Goal: Task Accomplishment & Management: Complete application form

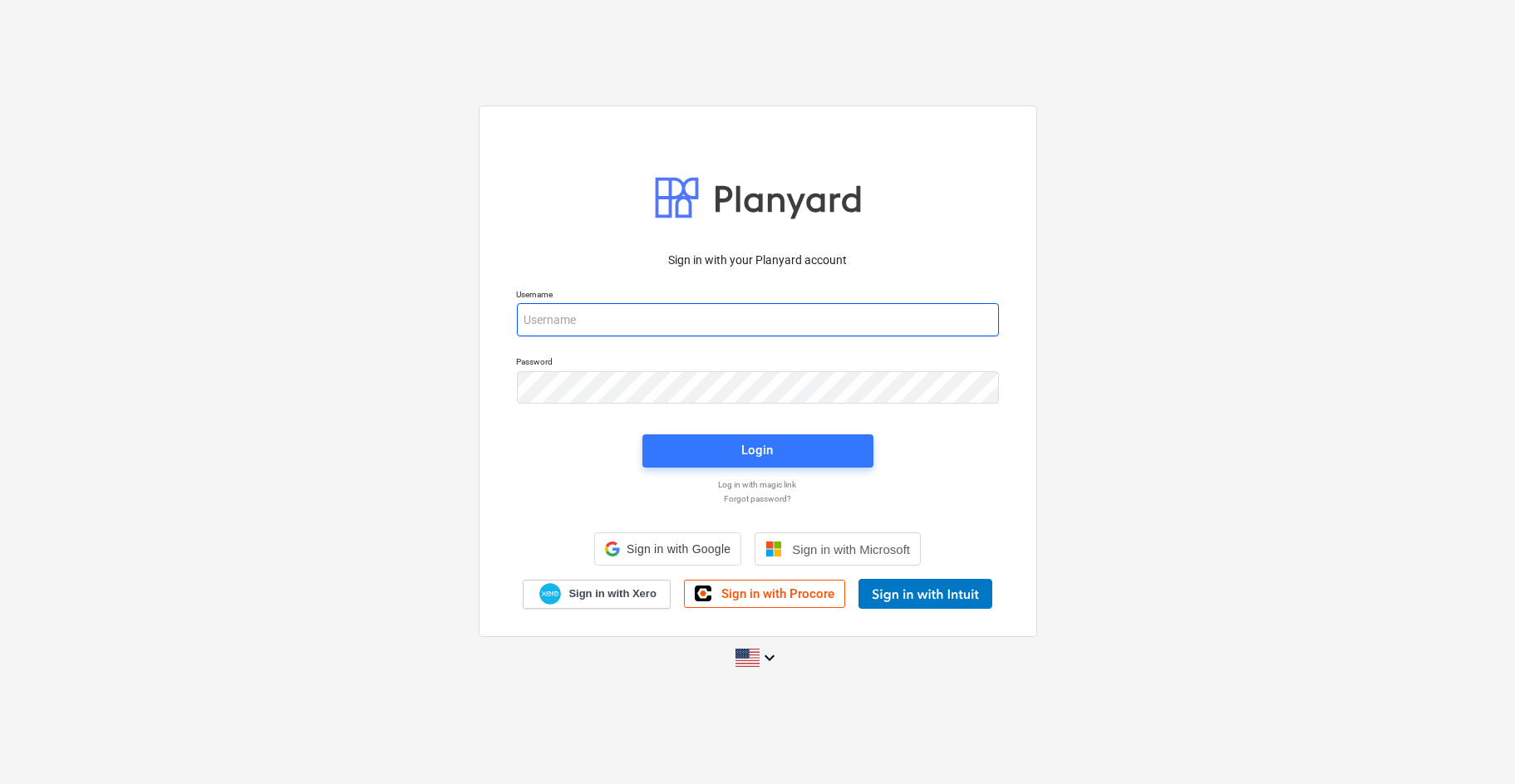
type input "[EMAIL_ADDRESS][PERSON_NAME][DOMAIN_NAME]"
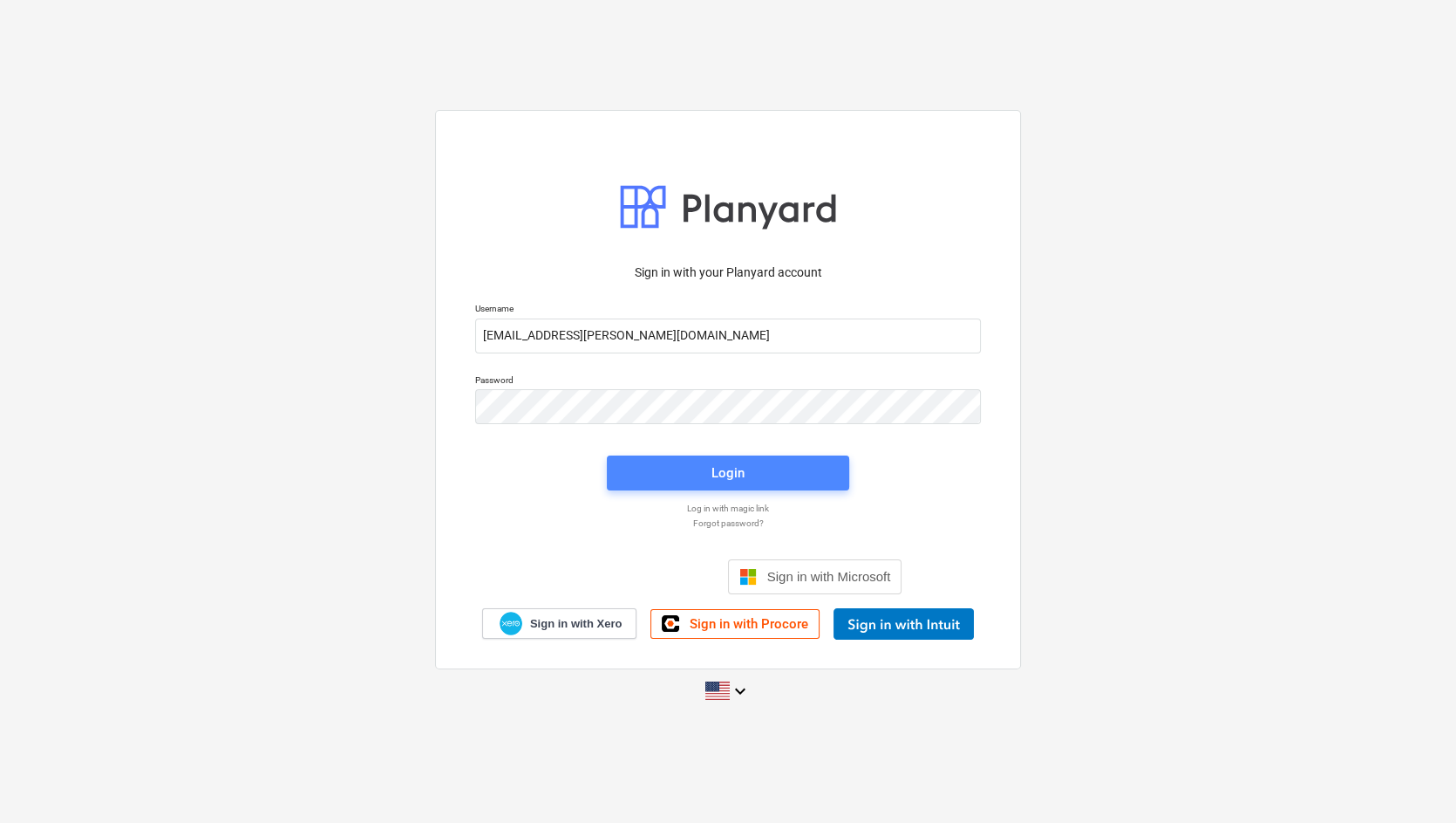
click at [745, 473] on span "Login" at bounding box center [728, 472] width 201 height 23
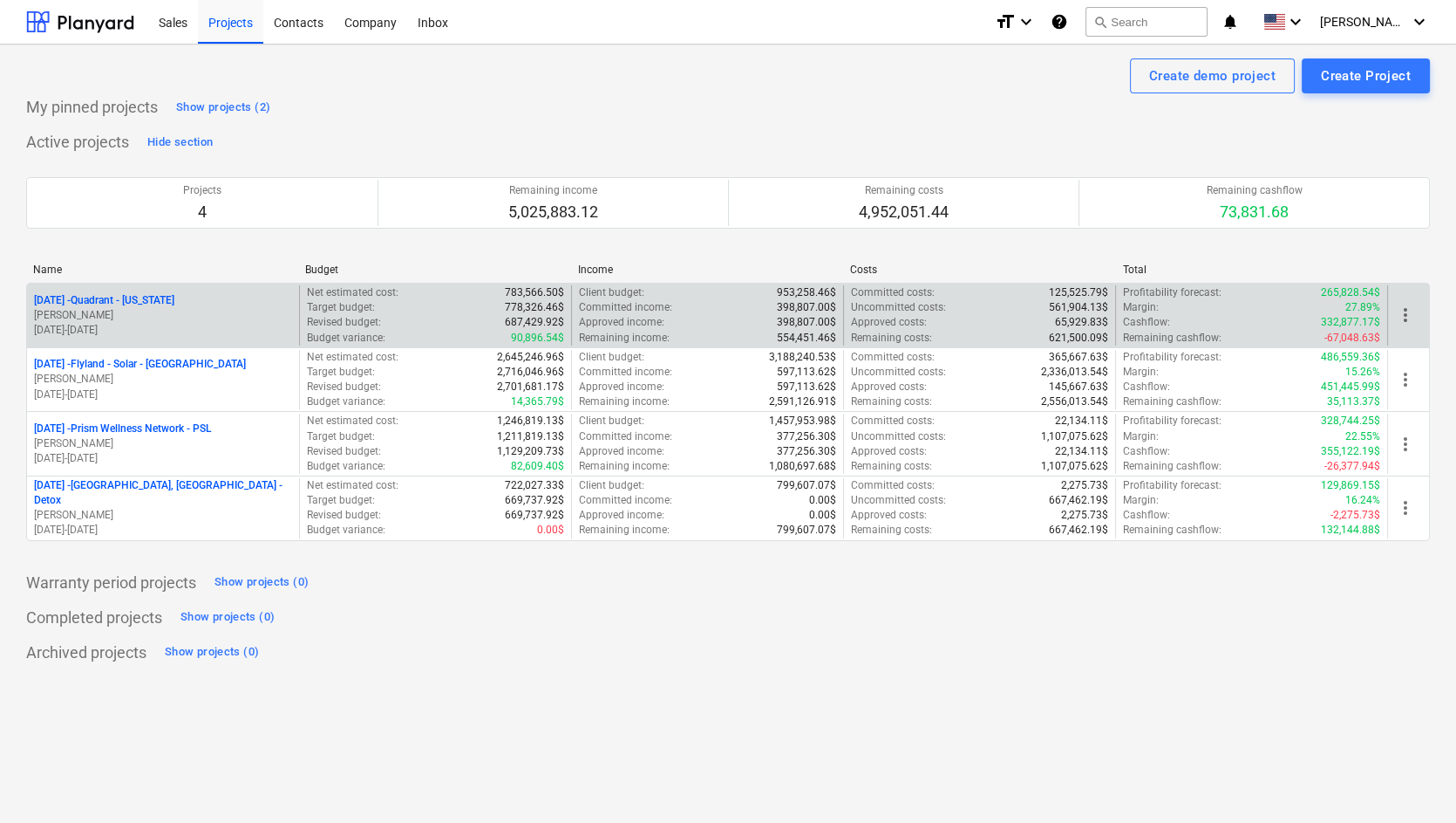
click at [127, 294] on p "[DATE] - Quadrant - [US_STATE]" at bounding box center [104, 300] width 140 height 15
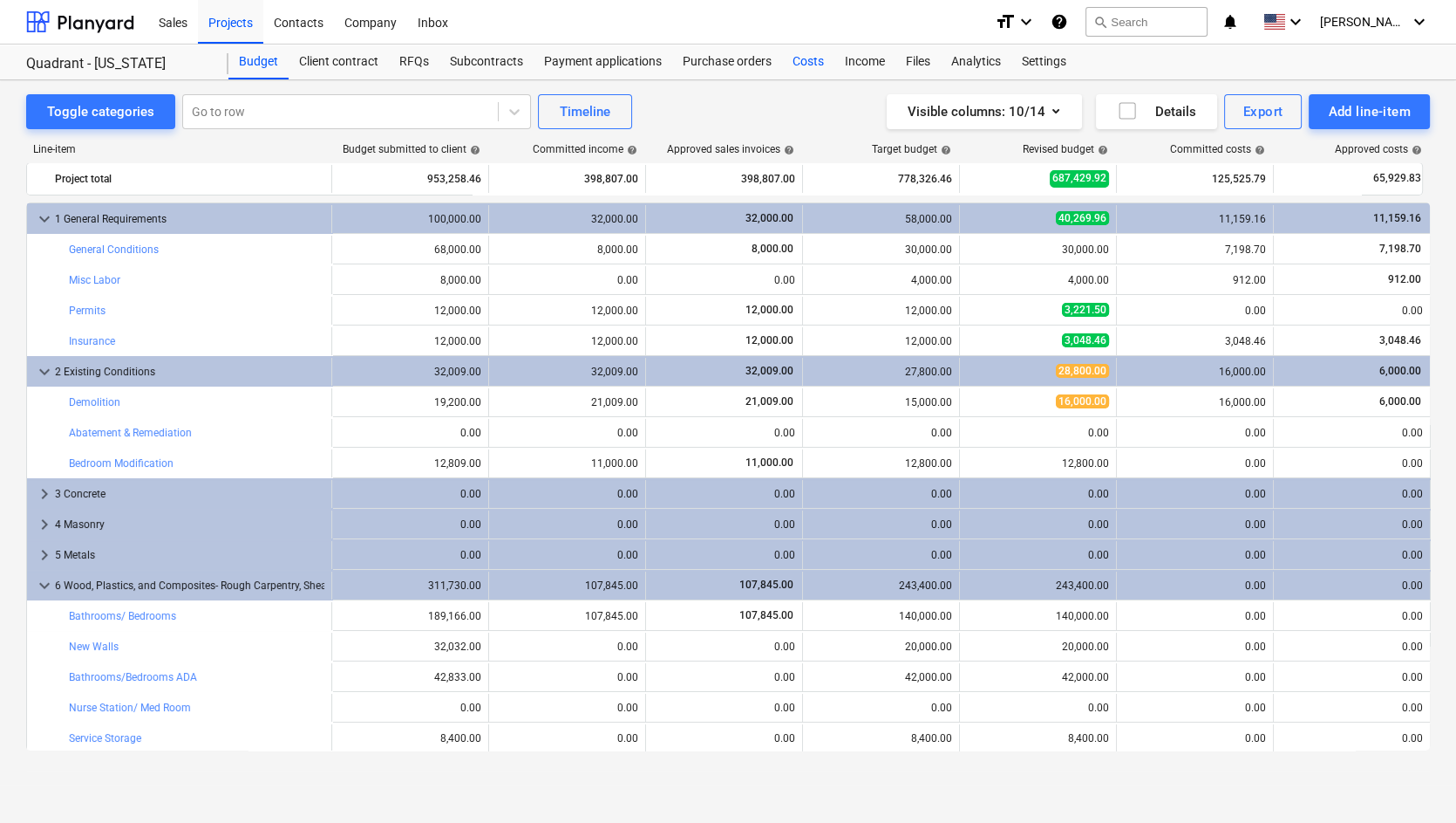
click at [798, 59] on div "Costs" at bounding box center [808, 61] width 52 height 35
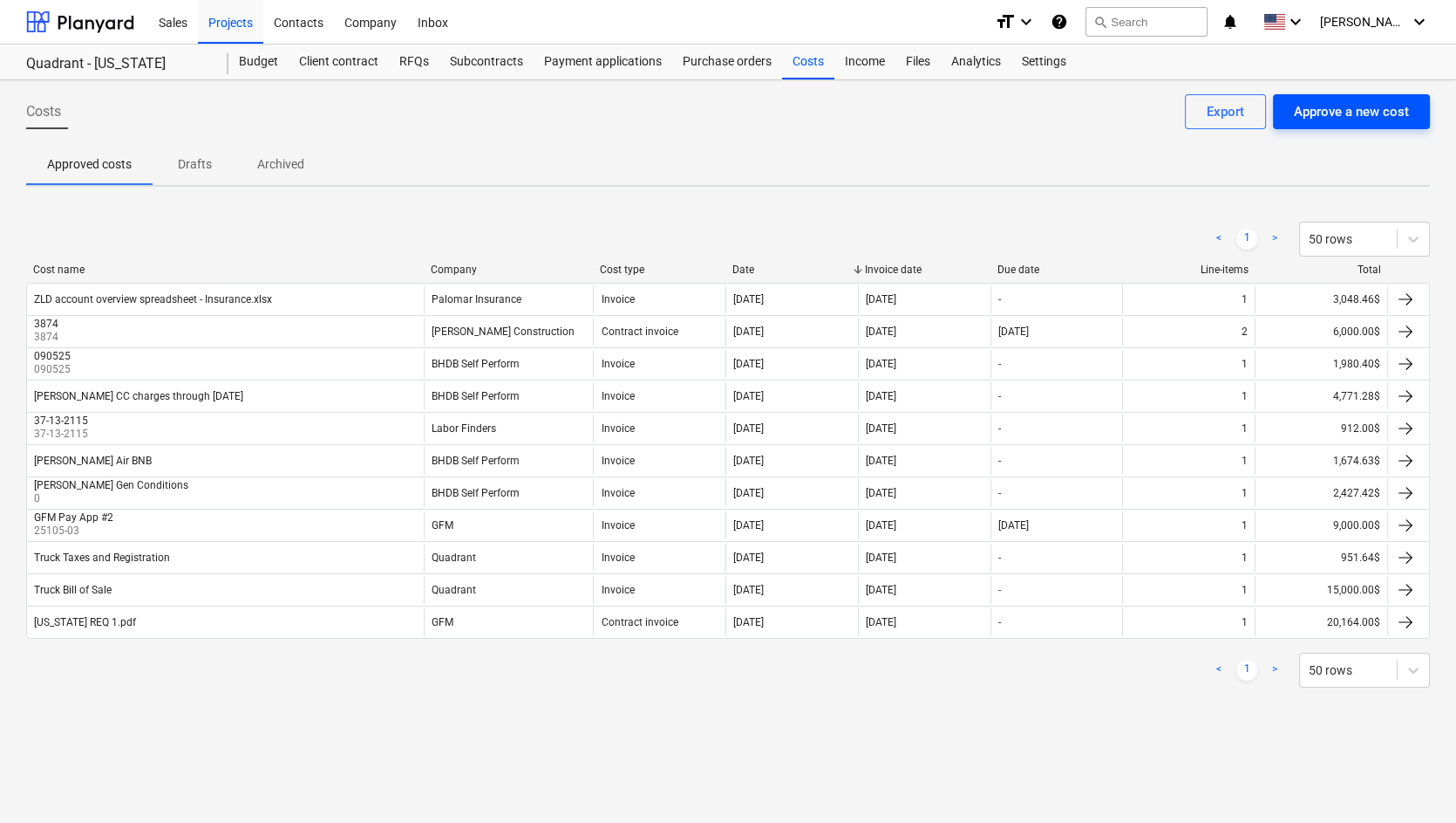
click at [1342, 115] on div "Approve a new cost" at bounding box center [1351, 112] width 116 height 23
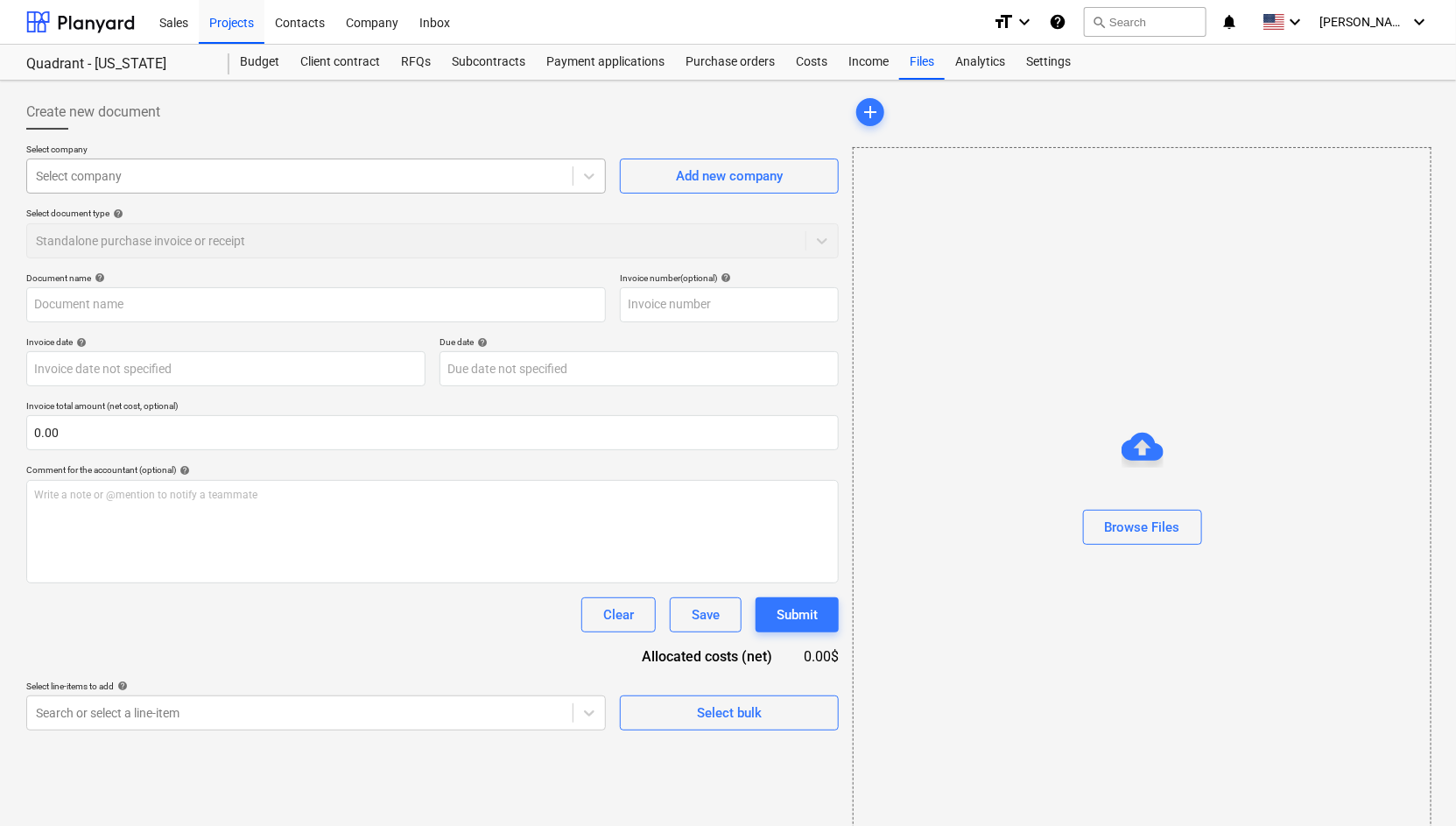
click at [427, 171] on div at bounding box center [300, 177] width 528 height 18
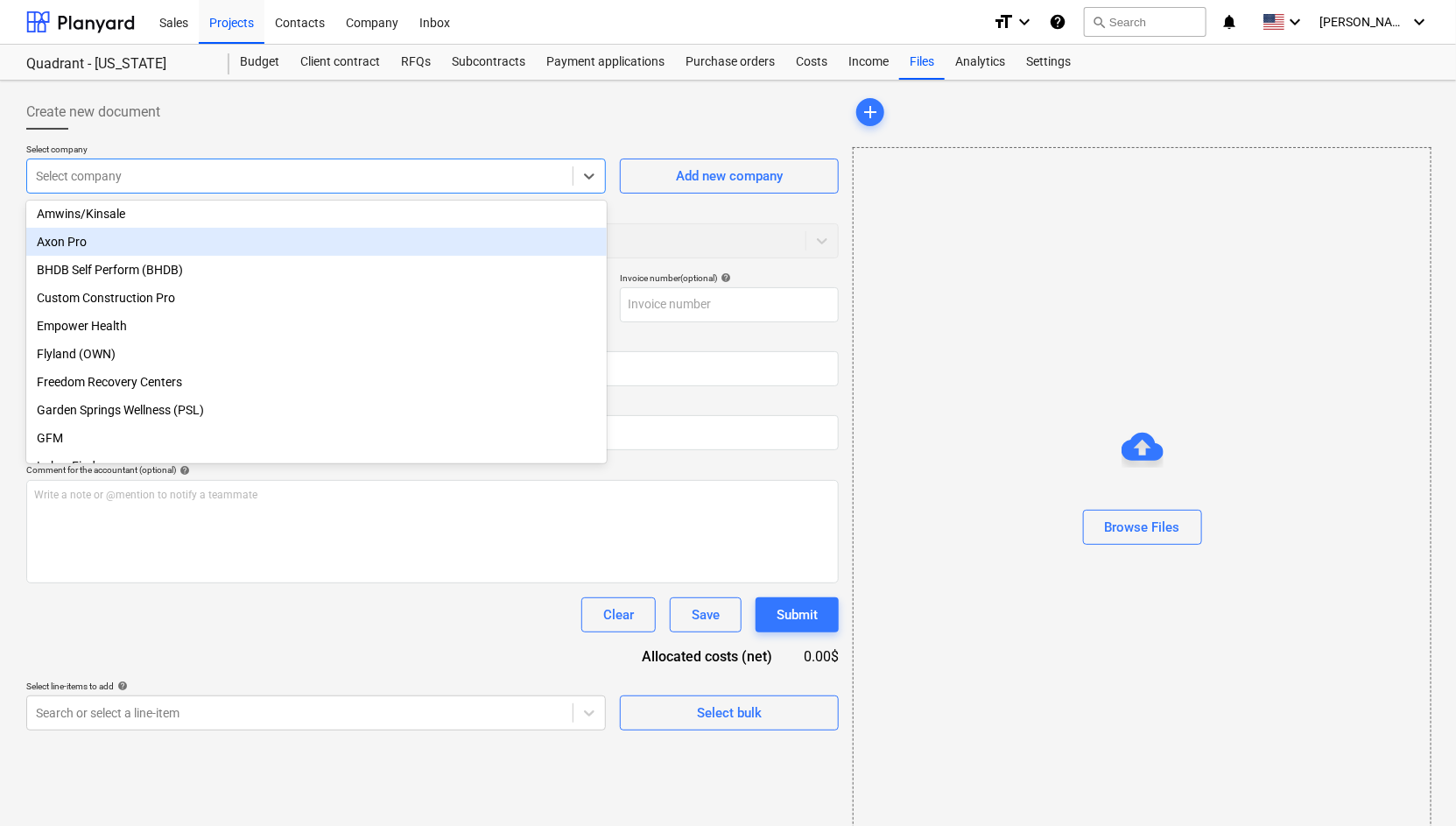
scroll to position [116, 0]
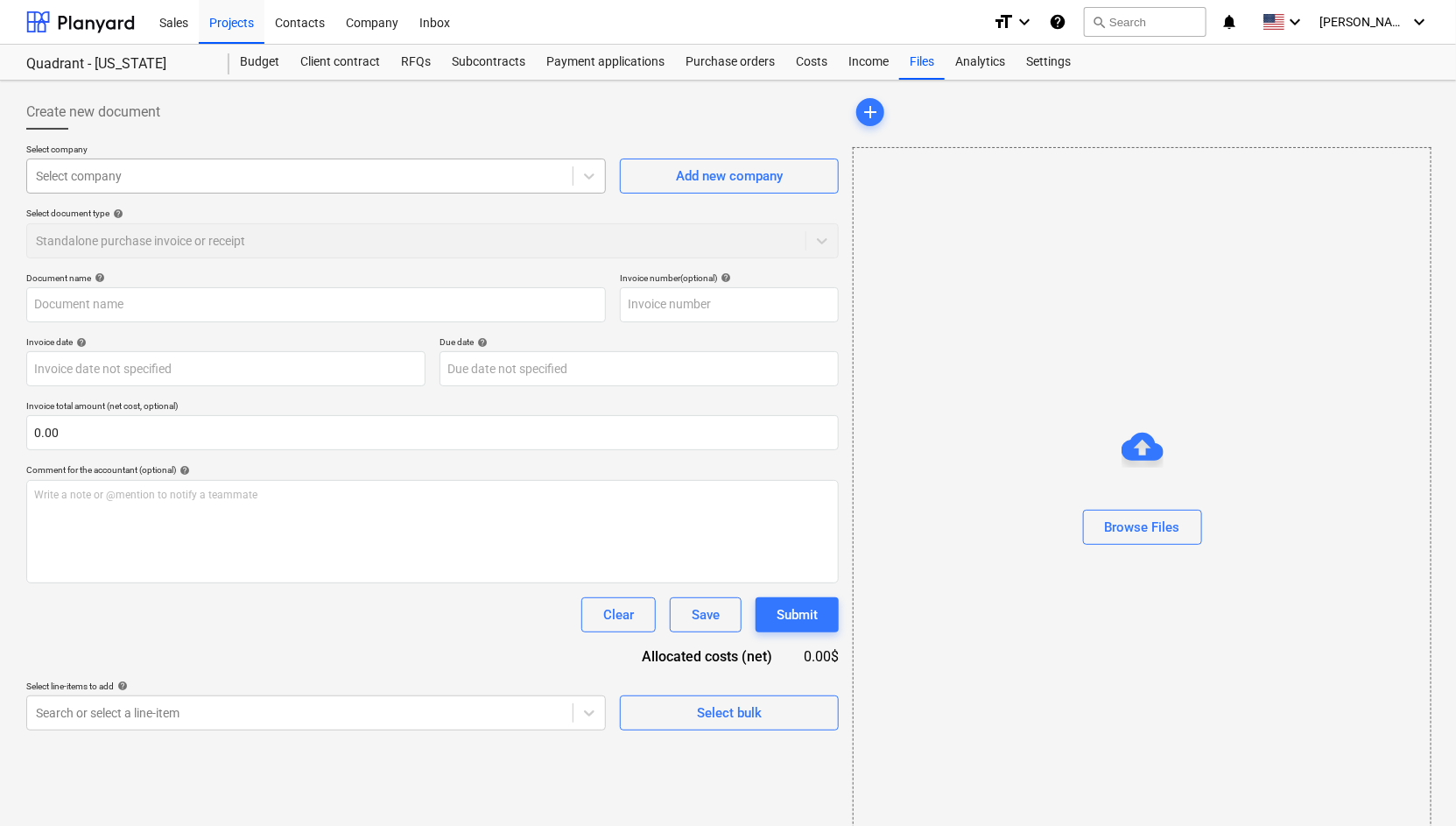
click at [517, 176] on div at bounding box center [300, 177] width 528 height 18
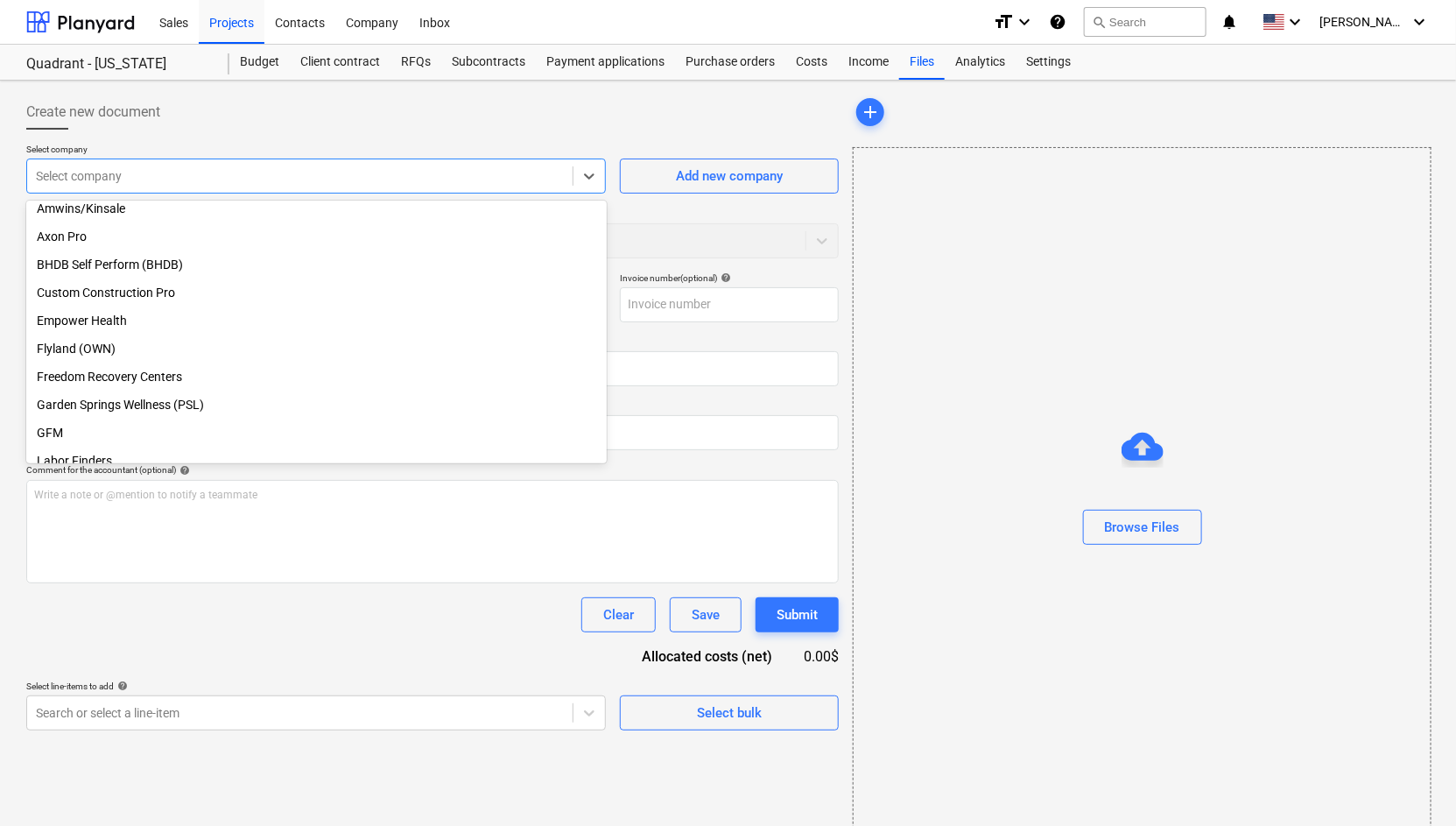
scroll to position [0, 0]
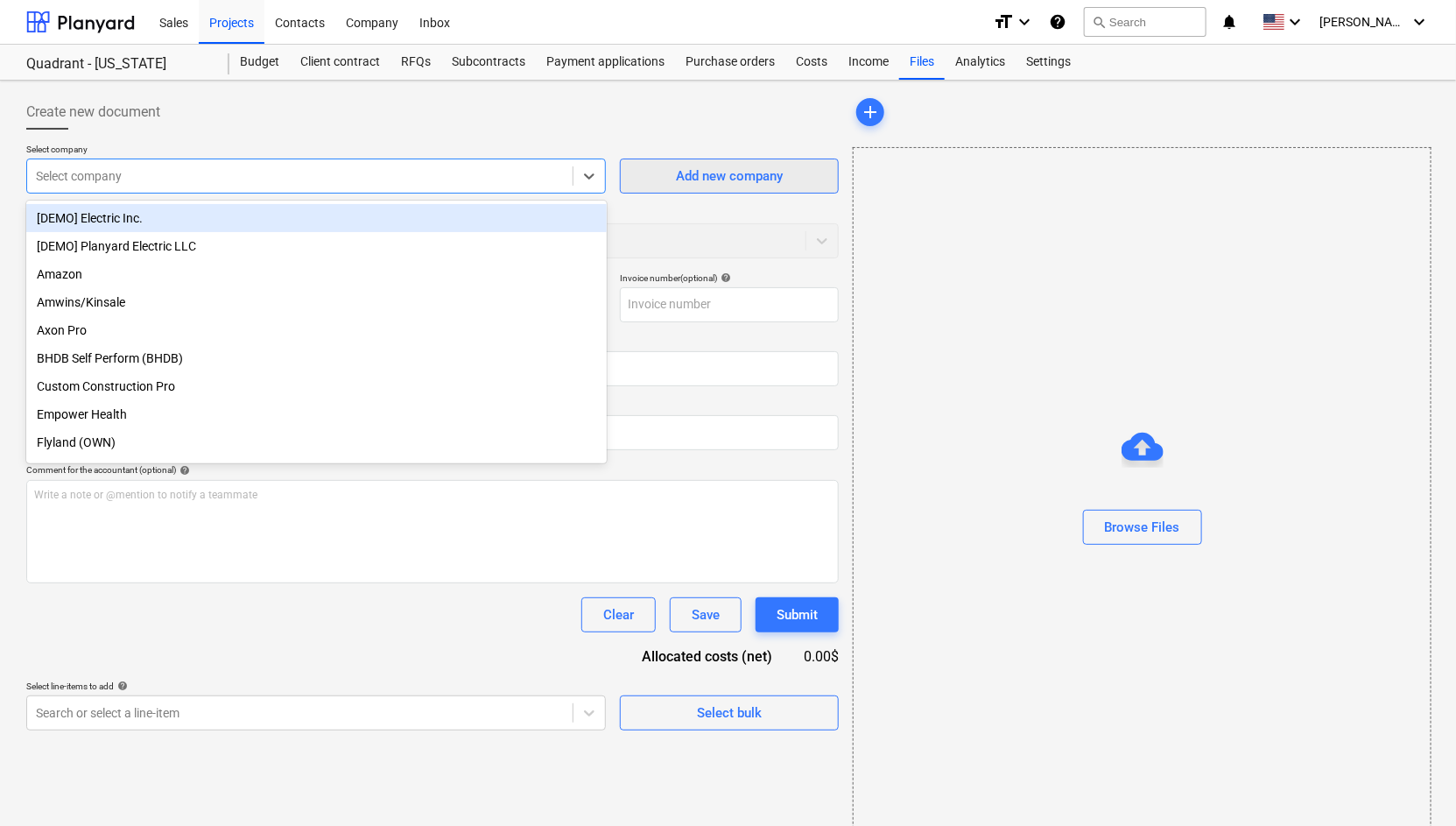
click at [683, 172] on div "Add new company" at bounding box center [730, 176] width 107 height 23
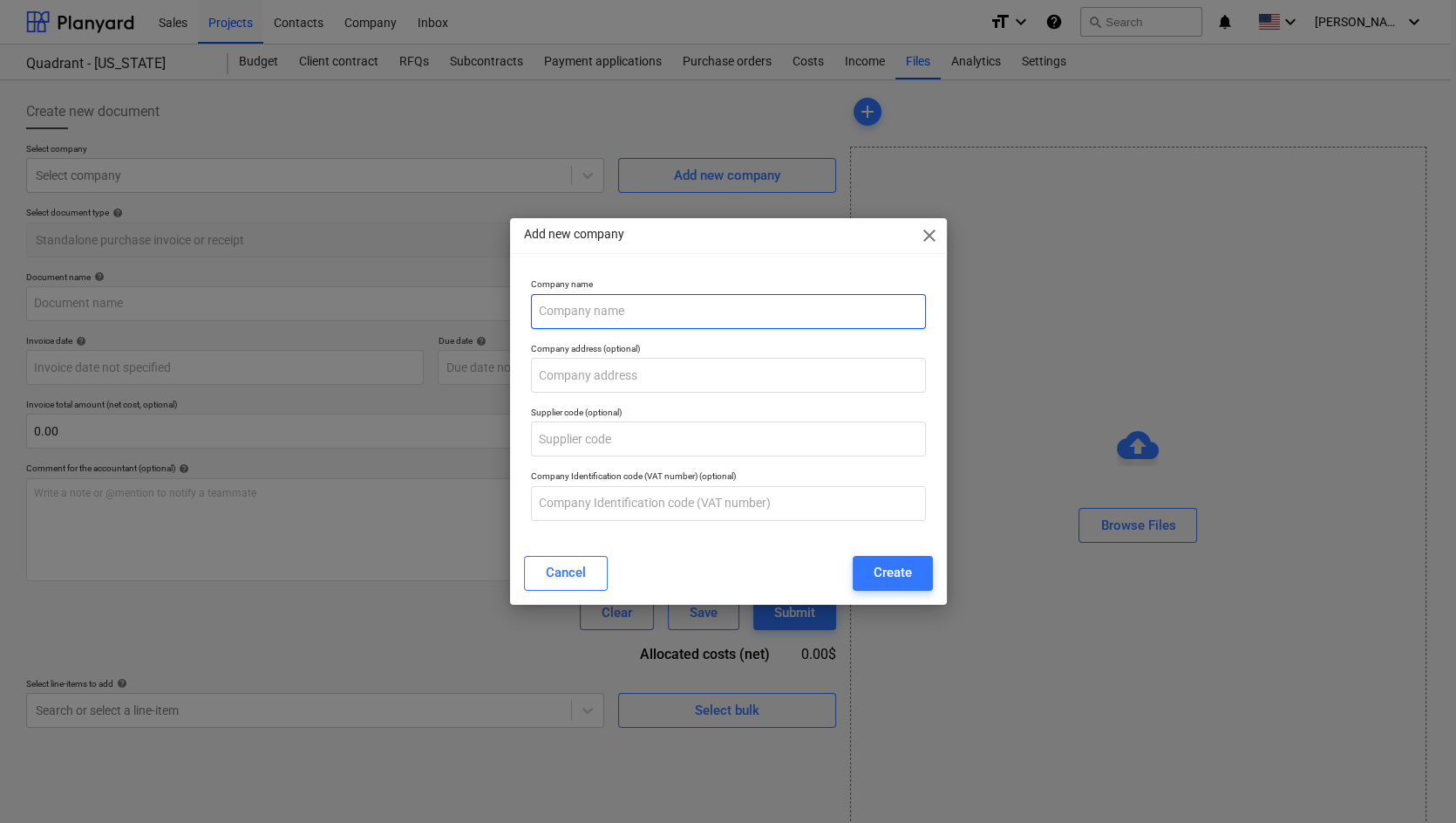
click at [684, 310] on input "text" at bounding box center [729, 311] width 395 height 35
type input "Honest Approach"
click at [892, 561] on div "Create" at bounding box center [893, 572] width 39 height 23
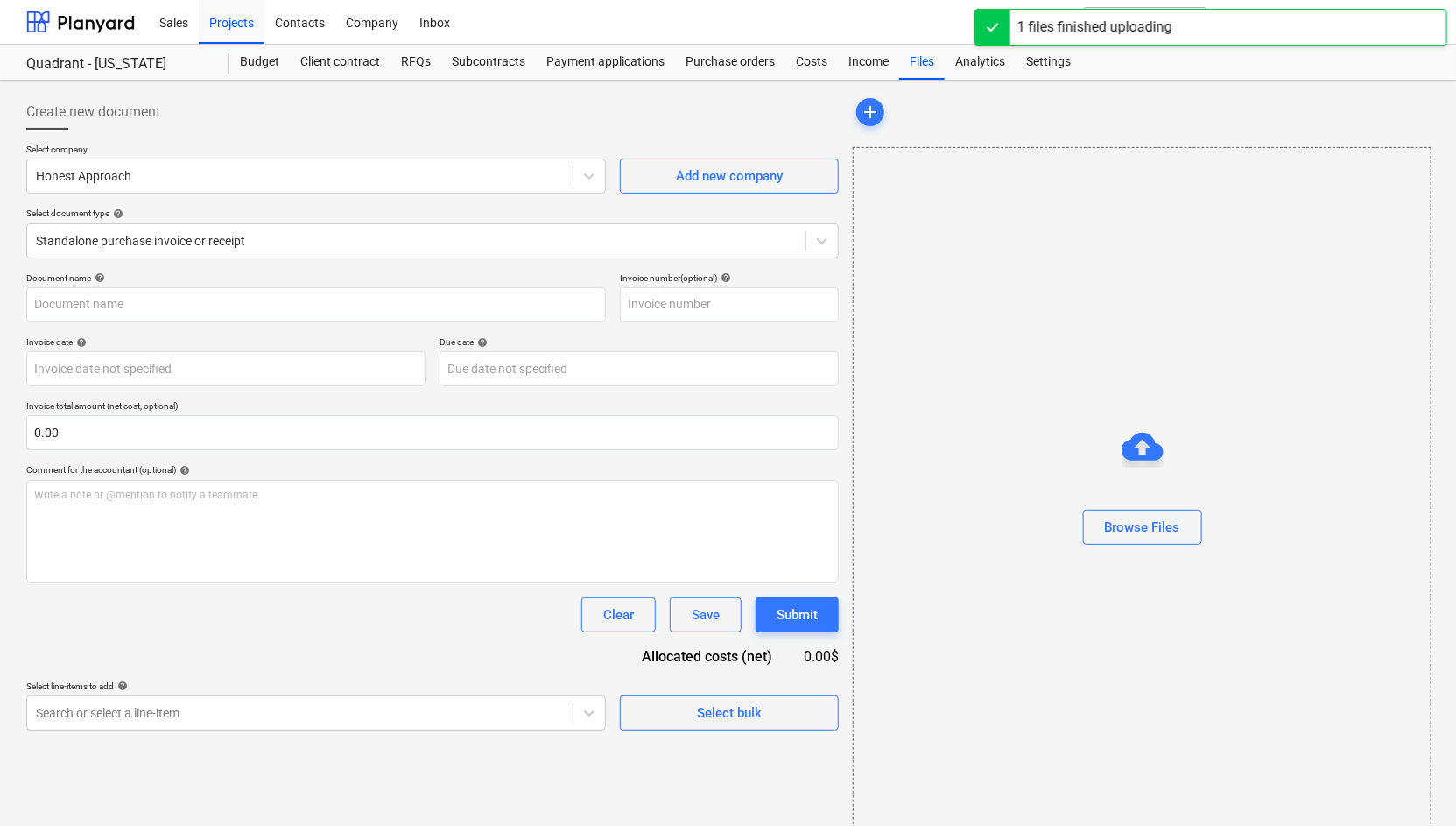
type input "Honest Approach Construction LLC ZLD bid form.xlsx"
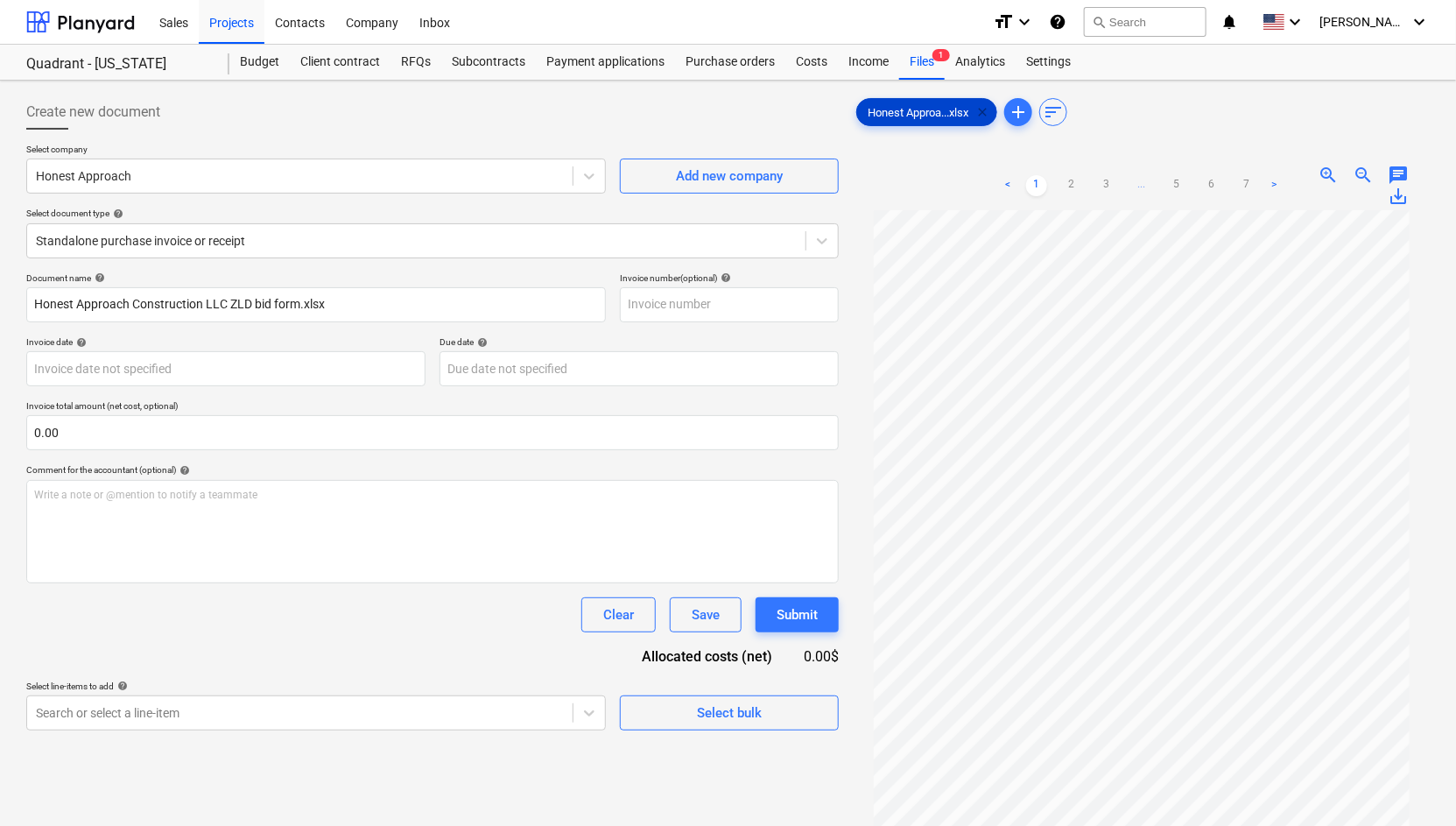
click at [990, 111] on span "clear" at bounding box center [982, 111] width 21 height 21
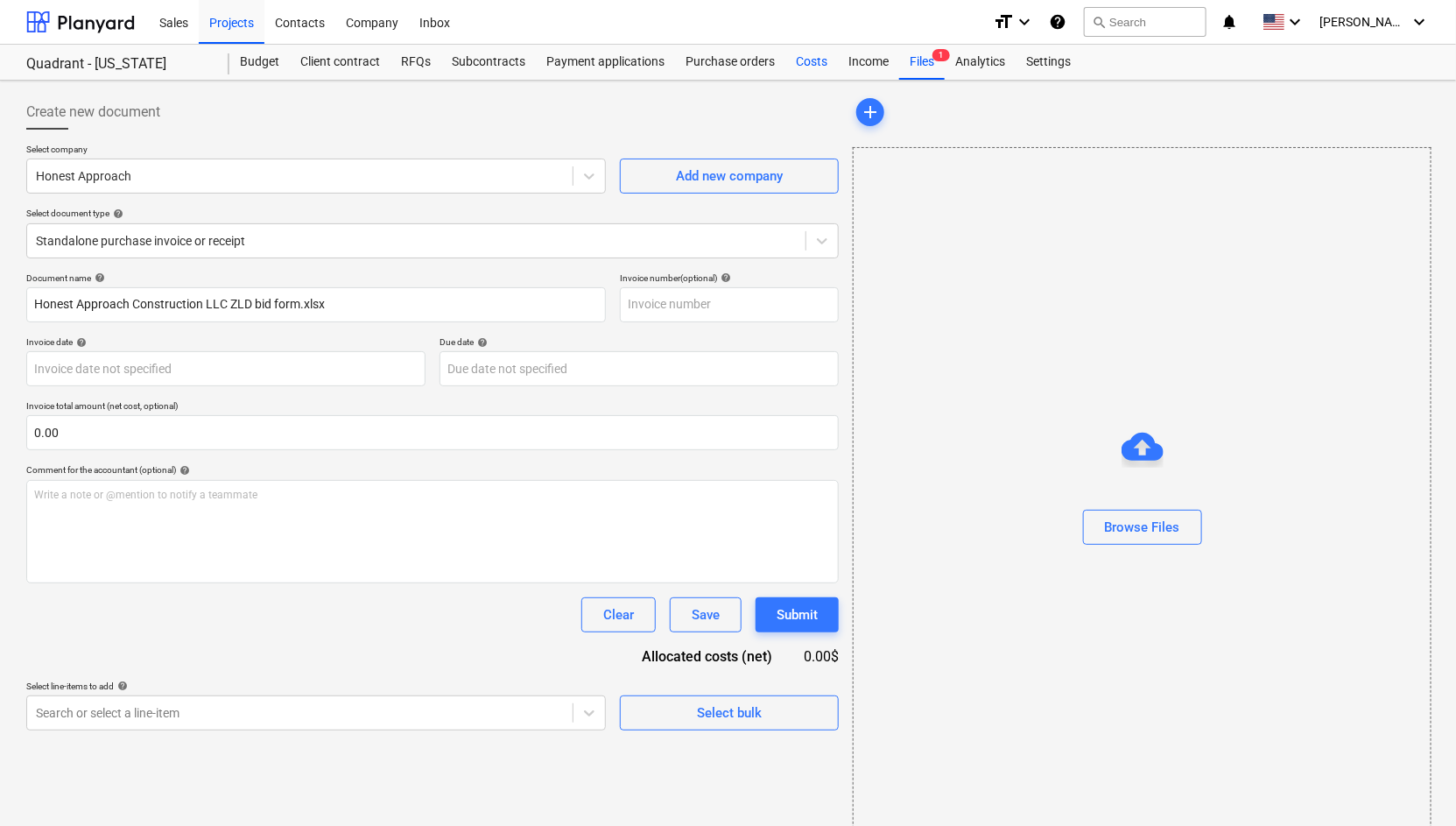
click at [794, 53] on div "Costs" at bounding box center [811, 61] width 53 height 35
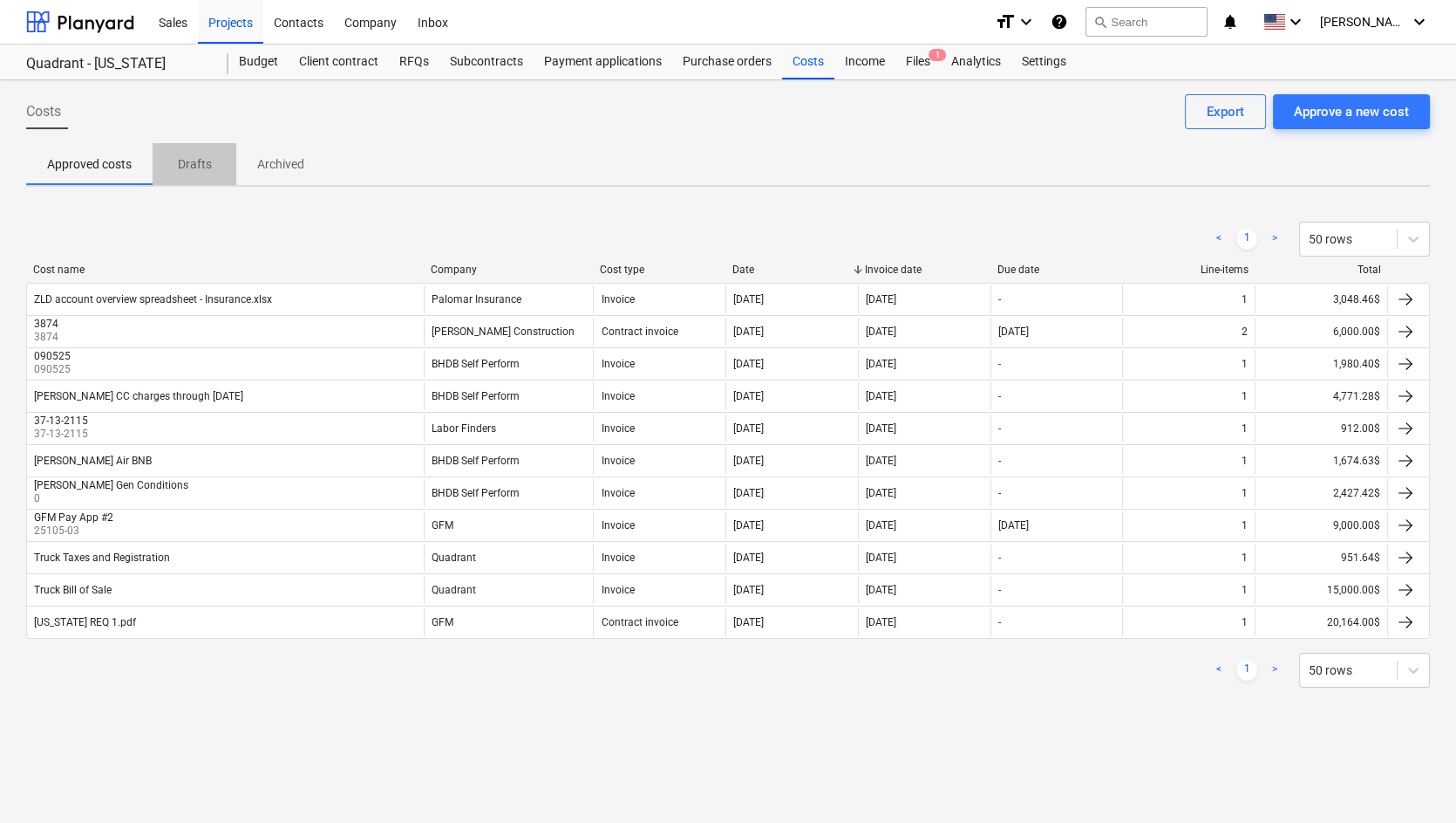
click at [191, 165] on p "Drafts" at bounding box center [195, 164] width 41 height 19
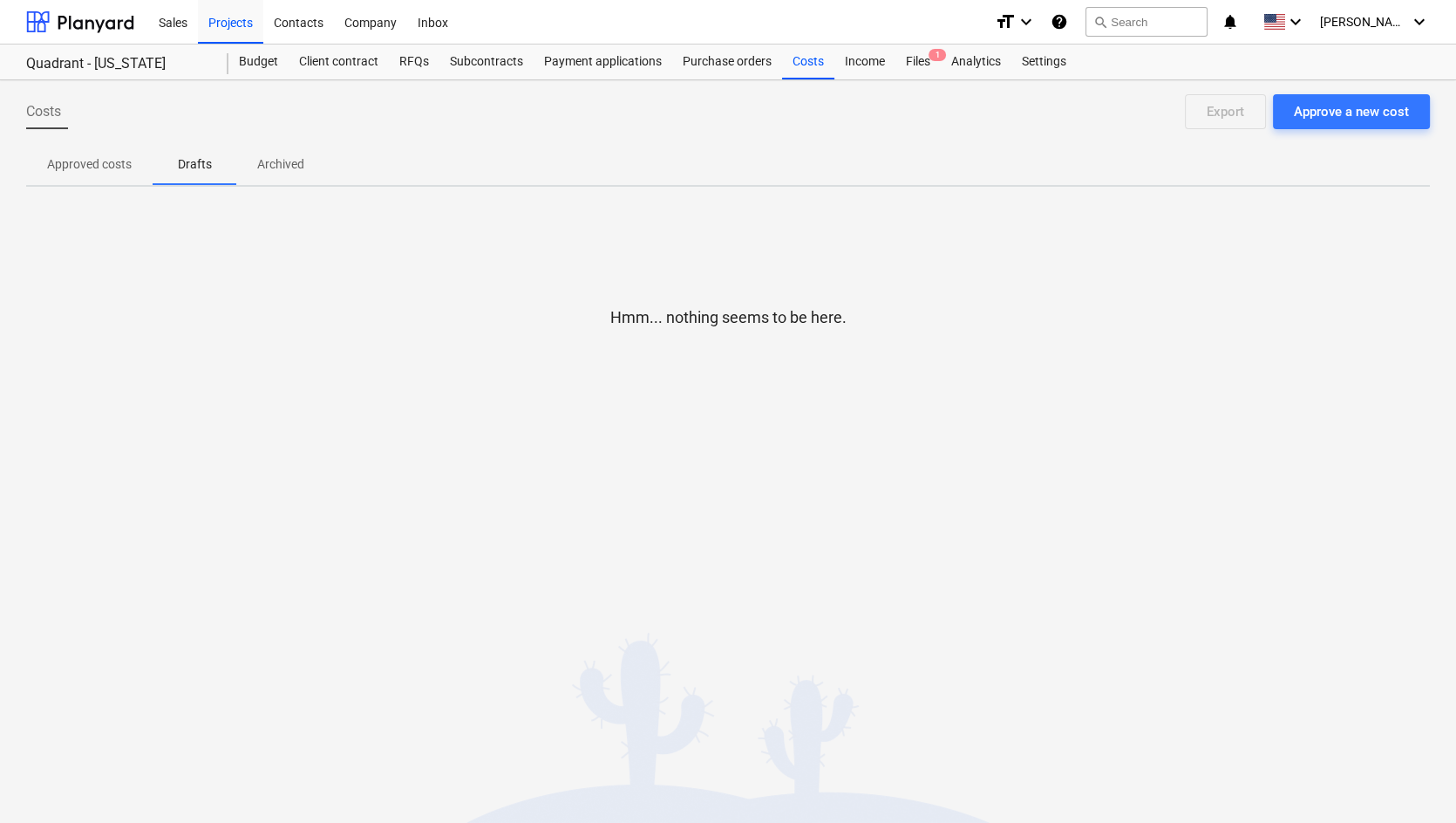
click at [88, 159] on p "Approved costs" at bounding box center [90, 164] width 85 height 19
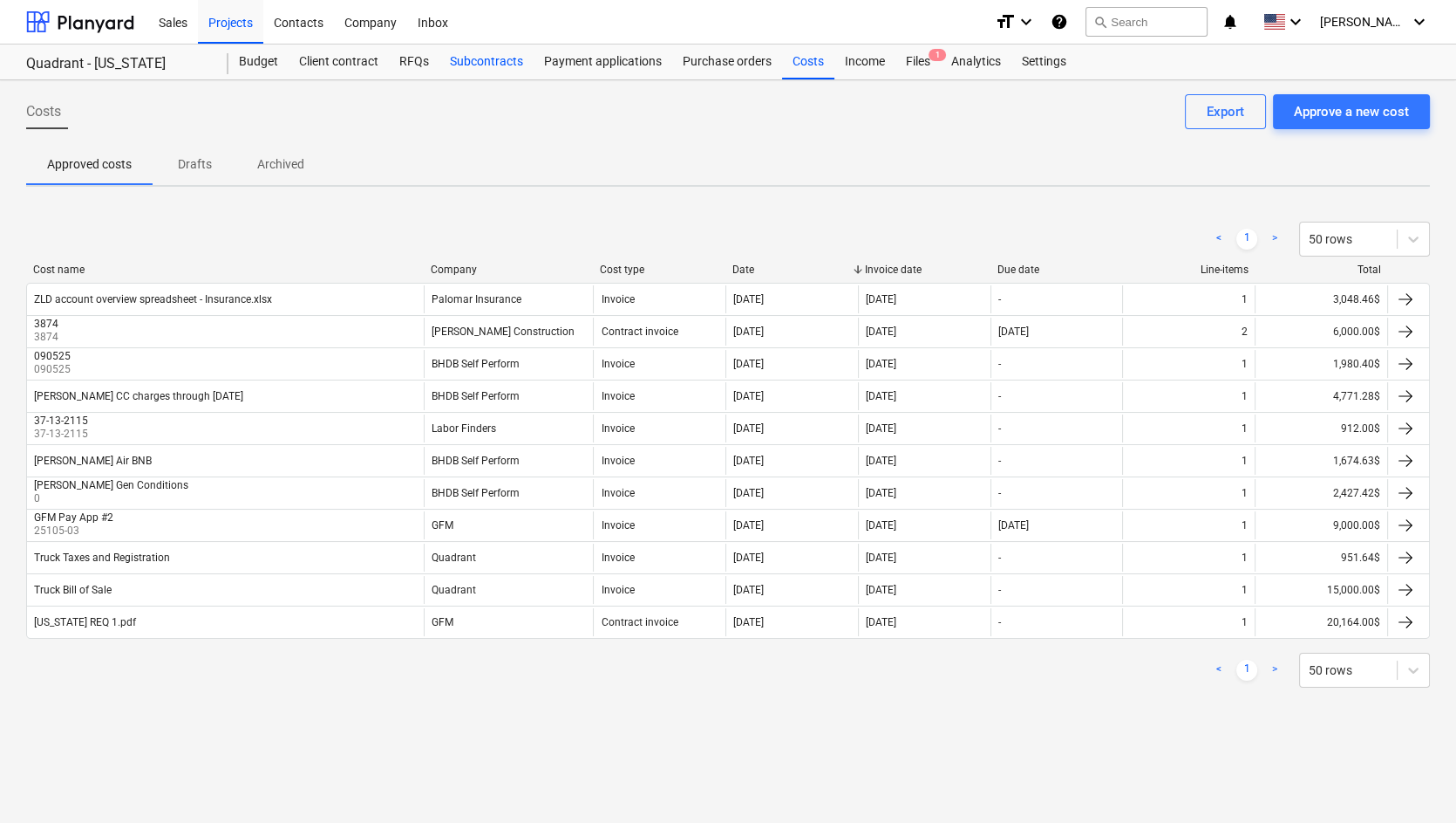
click at [482, 55] on div "Subcontracts" at bounding box center [486, 61] width 94 height 35
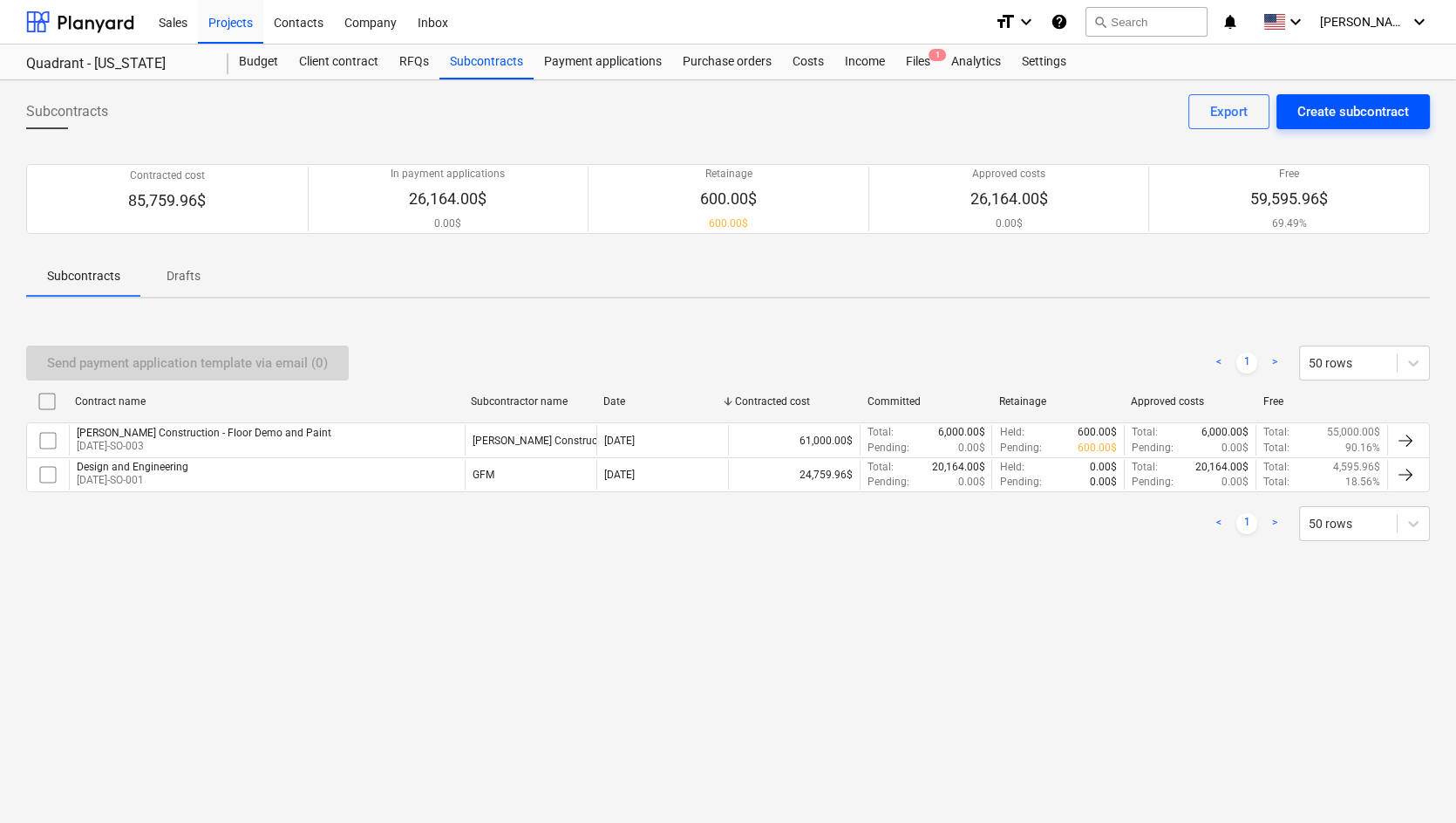
click at [1369, 114] on div "Create subcontract" at bounding box center [1353, 112] width 112 height 23
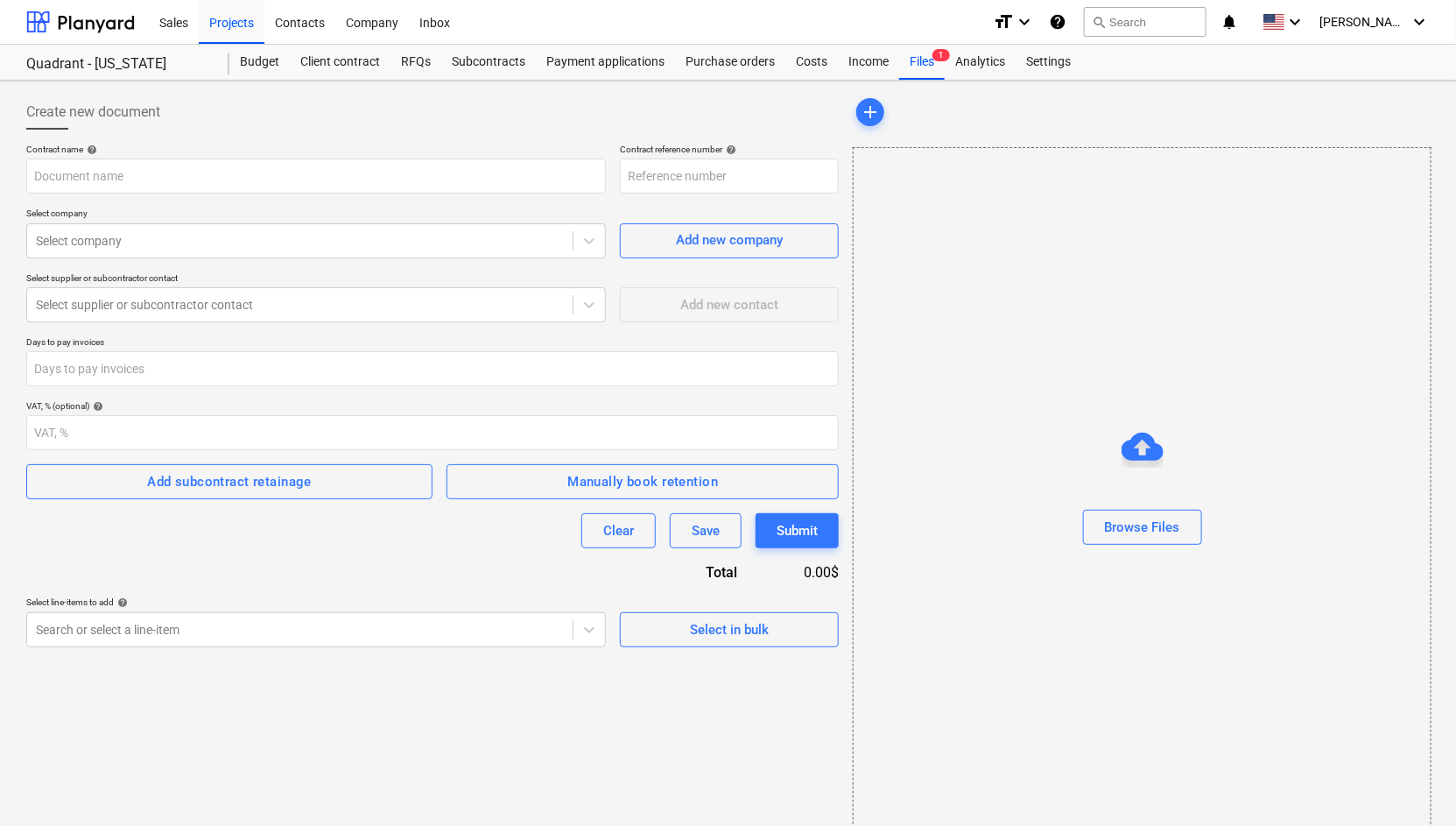
type input "[DATE]-SO-004"
click at [363, 241] on div at bounding box center [300, 241] width 528 height 18
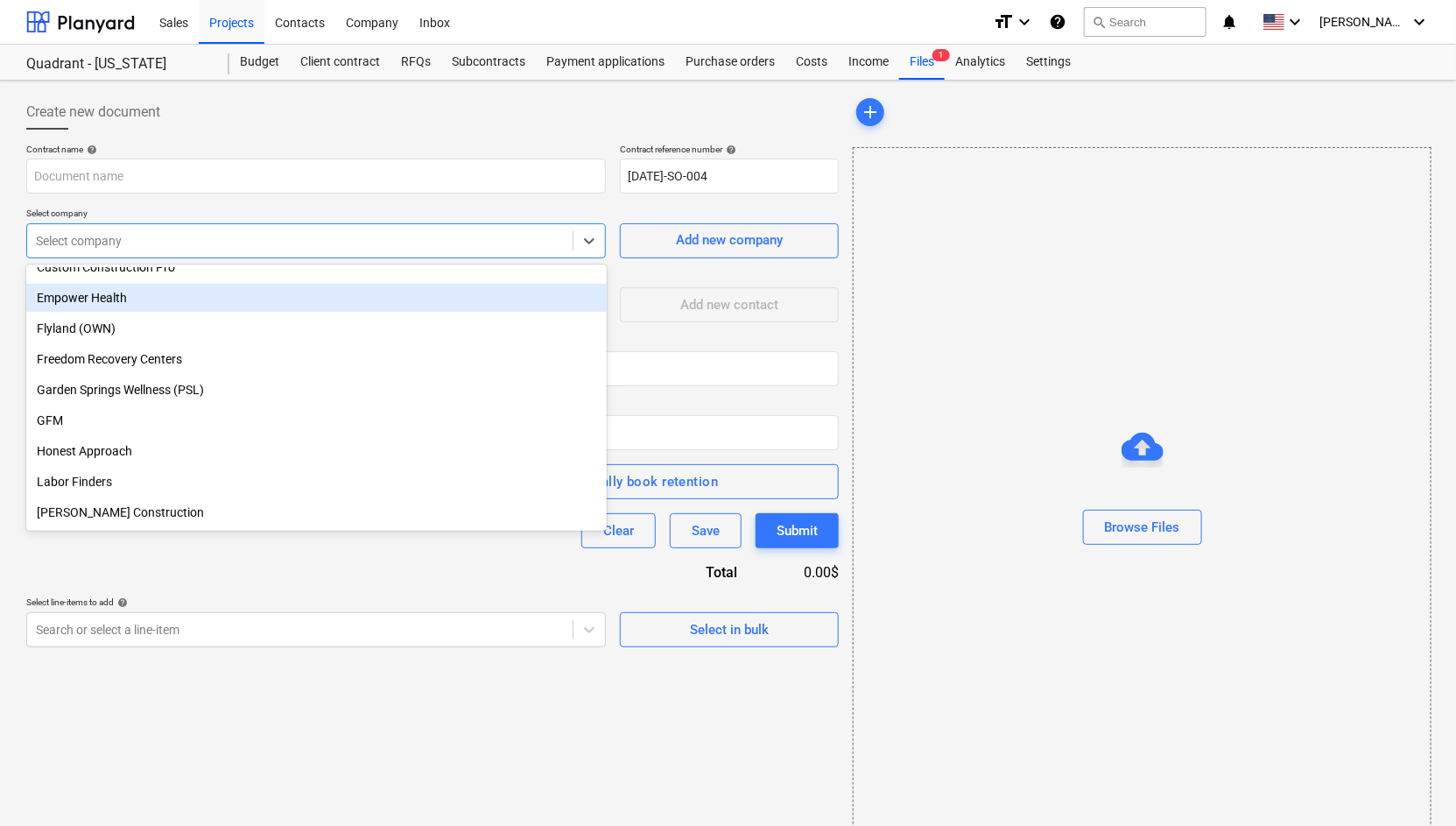
scroll to position [233, 0]
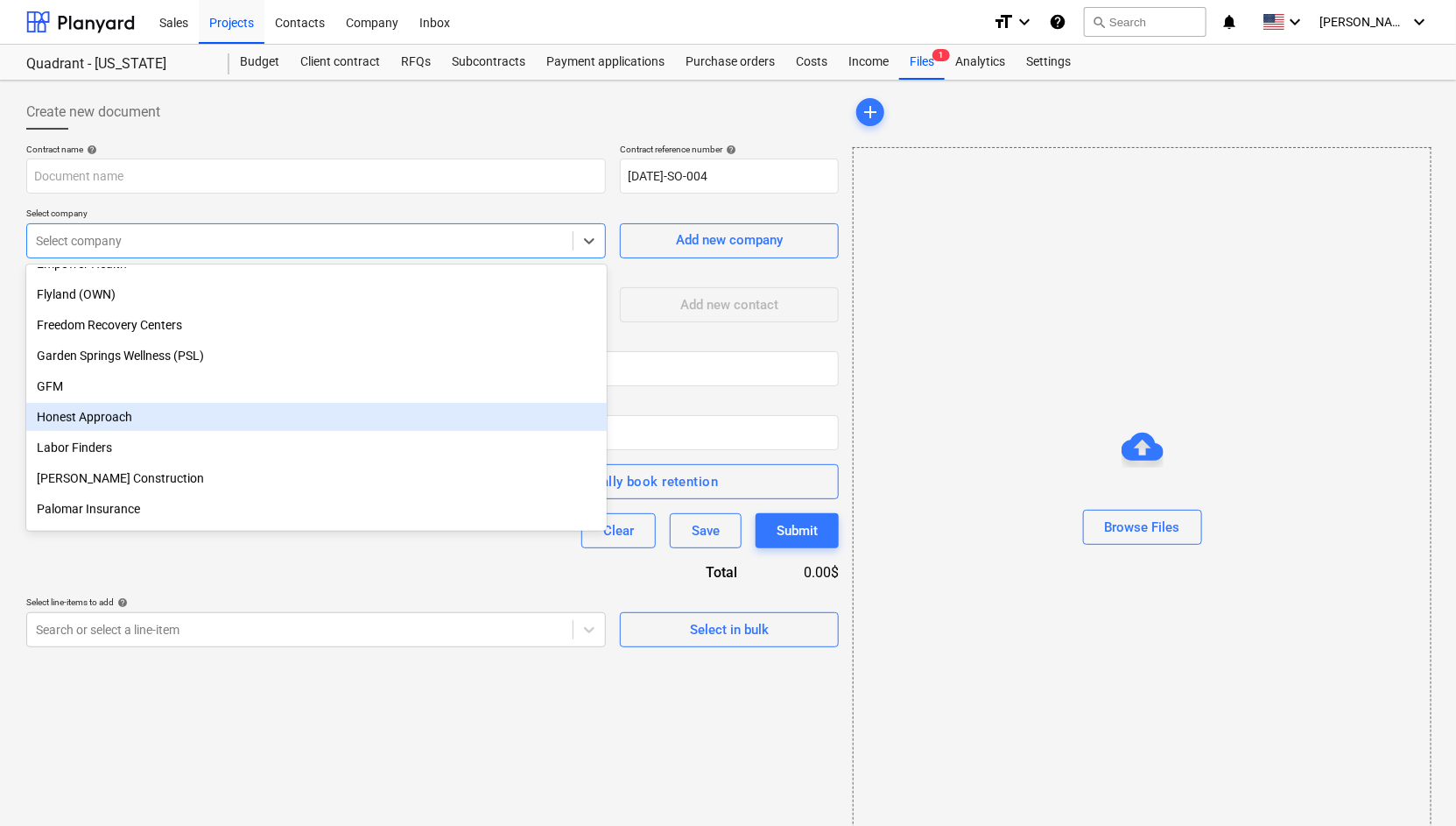
click at [210, 426] on div "Honest Approach" at bounding box center [315, 416] width 580 height 28
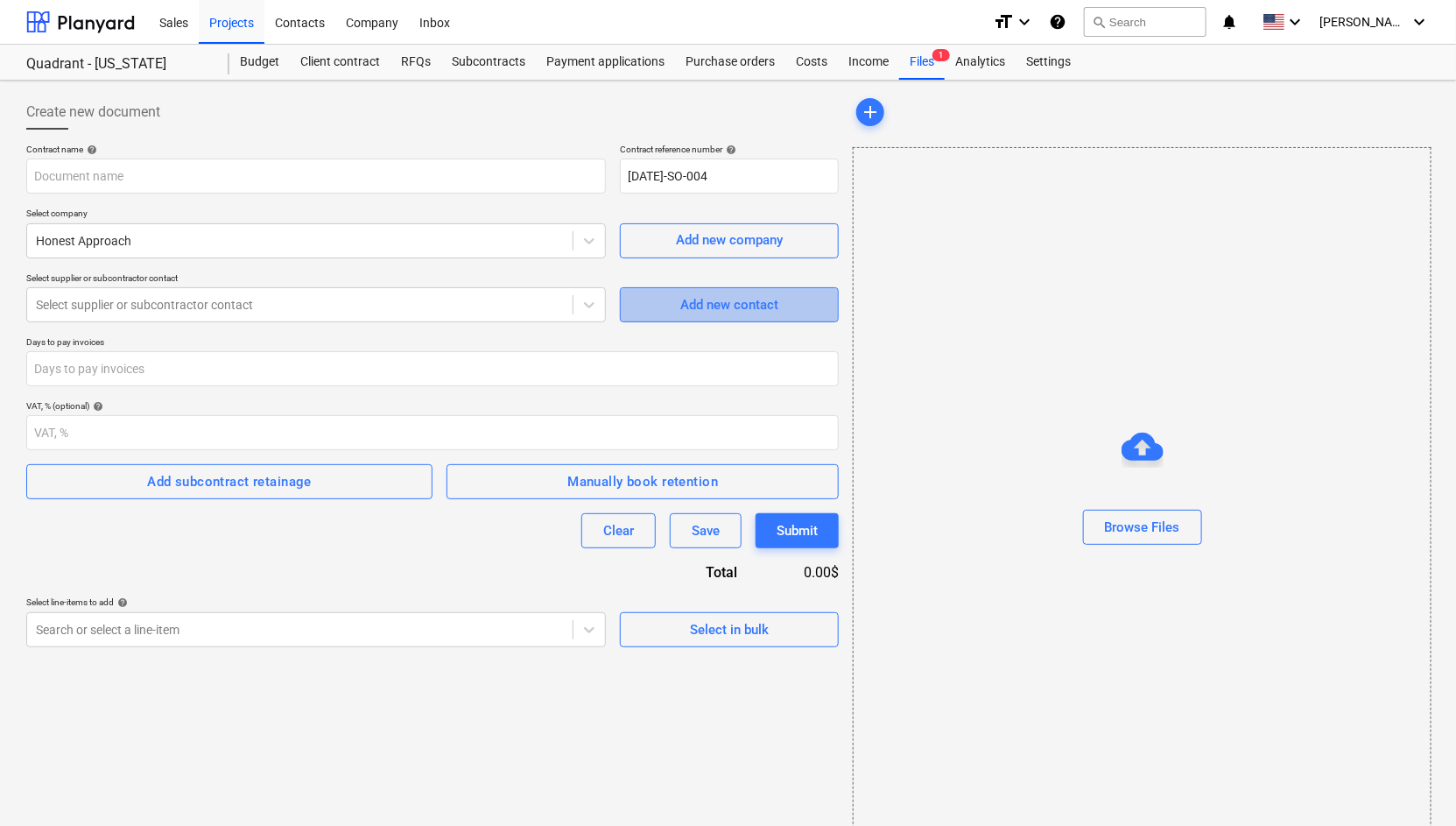
click at [774, 298] on div "Add new contact" at bounding box center [729, 304] width 98 height 23
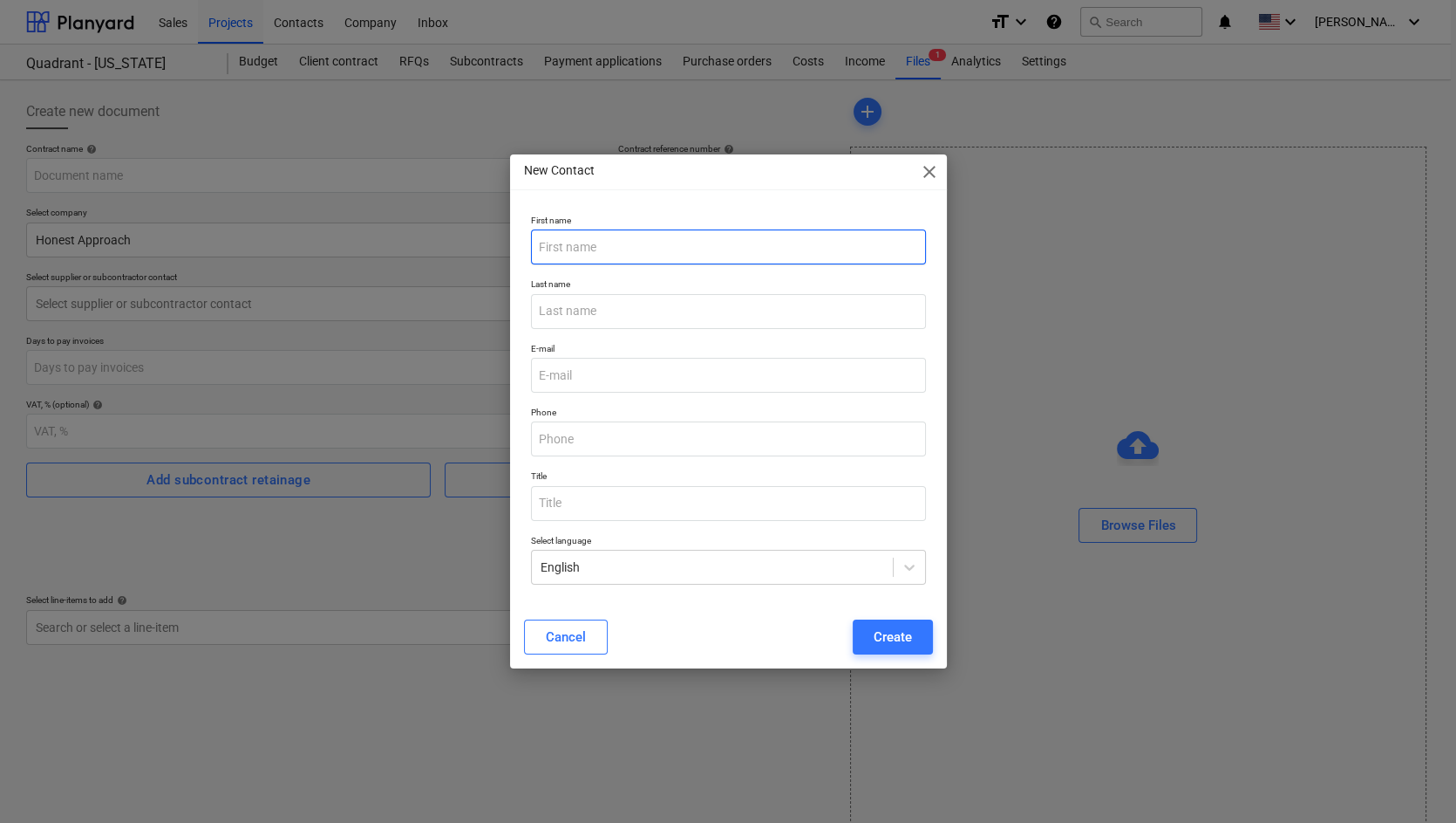
click at [634, 247] on input "text" at bounding box center [729, 246] width 395 height 35
type input "[PERSON_NAME]"
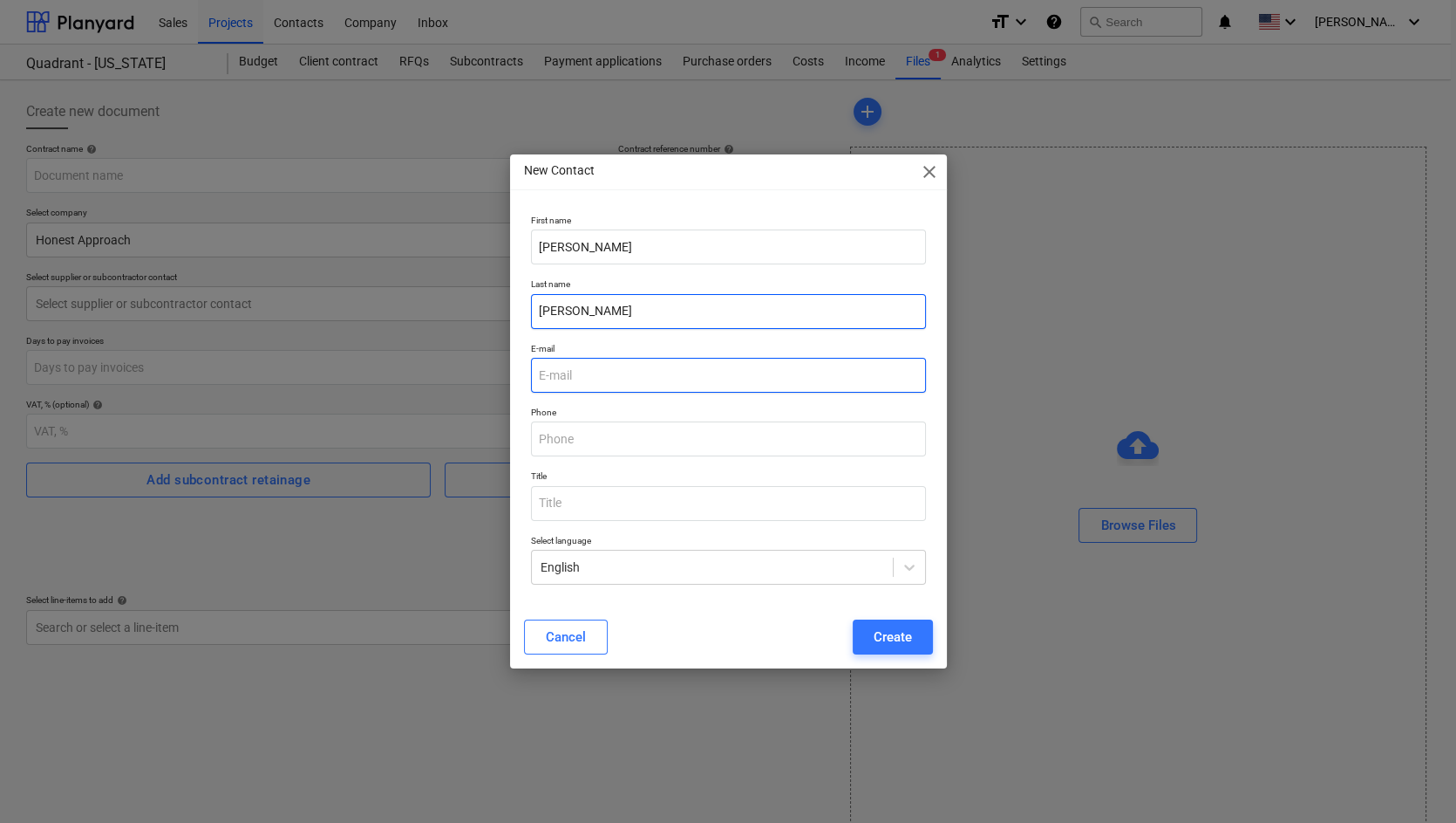
type input "[PERSON_NAME]"
click at [678, 376] on input "email" at bounding box center [729, 374] width 395 height 35
paste input "[EMAIL_ADDRESS][DOMAIN_NAME]"
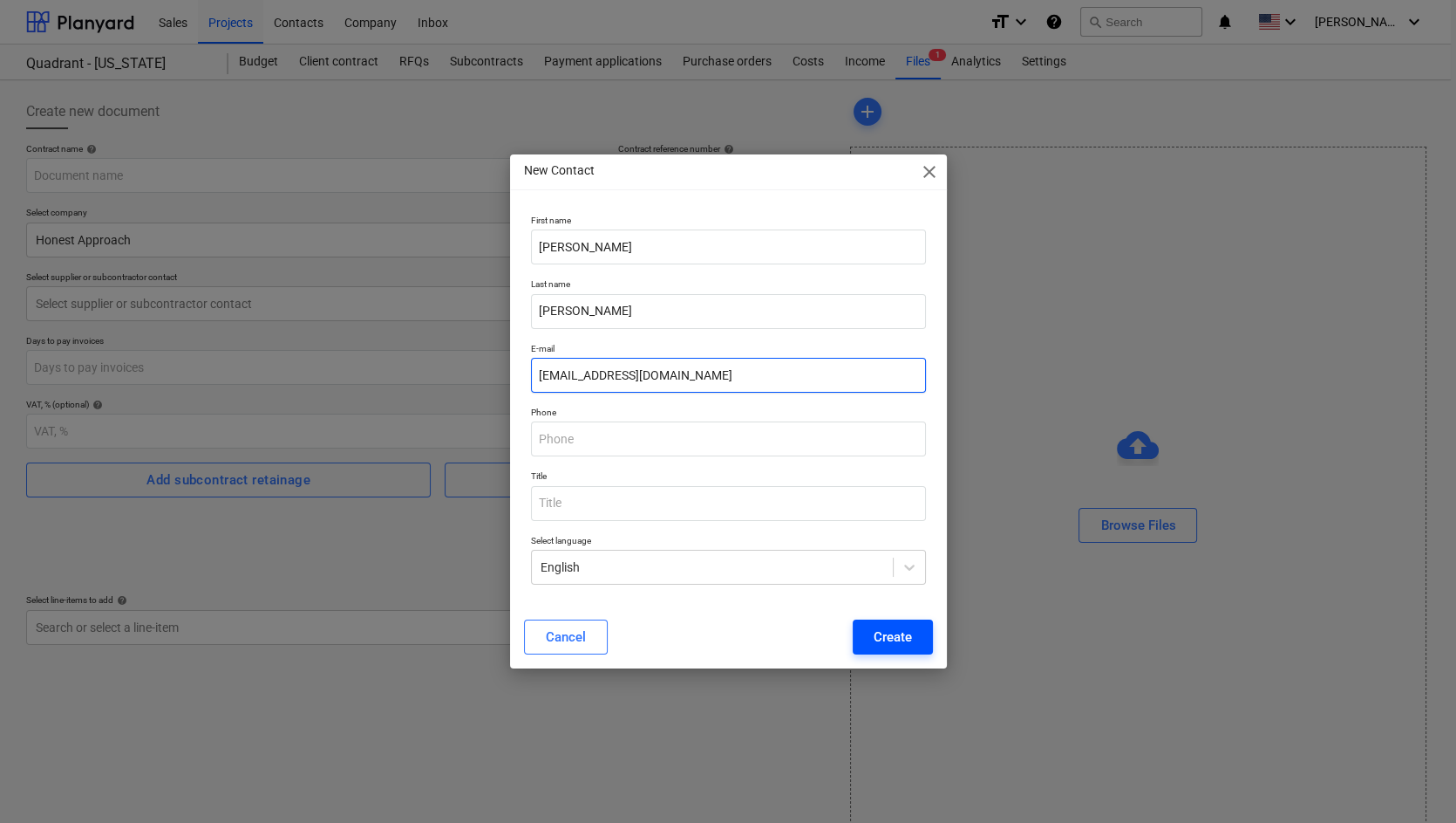
type input "[EMAIL_ADDRESS][DOMAIN_NAME]"
click at [880, 635] on div "Create" at bounding box center [893, 636] width 39 height 23
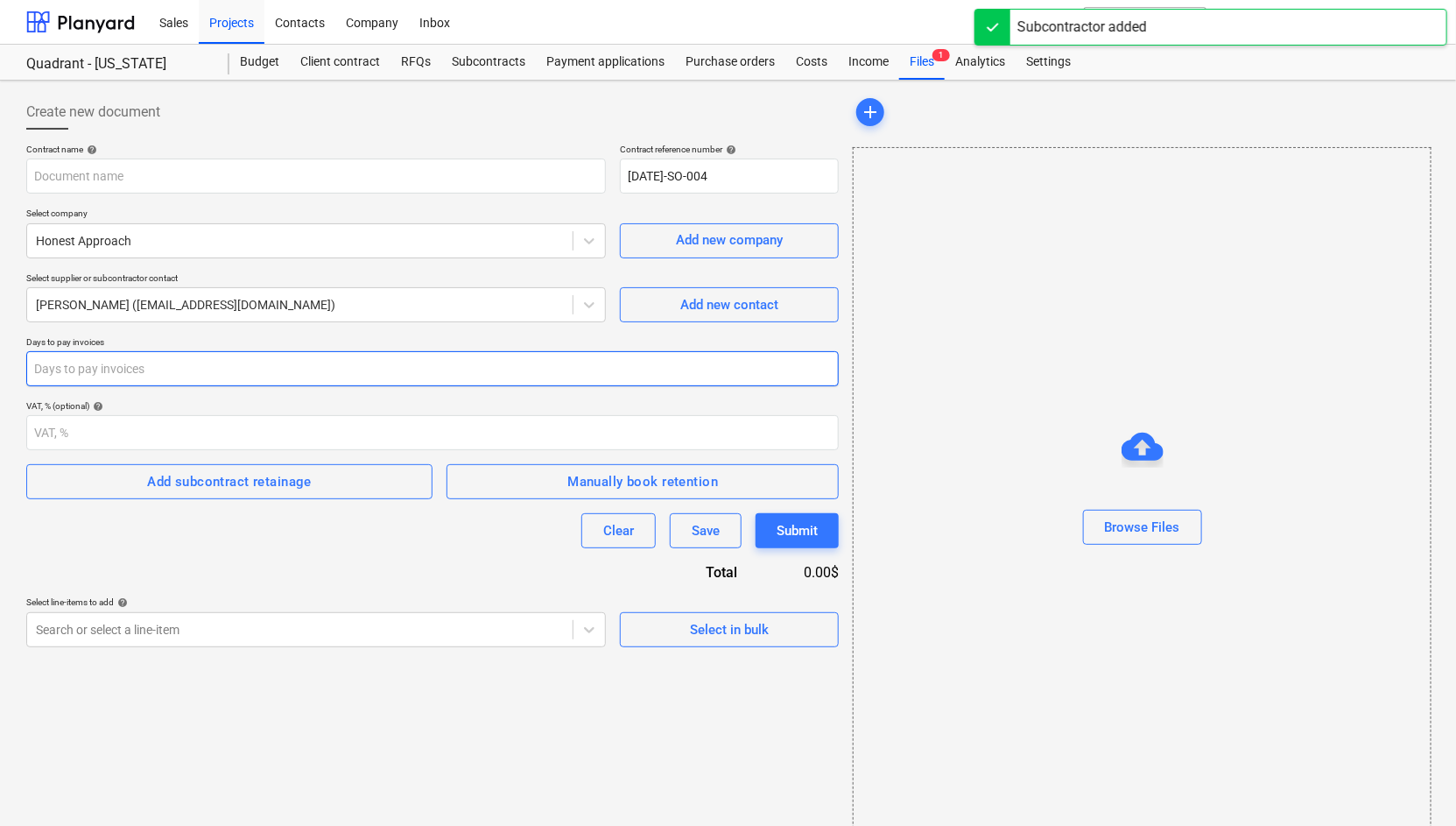
click at [683, 368] on input "number" at bounding box center [431, 368] width 812 height 35
click at [961, 317] on div "Browse Files" at bounding box center [1143, 492] width 579 height 690
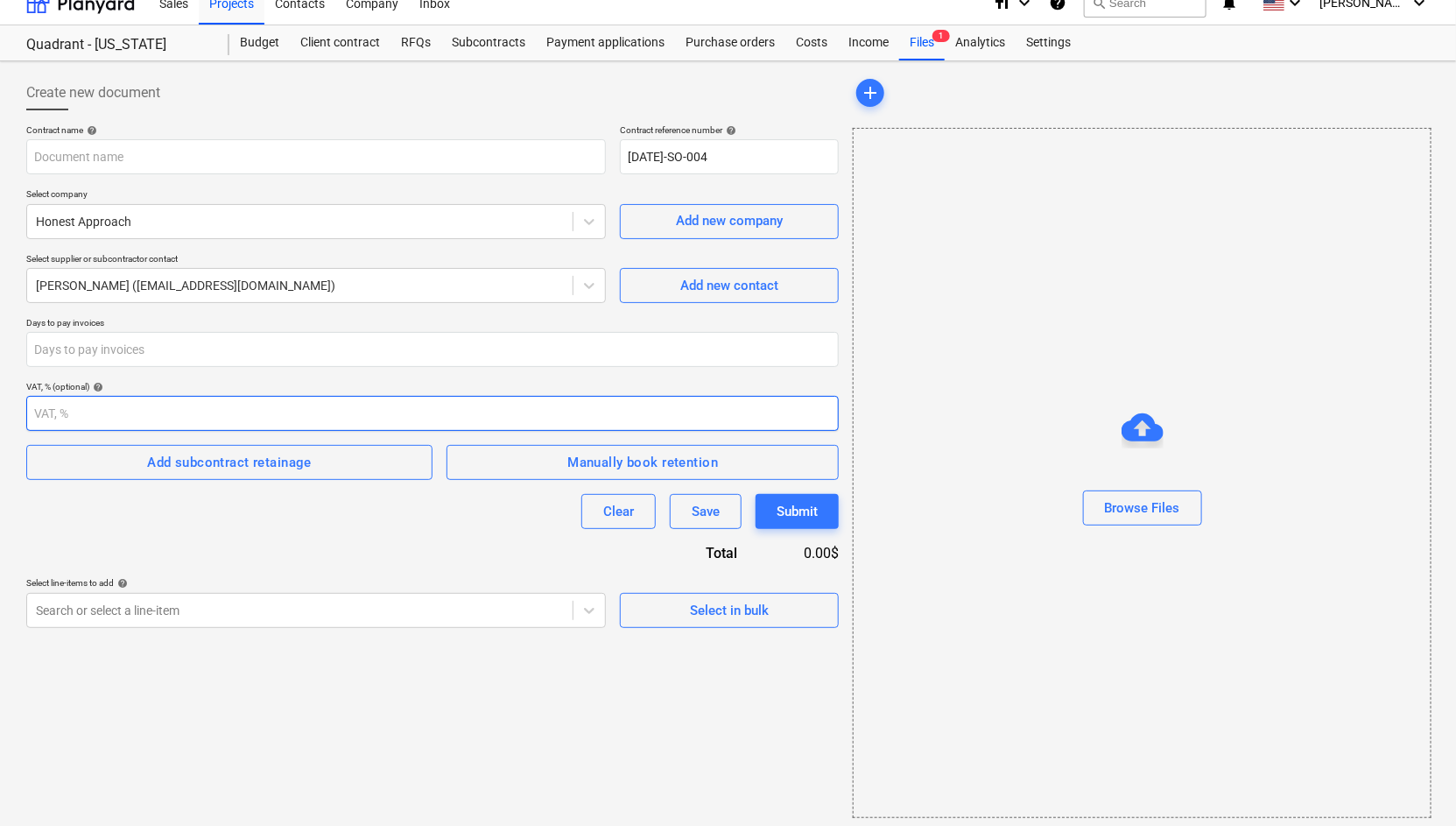
scroll to position [25, 0]
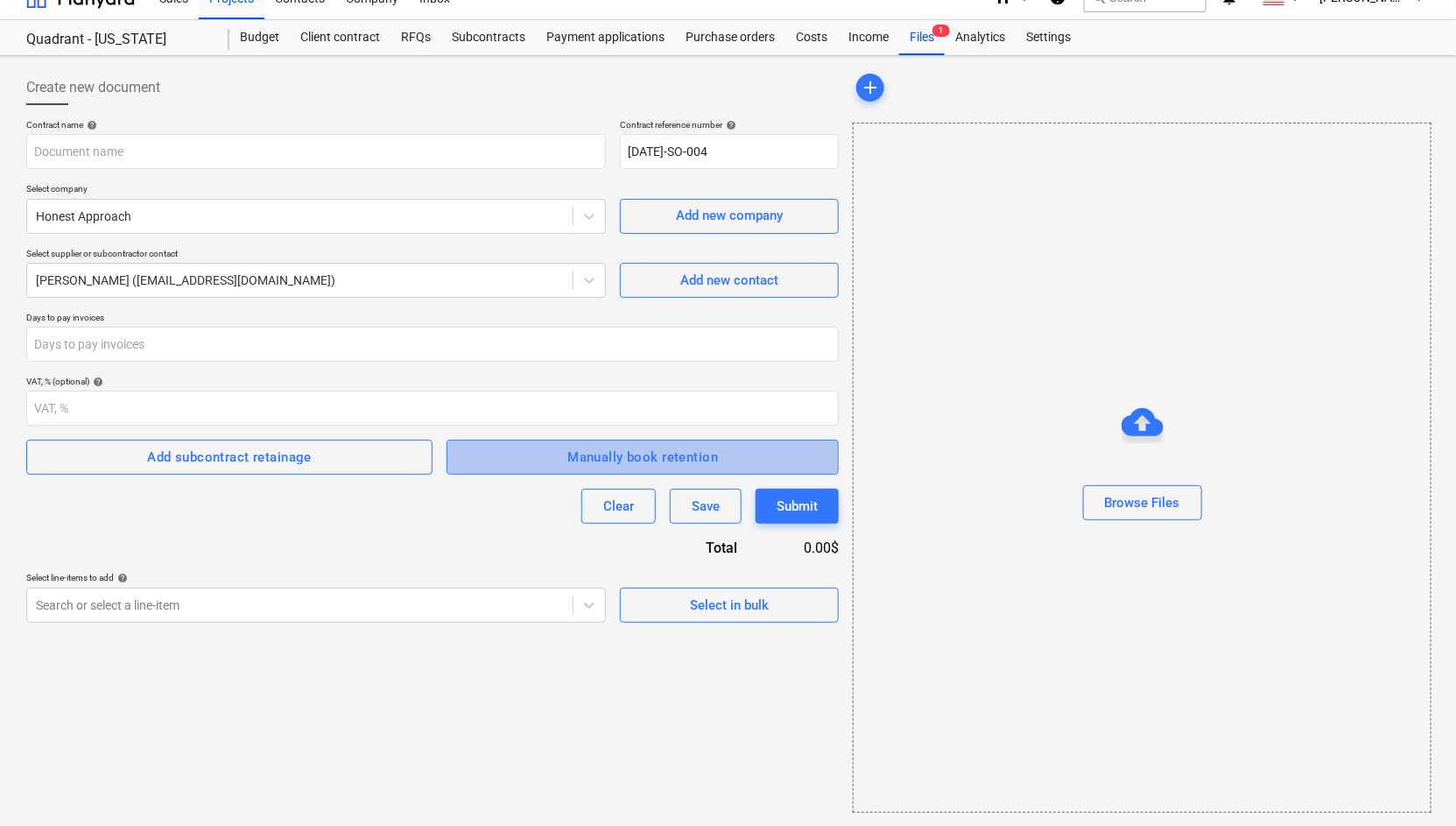
click at [556, 452] on span "Manually book retention" at bounding box center [643, 456] width 354 height 23
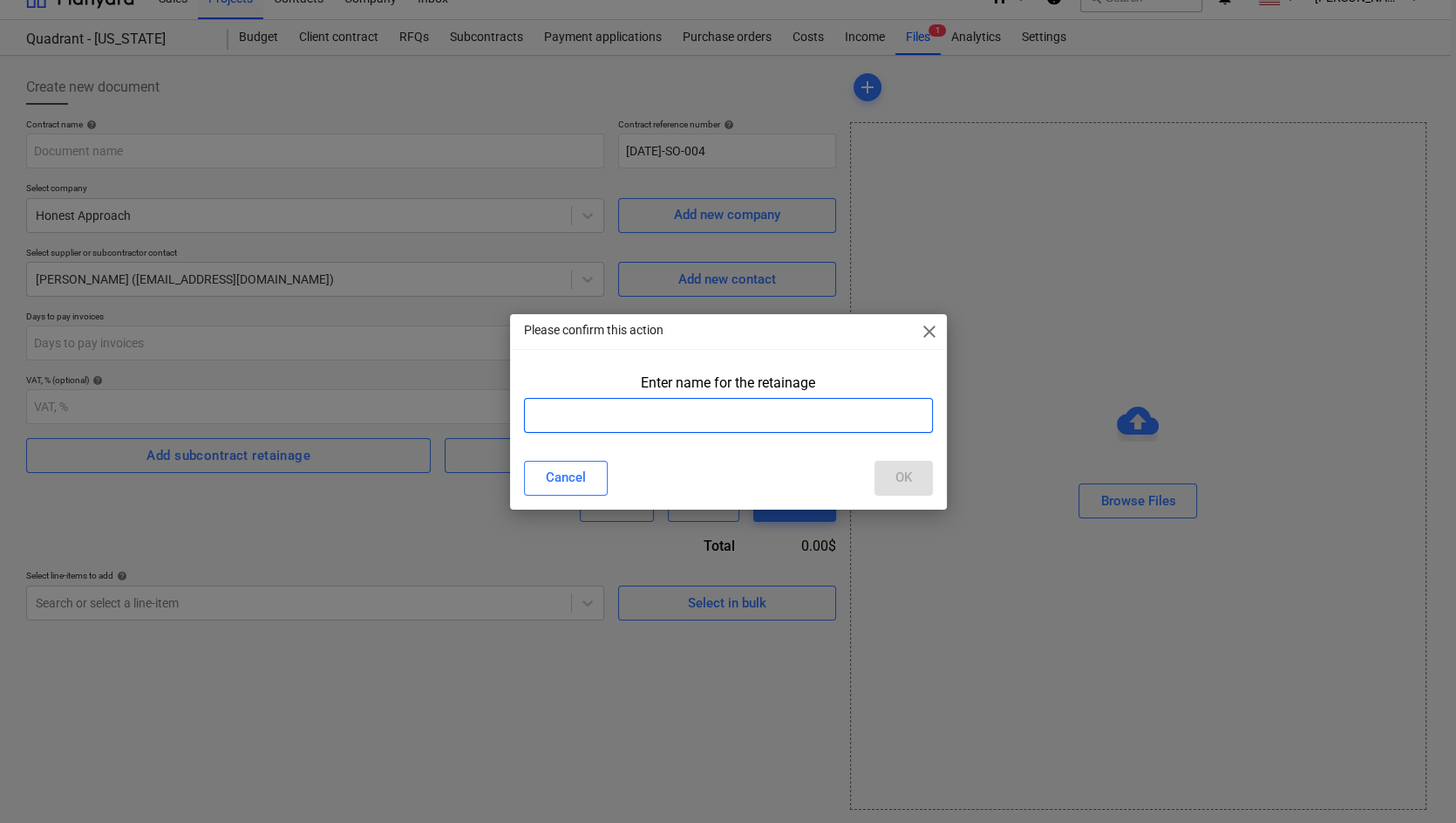
click at [748, 416] on input "text" at bounding box center [729, 415] width 409 height 35
type input "NA"
click at [915, 477] on button "OK" at bounding box center [904, 477] width 58 height 35
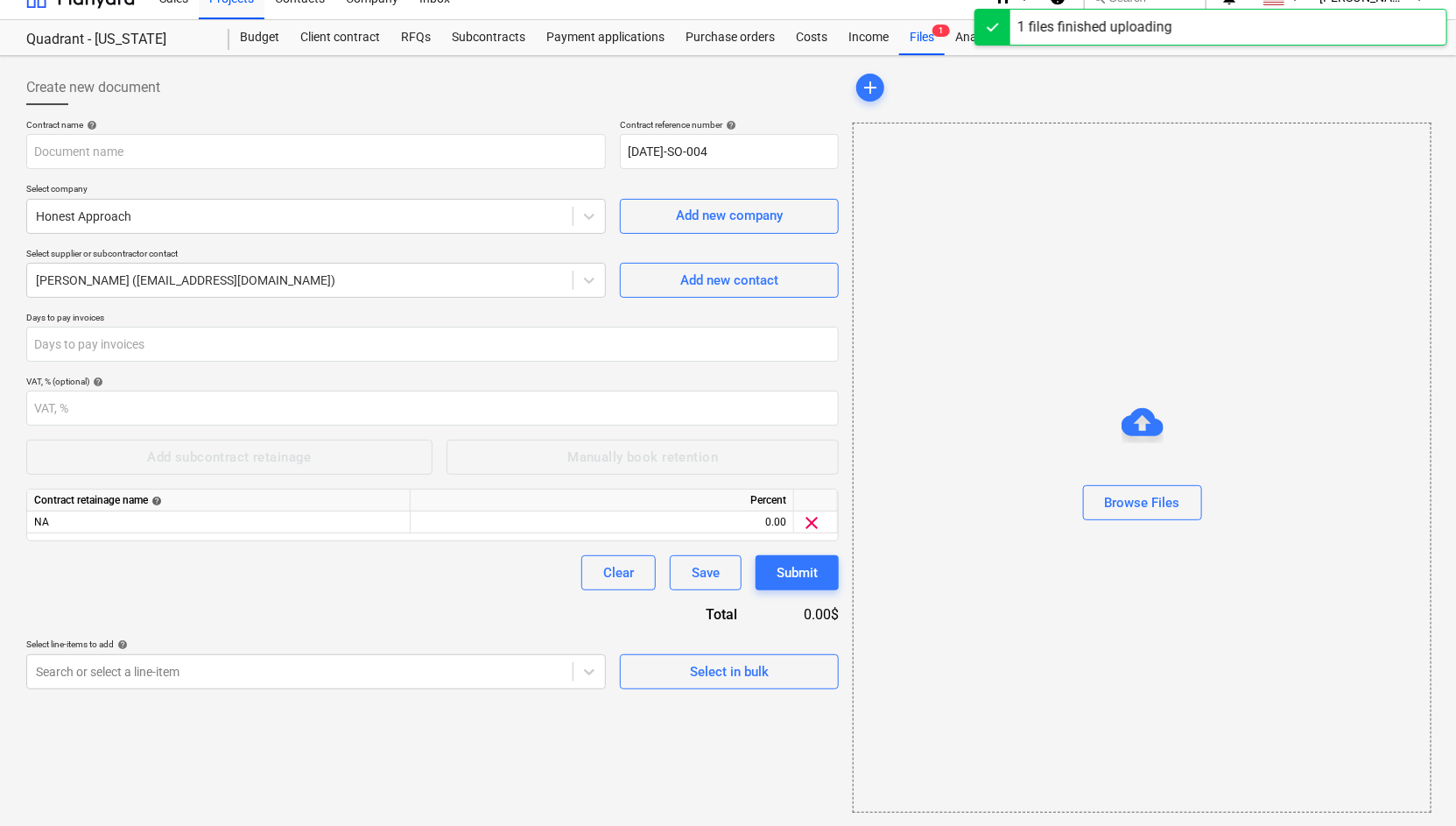
type input "Honest Approach Construction LLC ZLD bid form.xlsx"
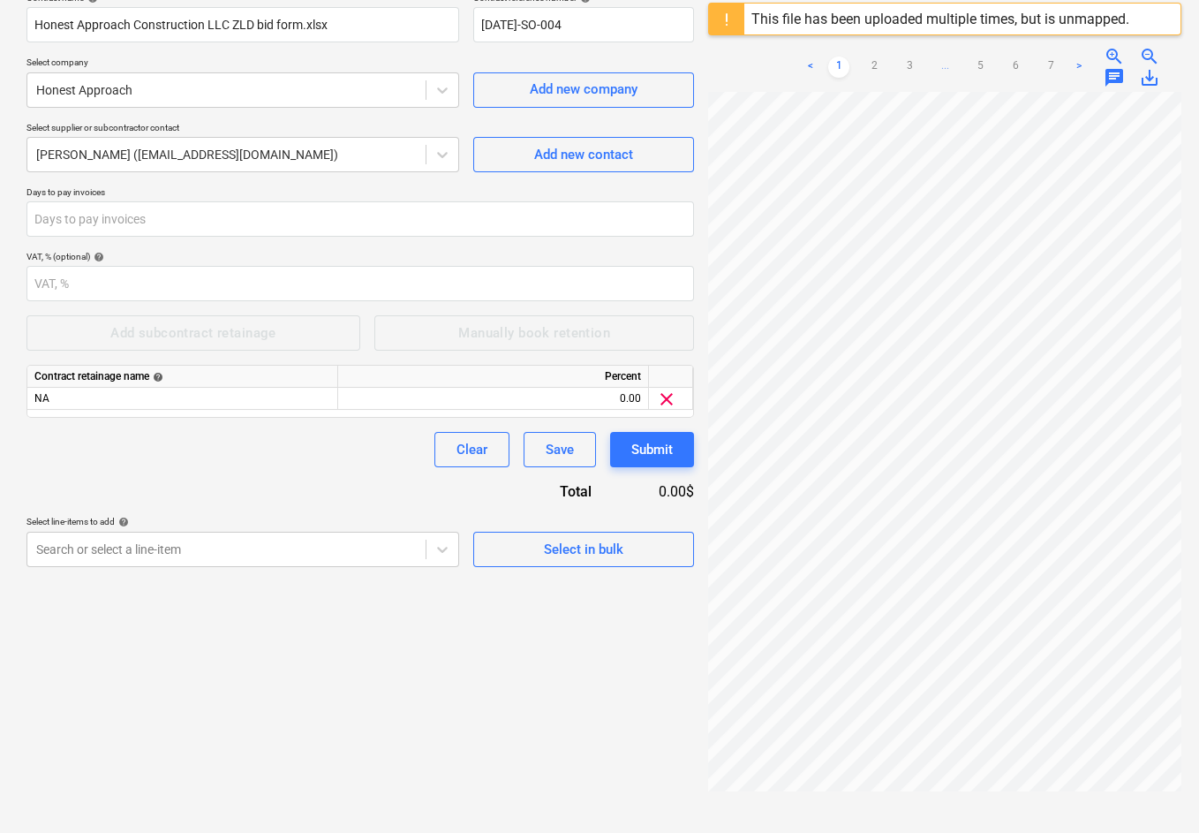
scroll to position [208, 0]
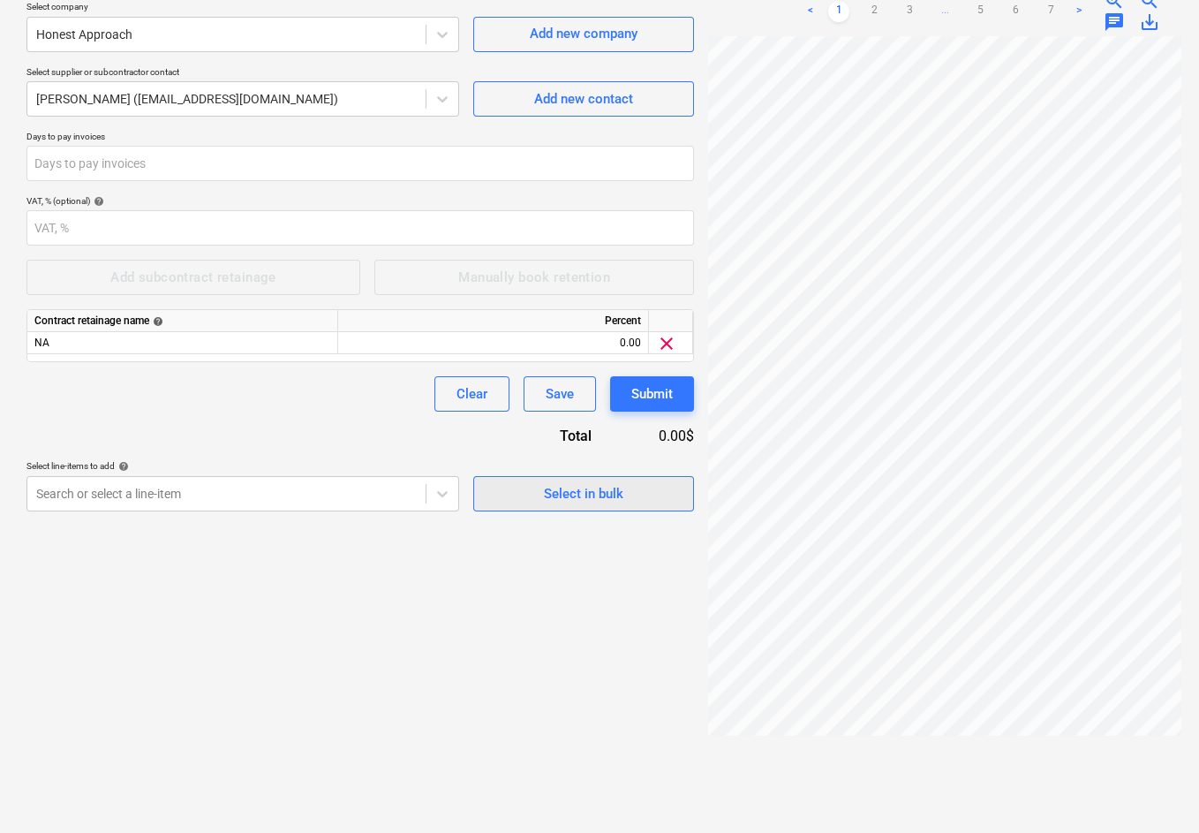
click at [558, 486] on div "Select in bulk" at bounding box center [583, 493] width 79 height 23
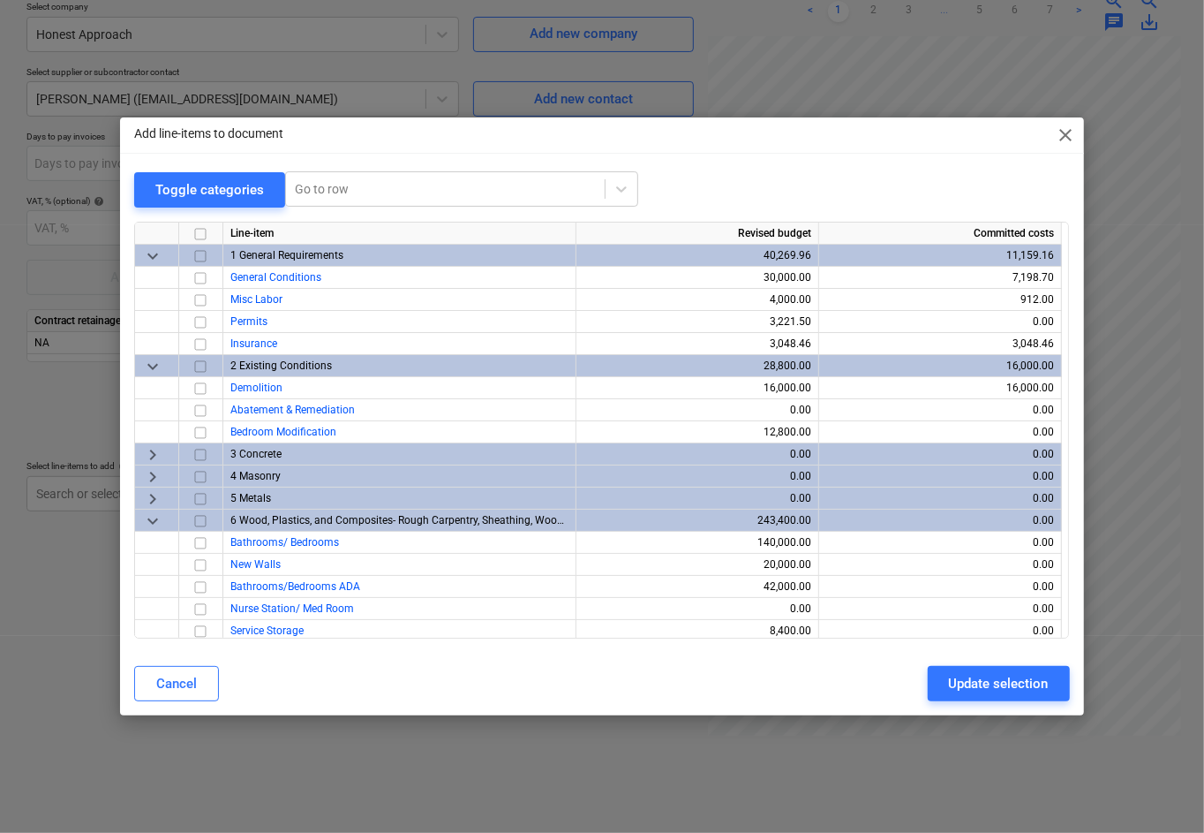
click at [1059, 134] on span "close" at bounding box center [1066, 134] width 21 height 21
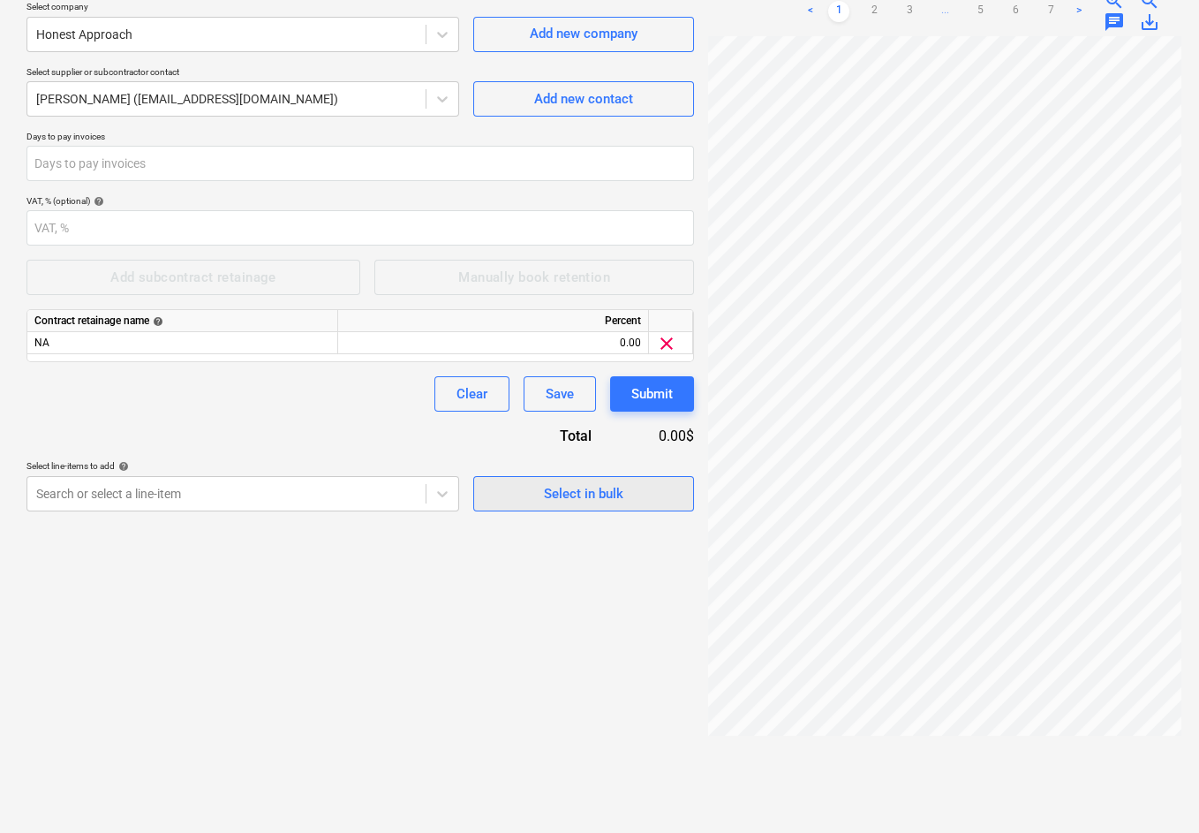
click at [539, 490] on span "Select in bulk" at bounding box center [583, 493] width 177 height 23
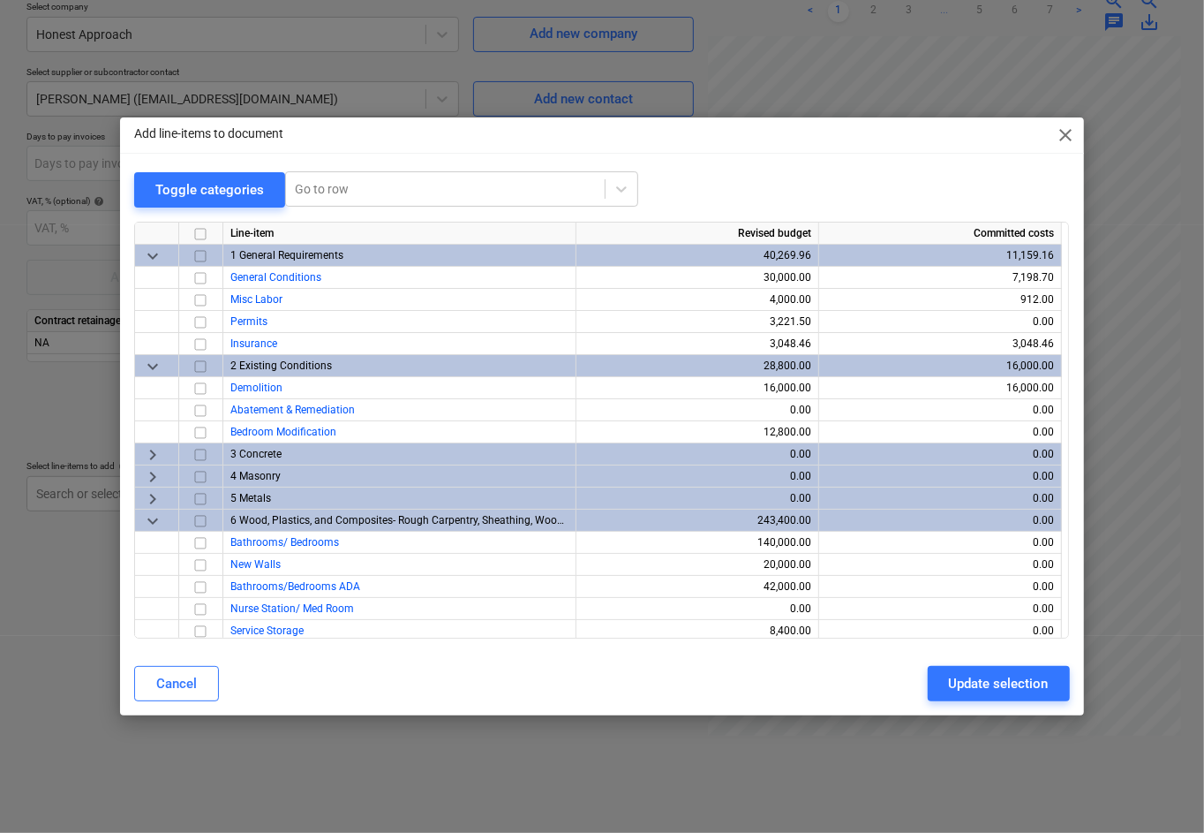
click at [151, 456] on span "keyboard_arrow_right" at bounding box center [152, 453] width 21 height 21
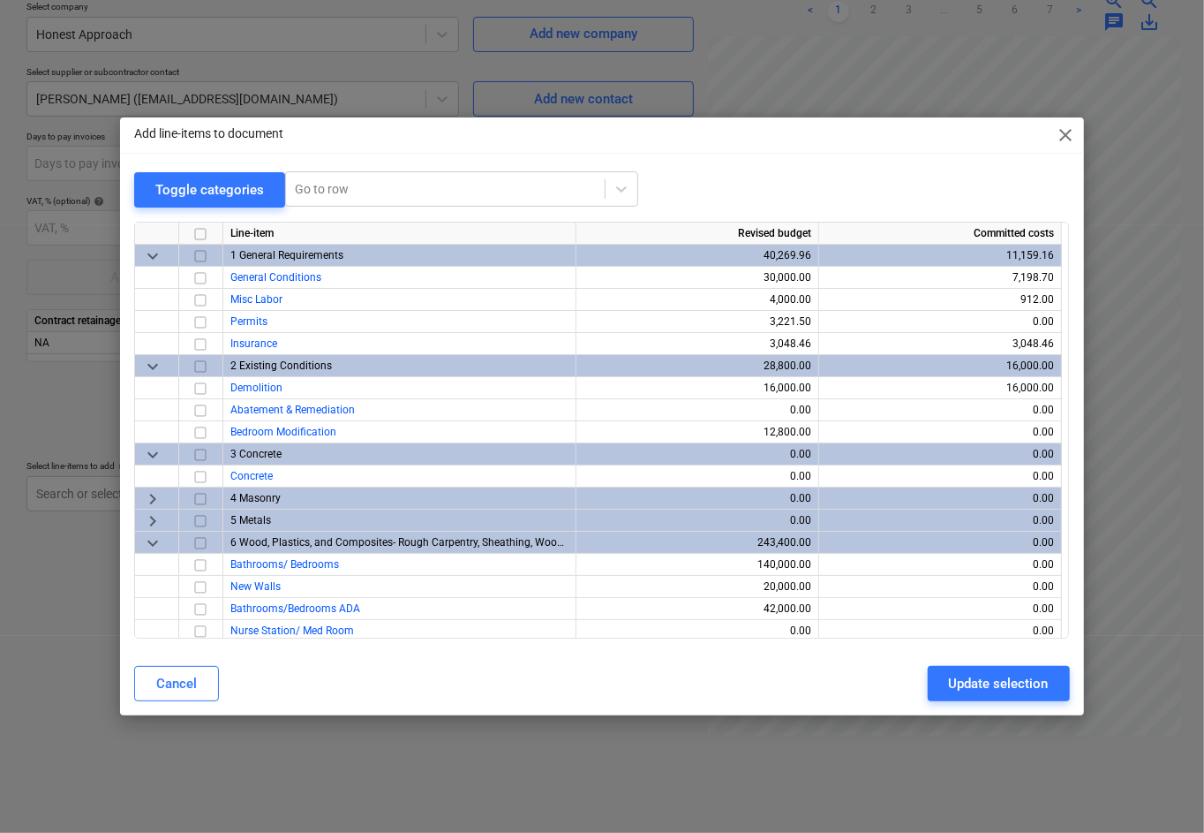
click at [152, 499] on span "keyboard_arrow_right" at bounding box center [152, 497] width 21 height 21
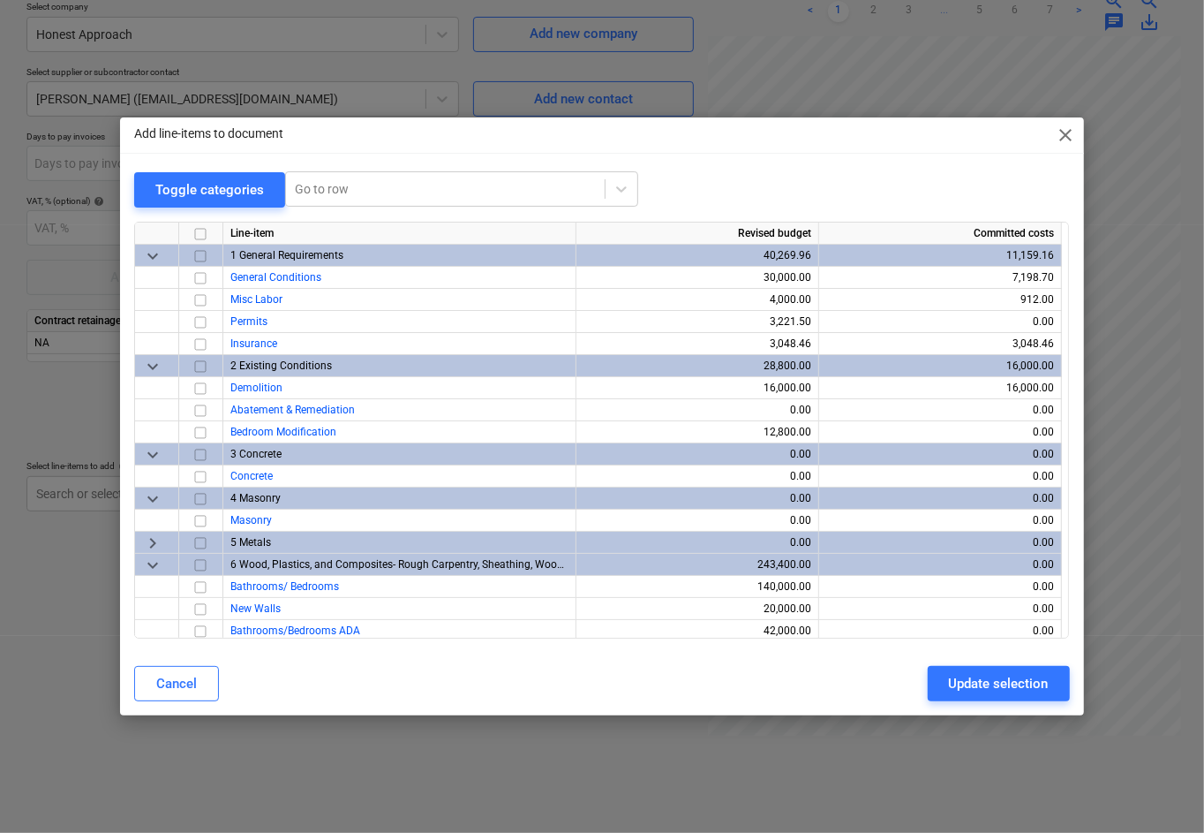
click at [155, 543] on span "keyboard_arrow_right" at bounding box center [152, 541] width 21 height 21
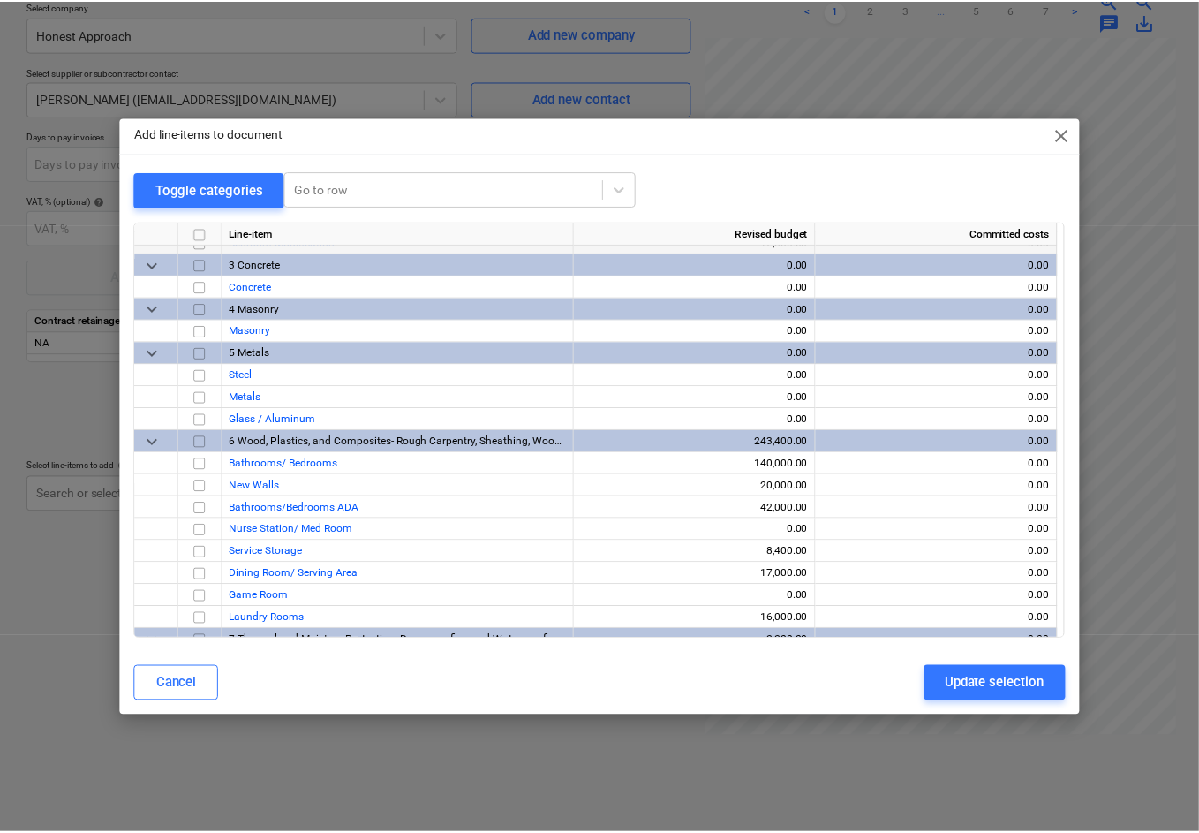
scroll to position [235, 0]
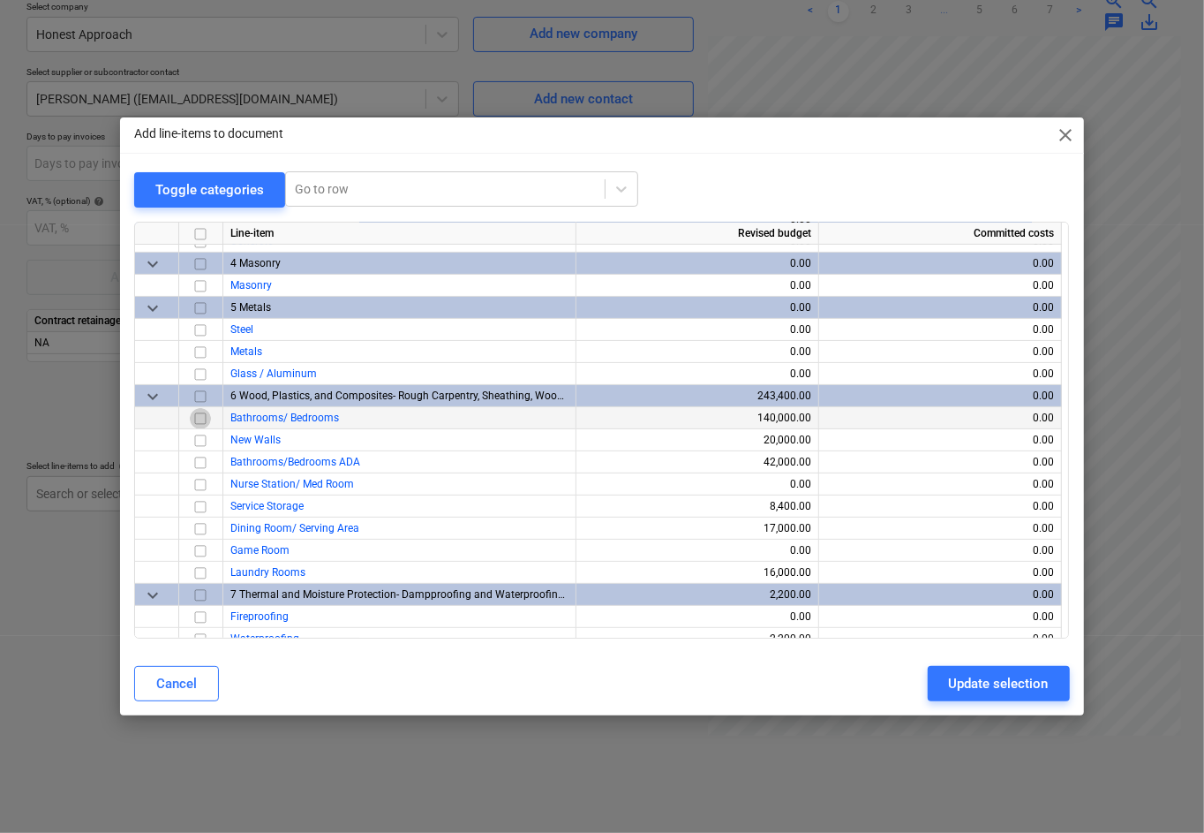
click at [196, 418] on input "checkbox" at bounding box center [200, 417] width 21 height 21
click at [1008, 685] on div "Update selection" at bounding box center [999, 683] width 100 height 23
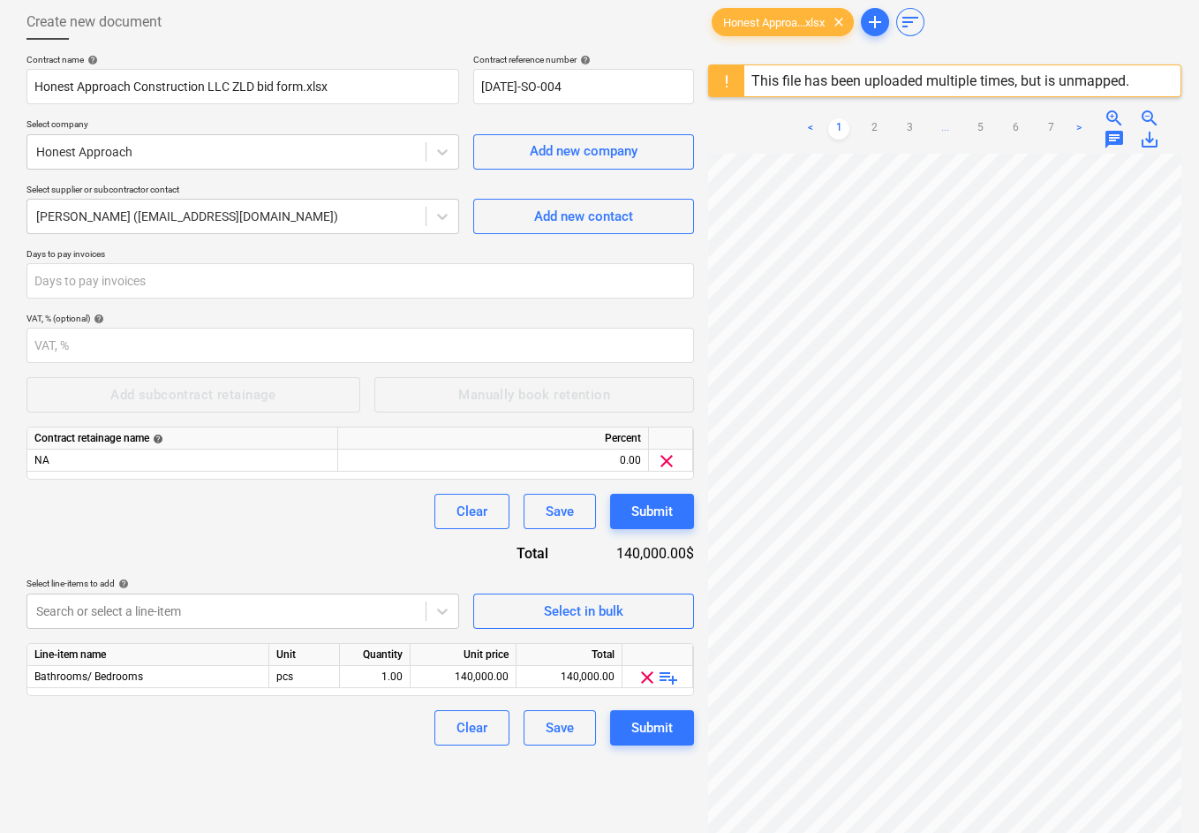
scroll to position [208, 0]
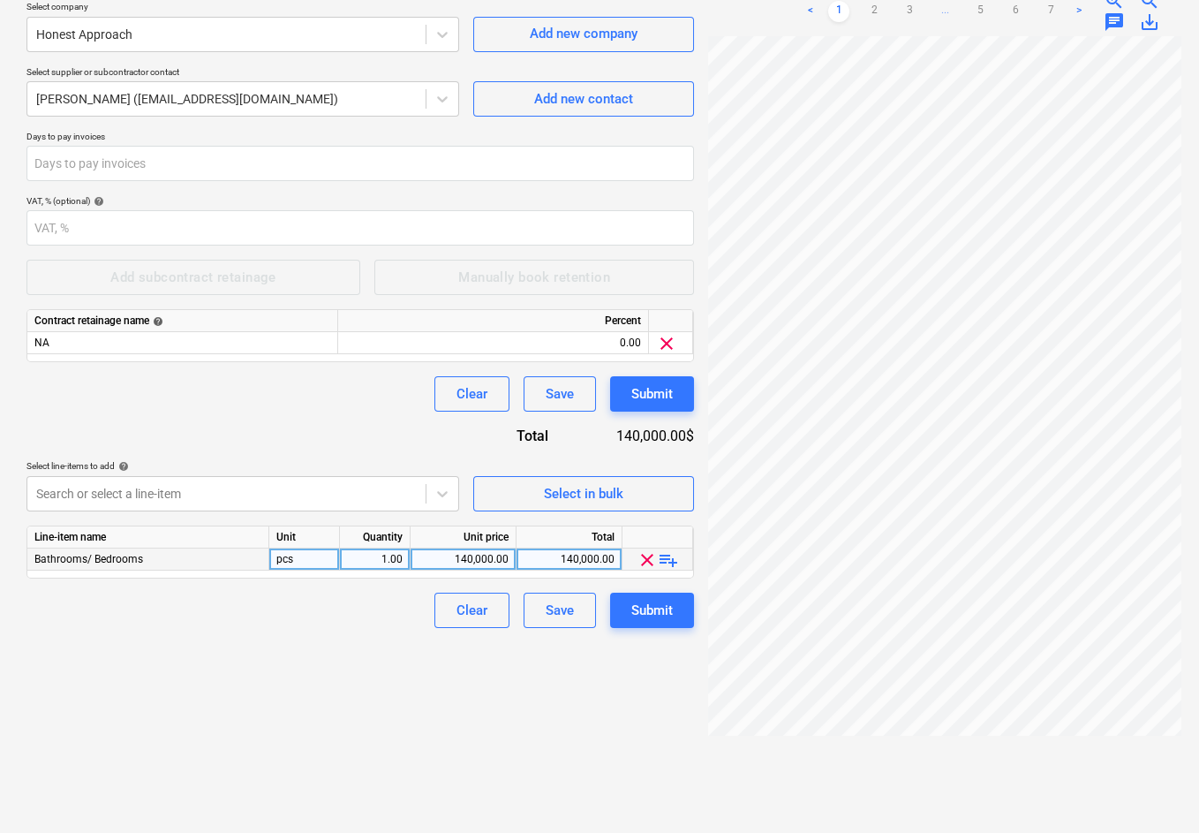
click at [468, 559] on div "140,000.00" at bounding box center [463, 559] width 91 height 22
type input "18000"
click at [371, 632] on div "Create new document Contract name help Honest Approach Construction LLC ZLD bid…" at bounding box center [360, 353] width 682 height 946
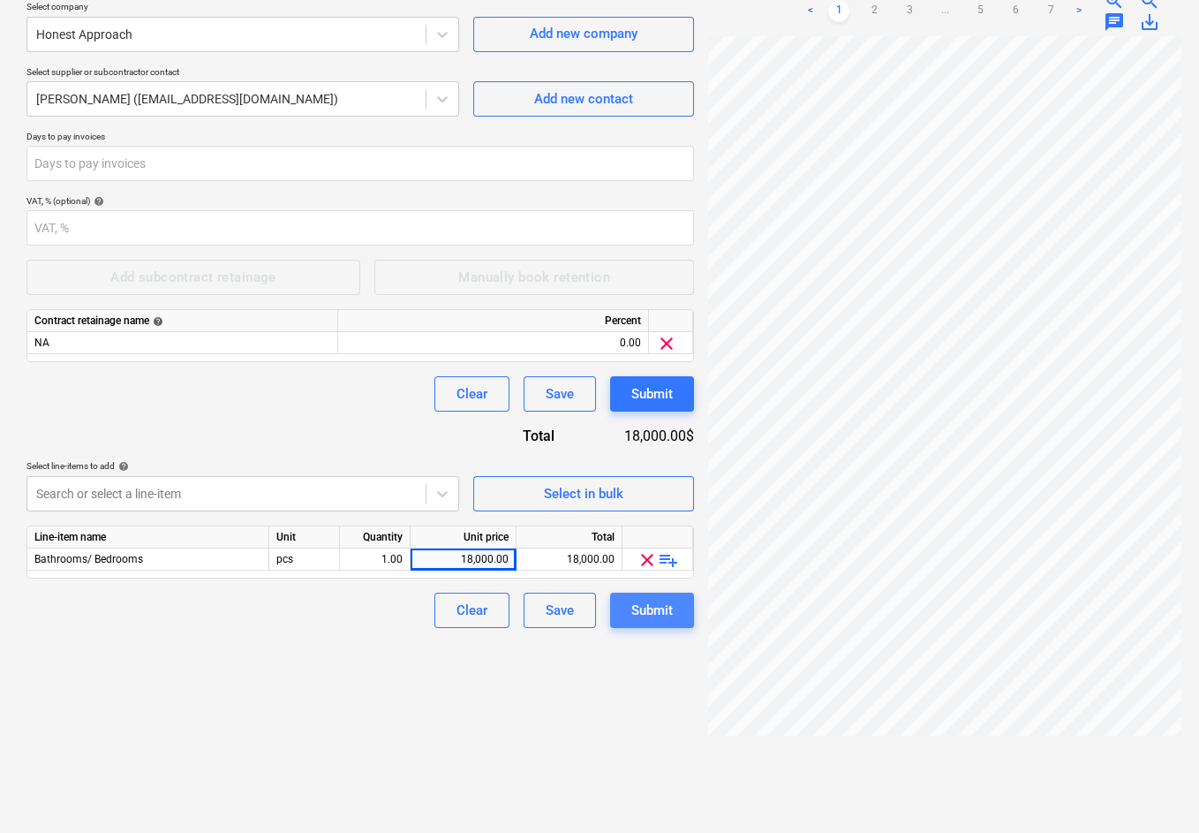
click at [655, 614] on div "Submit" at bounding box center [651, 610] width 41 height 23
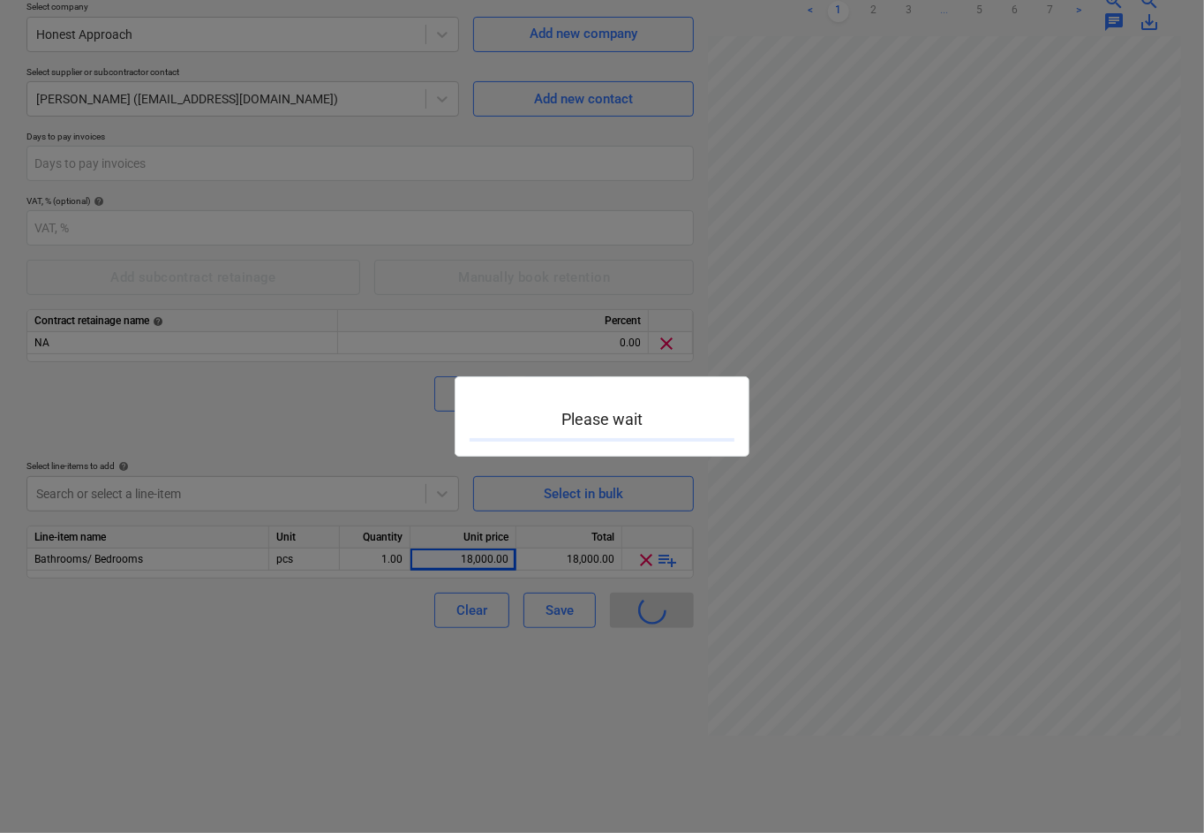
type input "[DATE]-SO-004"
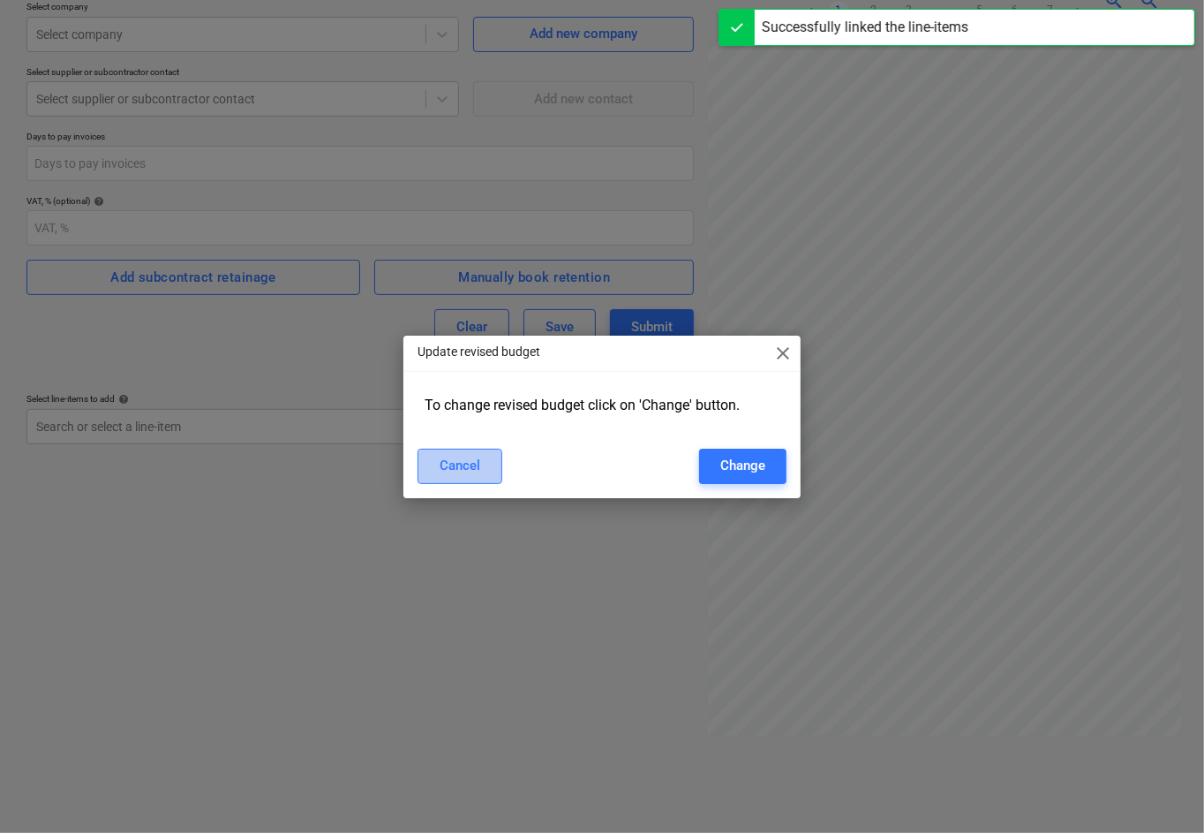
click at [445, 466] on div "Cancel" at bounding box center [460, 465] width 41 height 23
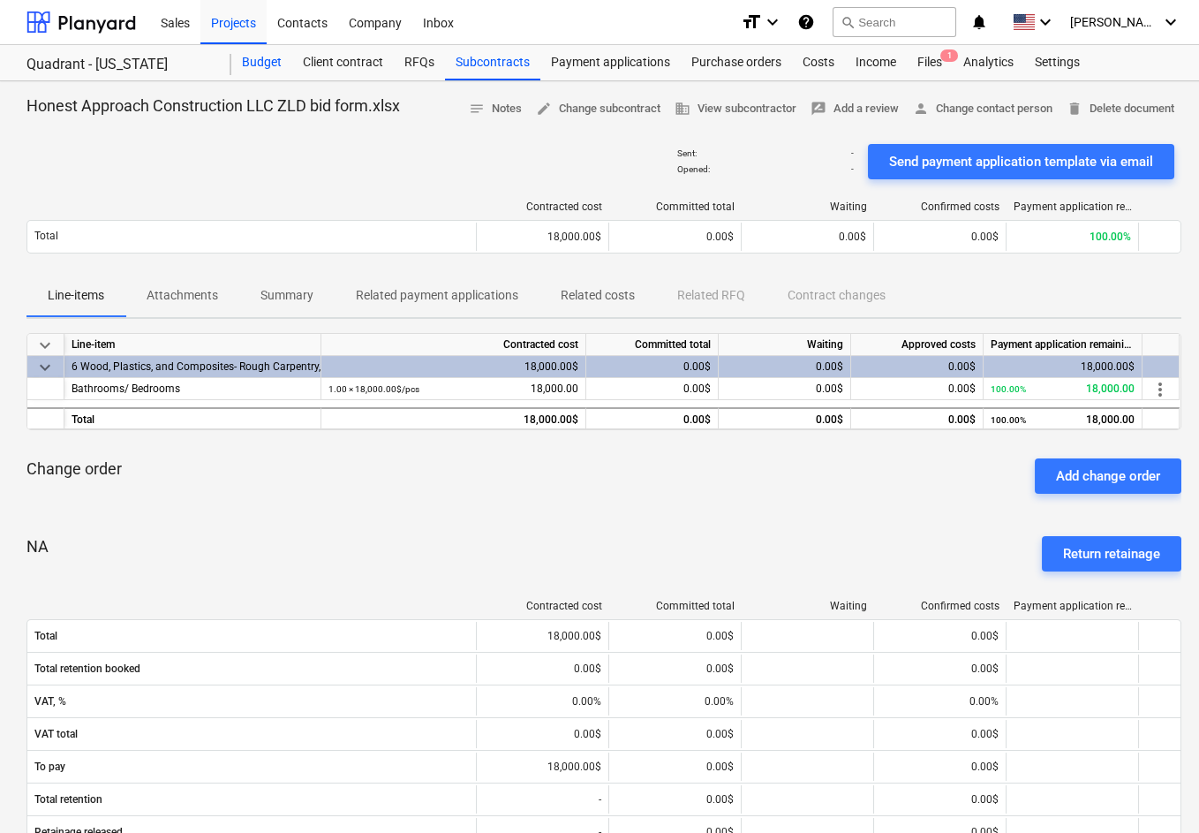
click at [253, 62] on div "Budget" at bounding box center [261, 62] width 61 height 35
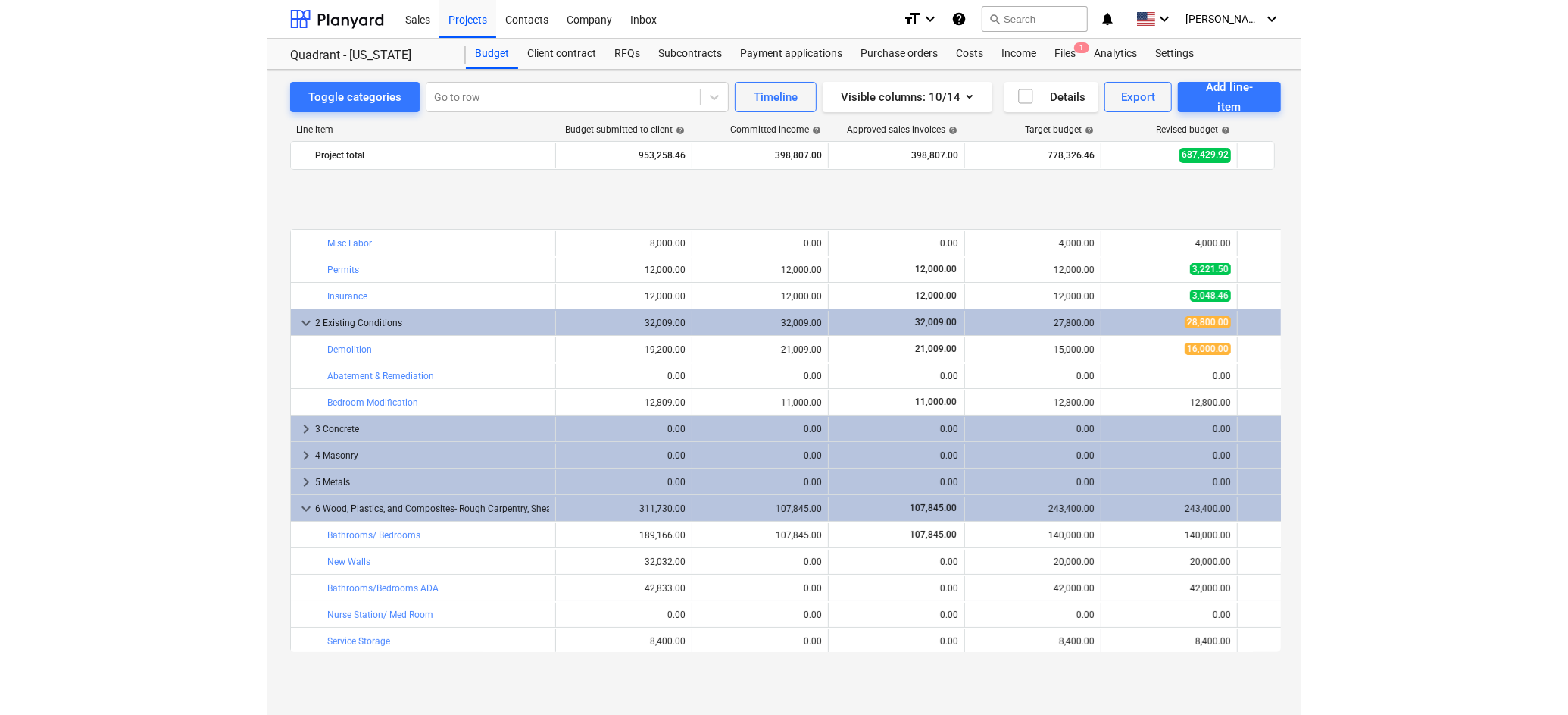
scroll to position [100, 0]
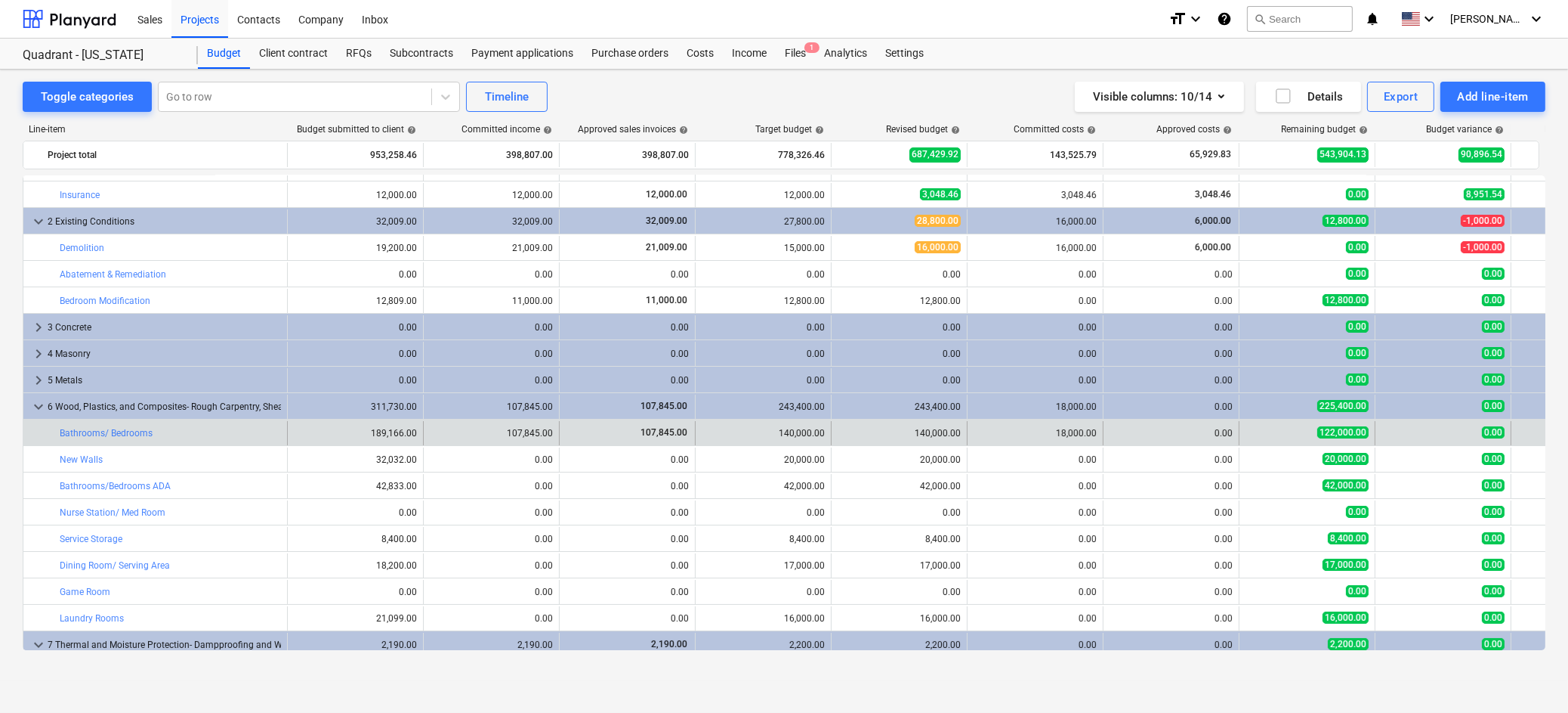
click at [1192, 432] on div "0.00" at bounding box center [1171, 433] width 123 height 10
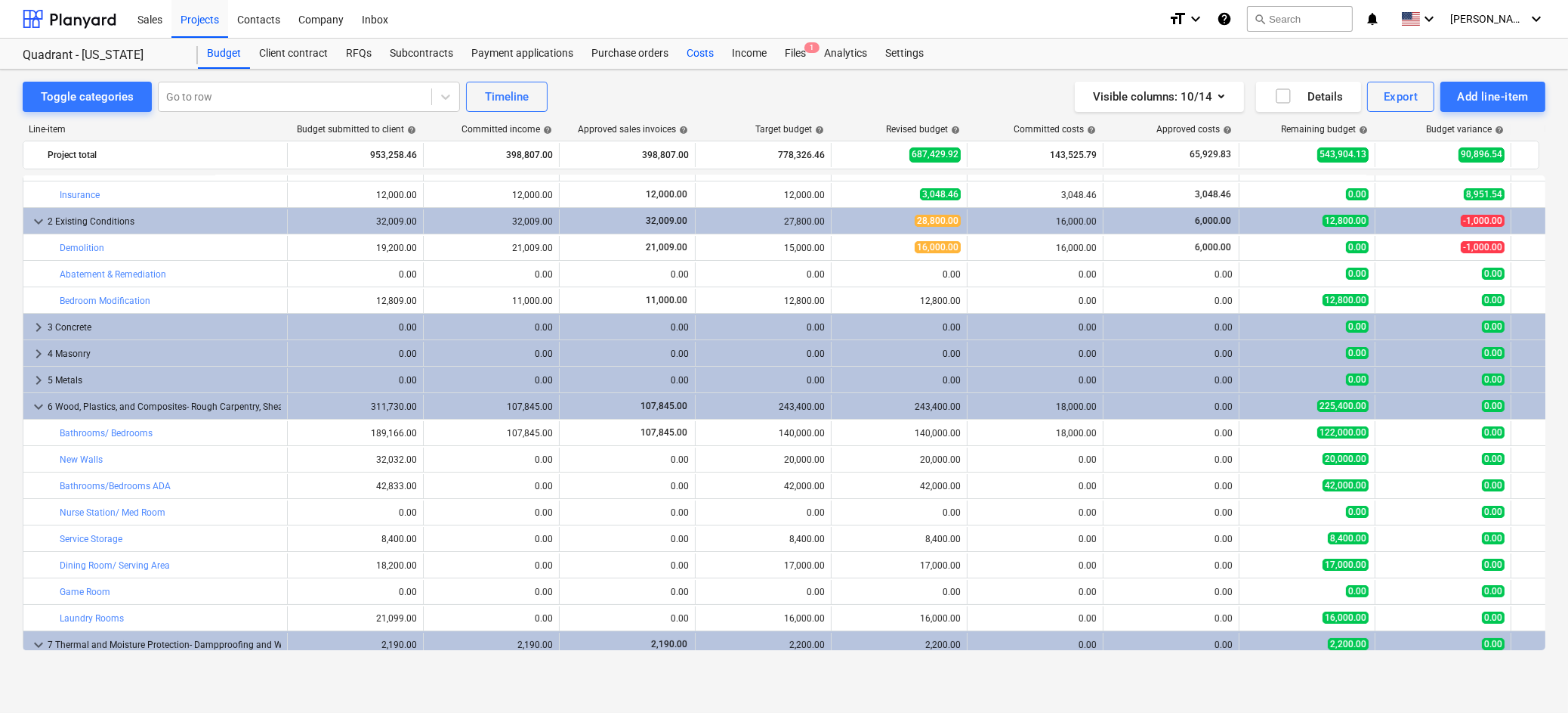
click at [702, 51] on div "Costs" at bounding box center [700, 53] width 45 height 30
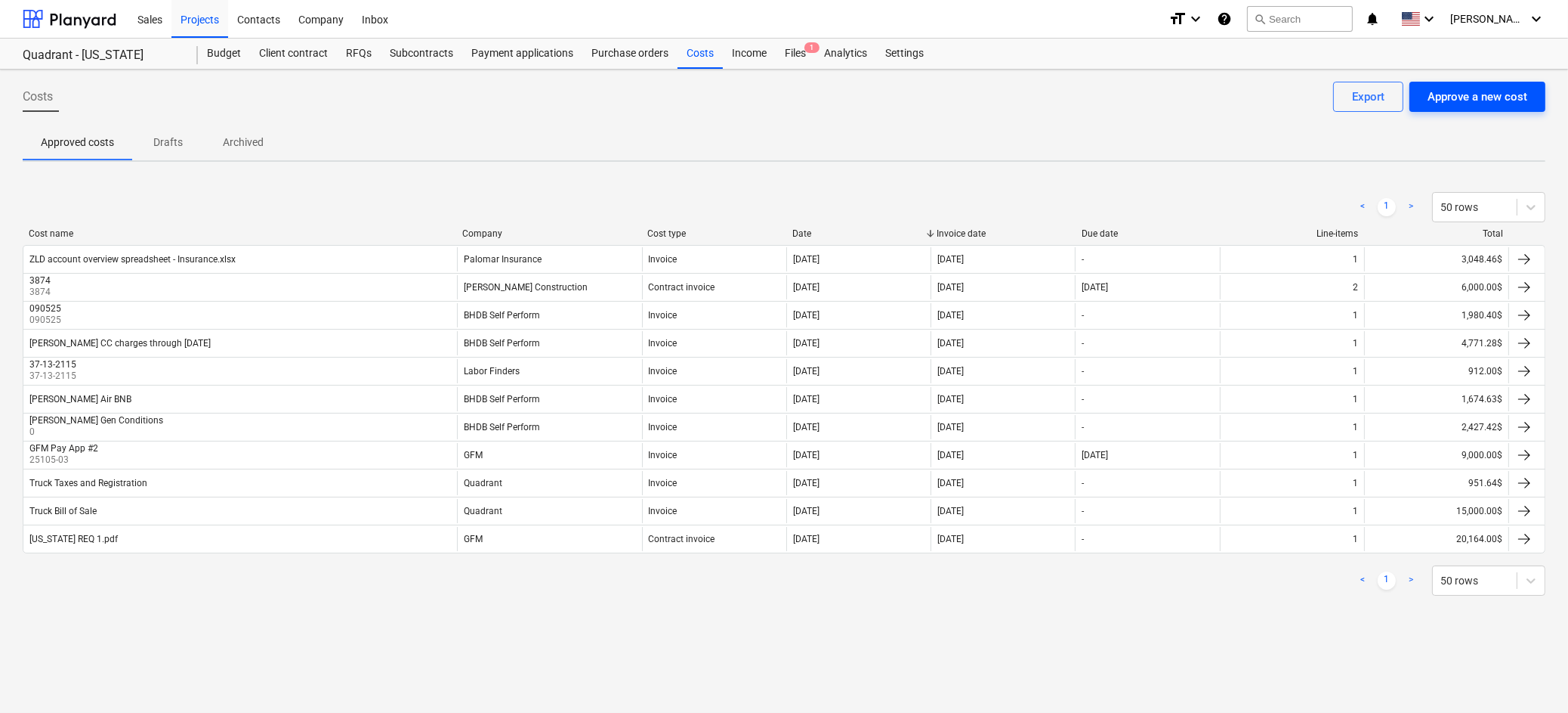
click at [1376, 100] on div "Approve a new cost" at bounding box center [1477, 97] width 100 height 20
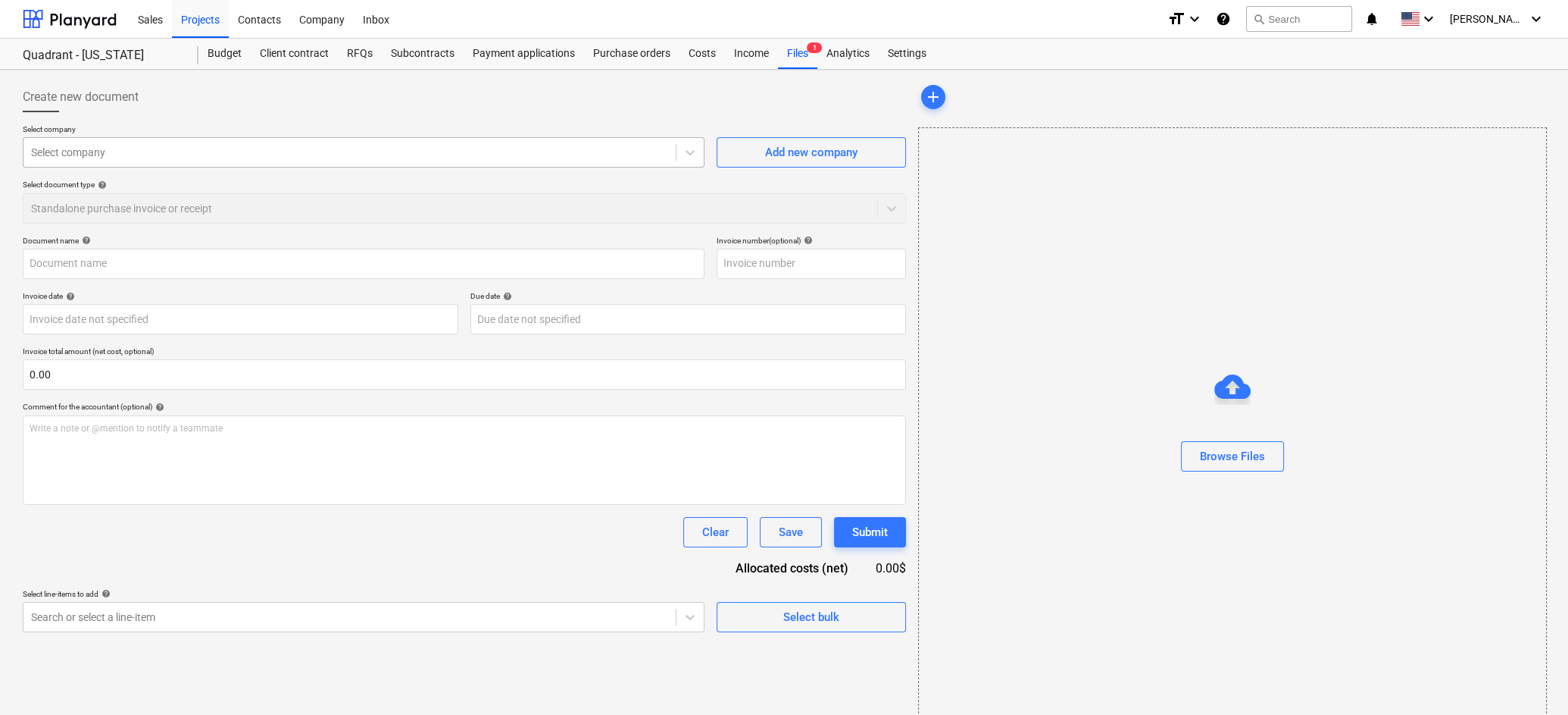
click at [643, 156] on div at bounding box center [349, 153] width 637 height 15
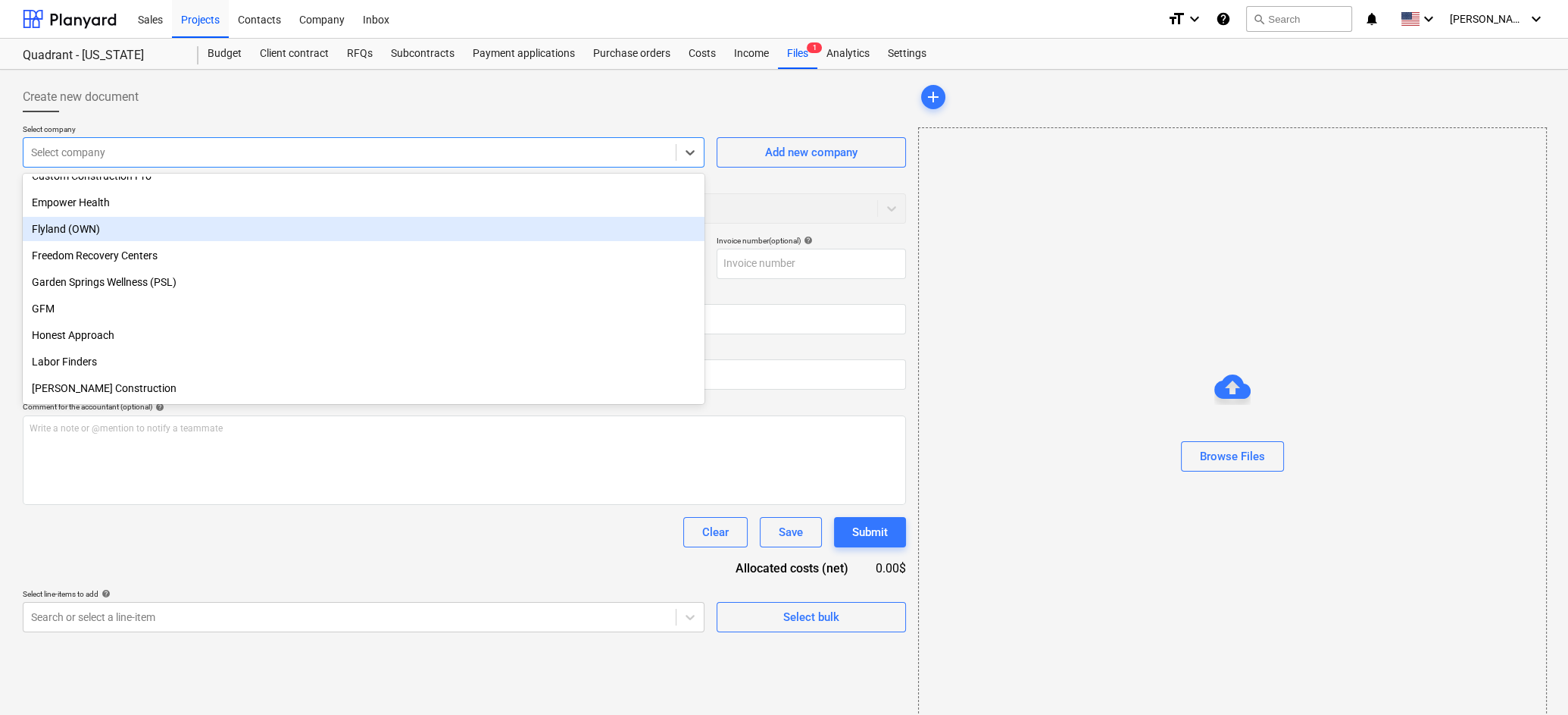
scroll to position [202, 0]
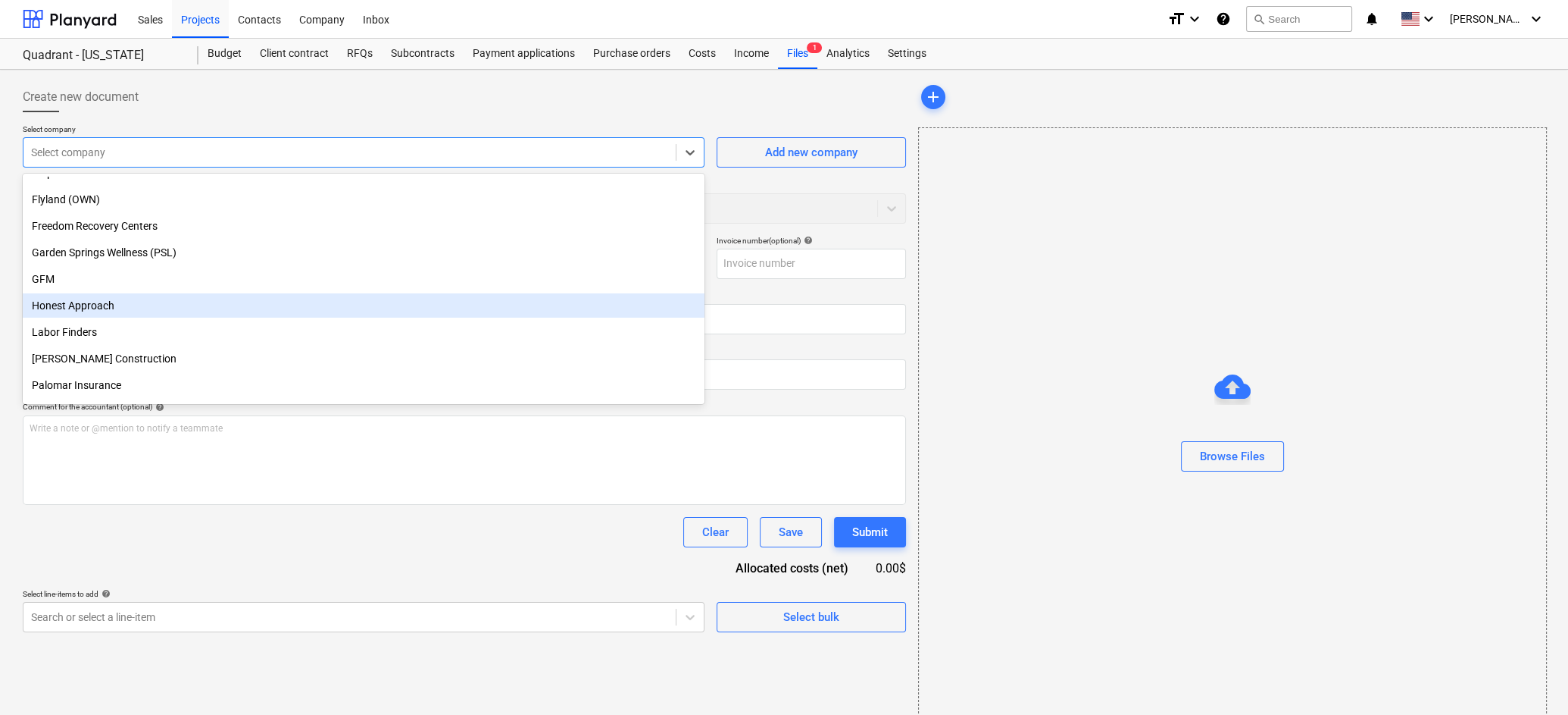
click at [245, 304] on div "Honest Approach" at bounding box center [363, 306] width 682 height 24
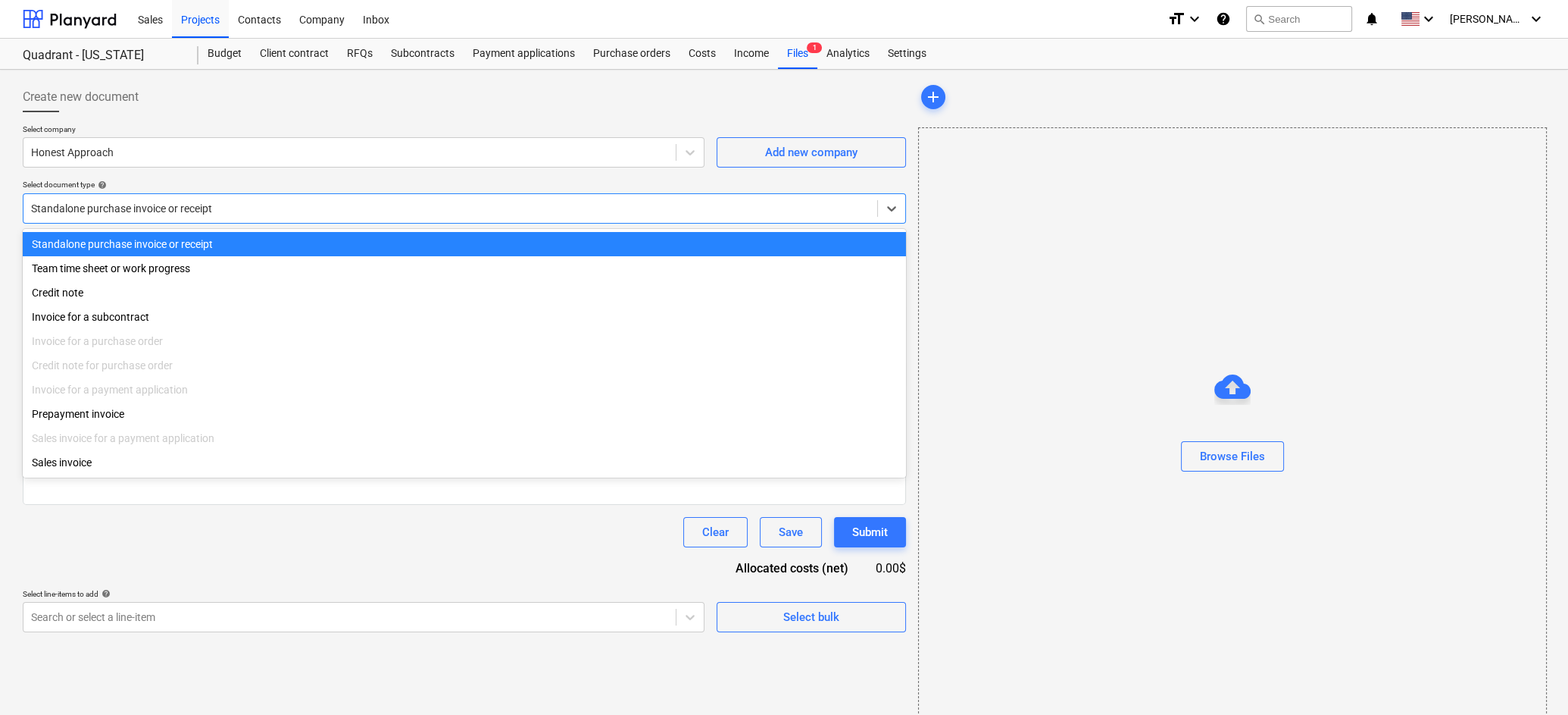
click at [568, 215] on div at bounding box center [449, 209] width 838 height 15
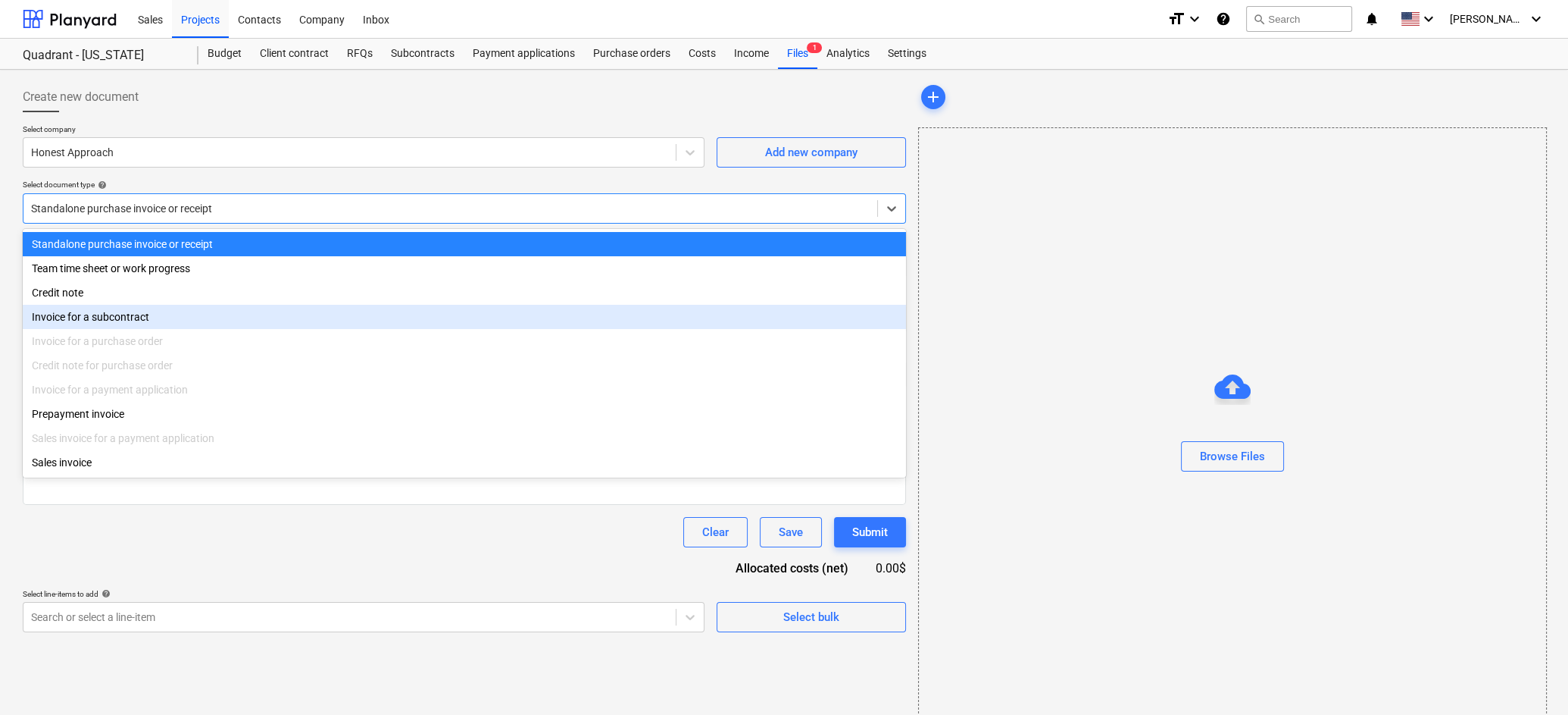
click at [244, 320] on div "Invoice for a subcontract" at bounding box center [463, 317] width 883 height 24
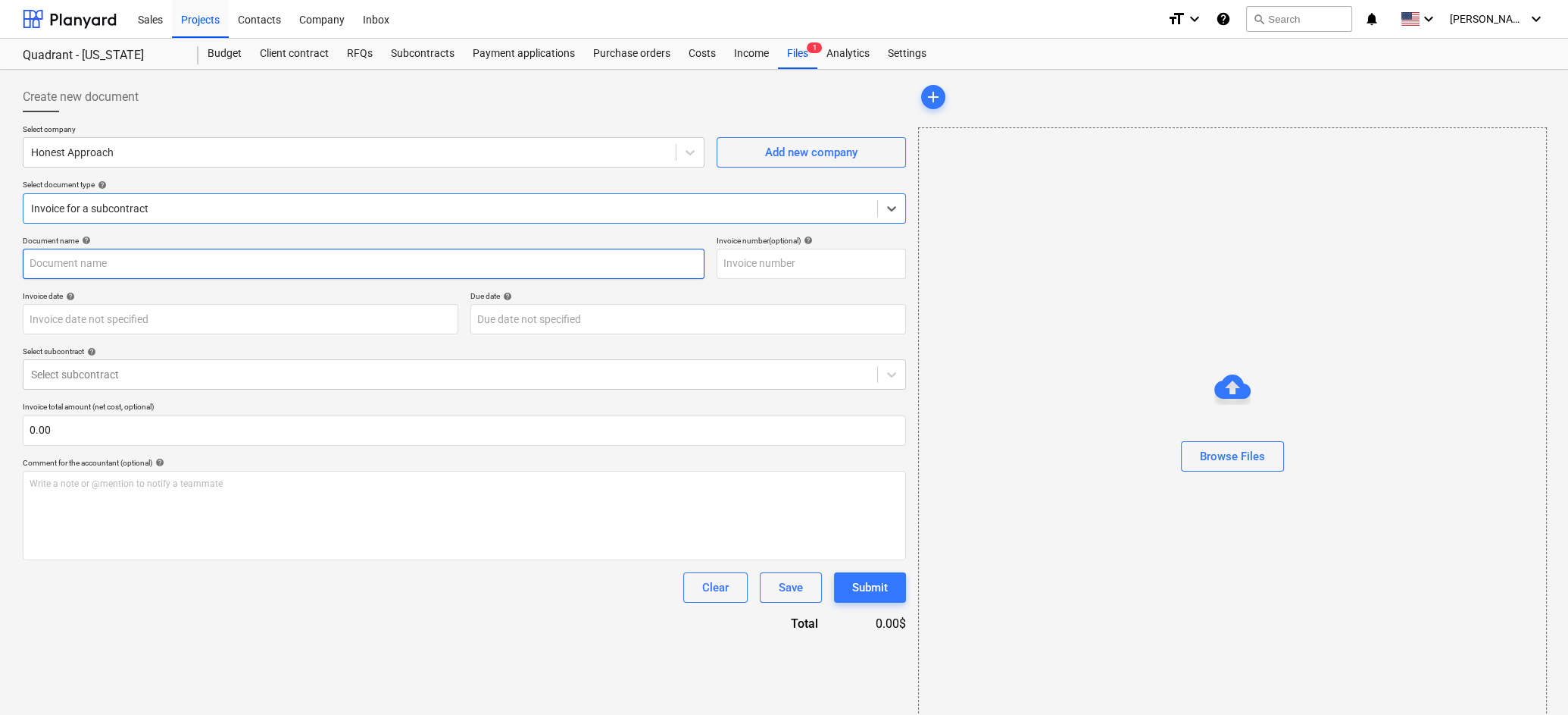
click at [342, 262] on input "text" at bounding box center [363, 264] width 682 height 30
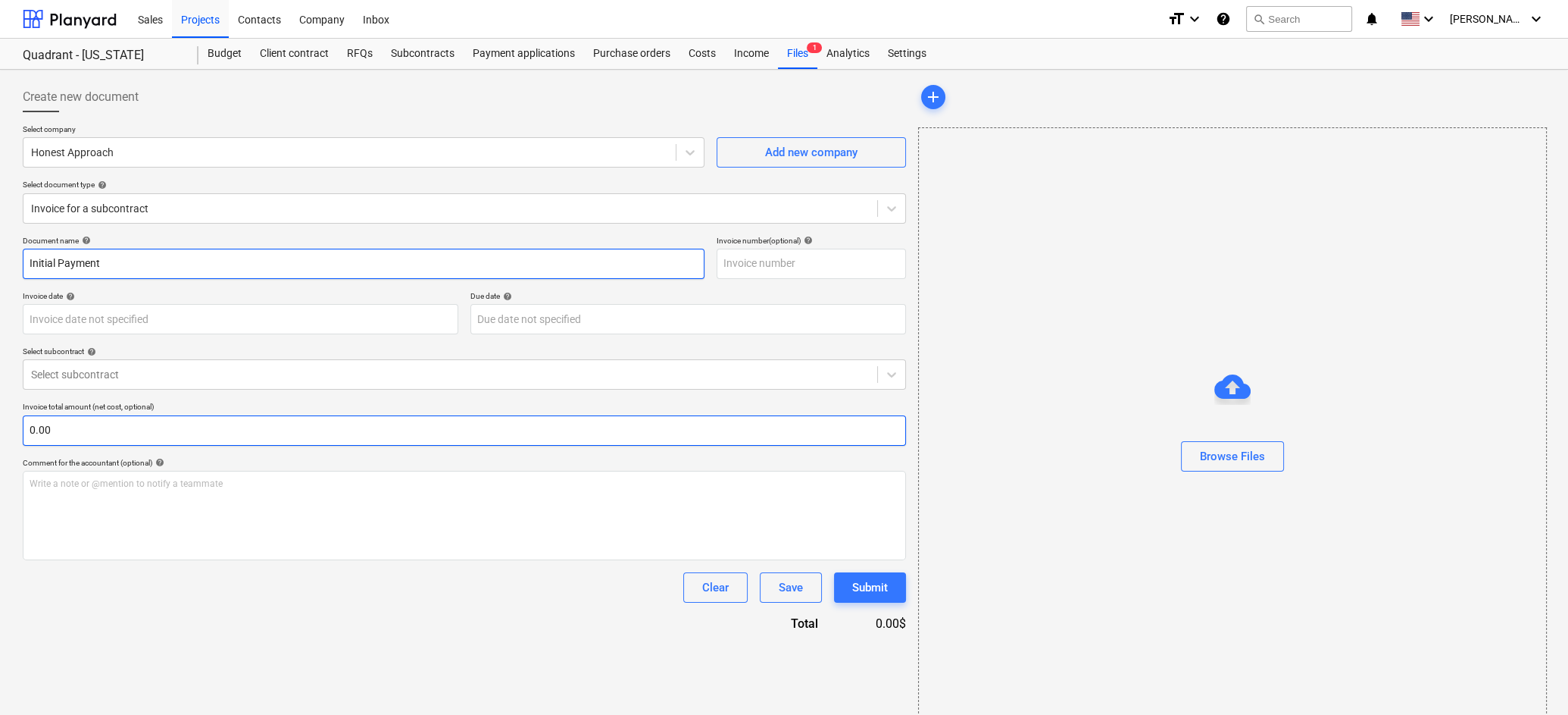
type input "Initial Payment"
click at [150, 427] on input "text" at bounding box center [463, 430] width 883 height 30
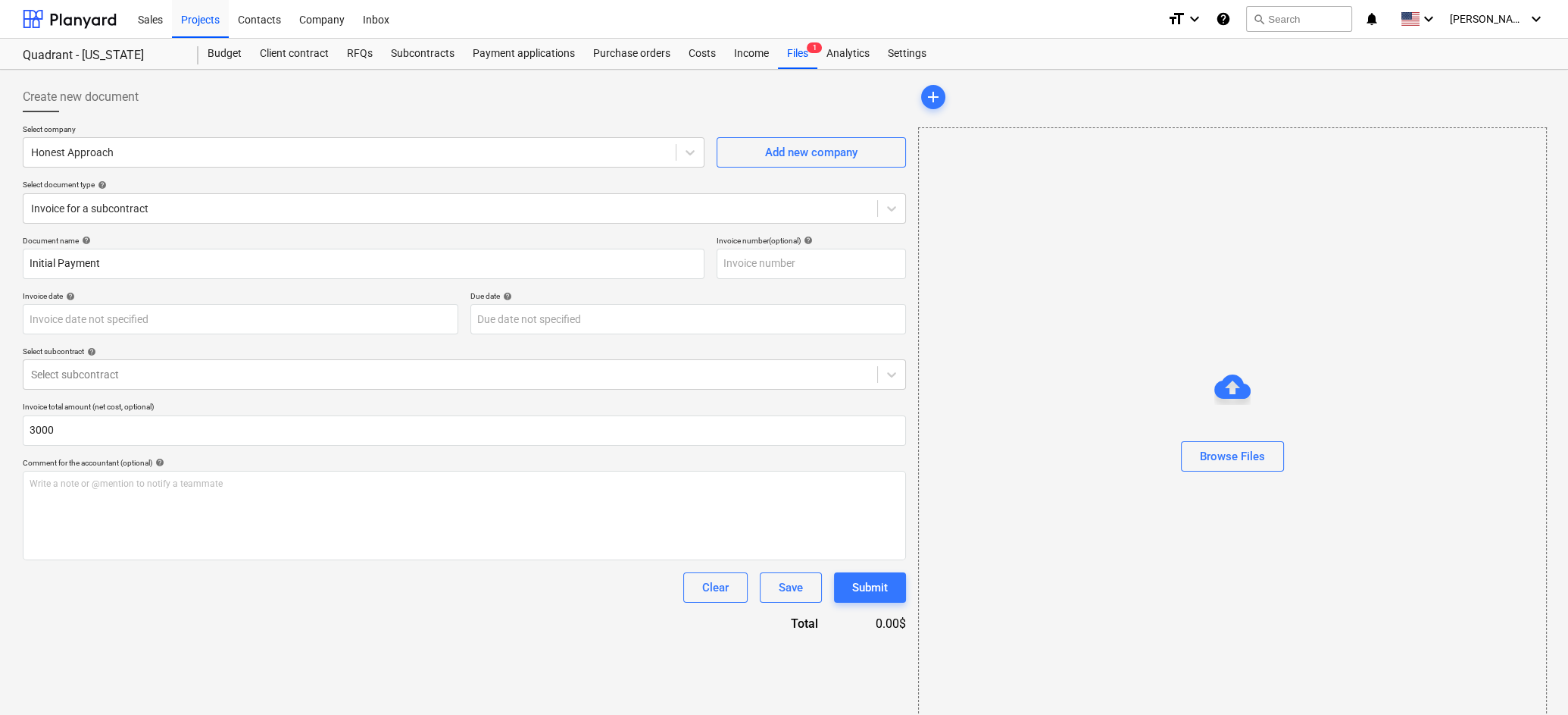
type input "3,000.00"
click at [553, 657] on div "Create new document Select company Honest Approach Add new company Select docum…" at bounding box center [464, 403] width 896 height 655
click at [453, 500] on div "Write a note or @mention to notify a teammate [PERSON_NAME]" at bounding box center [463, 515] width 883 height 89
click at [1247, 463] on div "Browse Files" at bounding box center [1232, 456] width 65 height 20
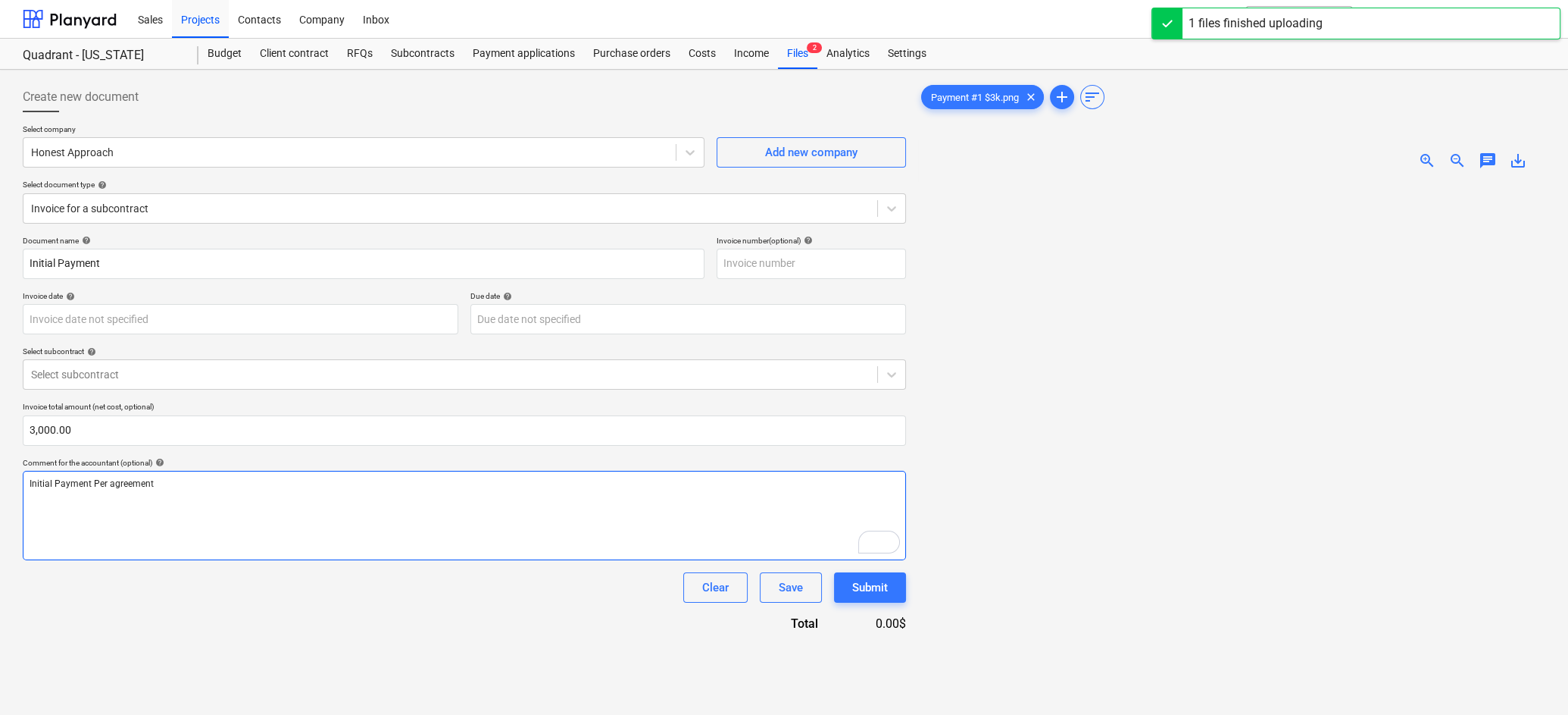
click at [365, 499] on div "Initial Payment Per agreement" at bounding box center [463, 515] width 883 height 89
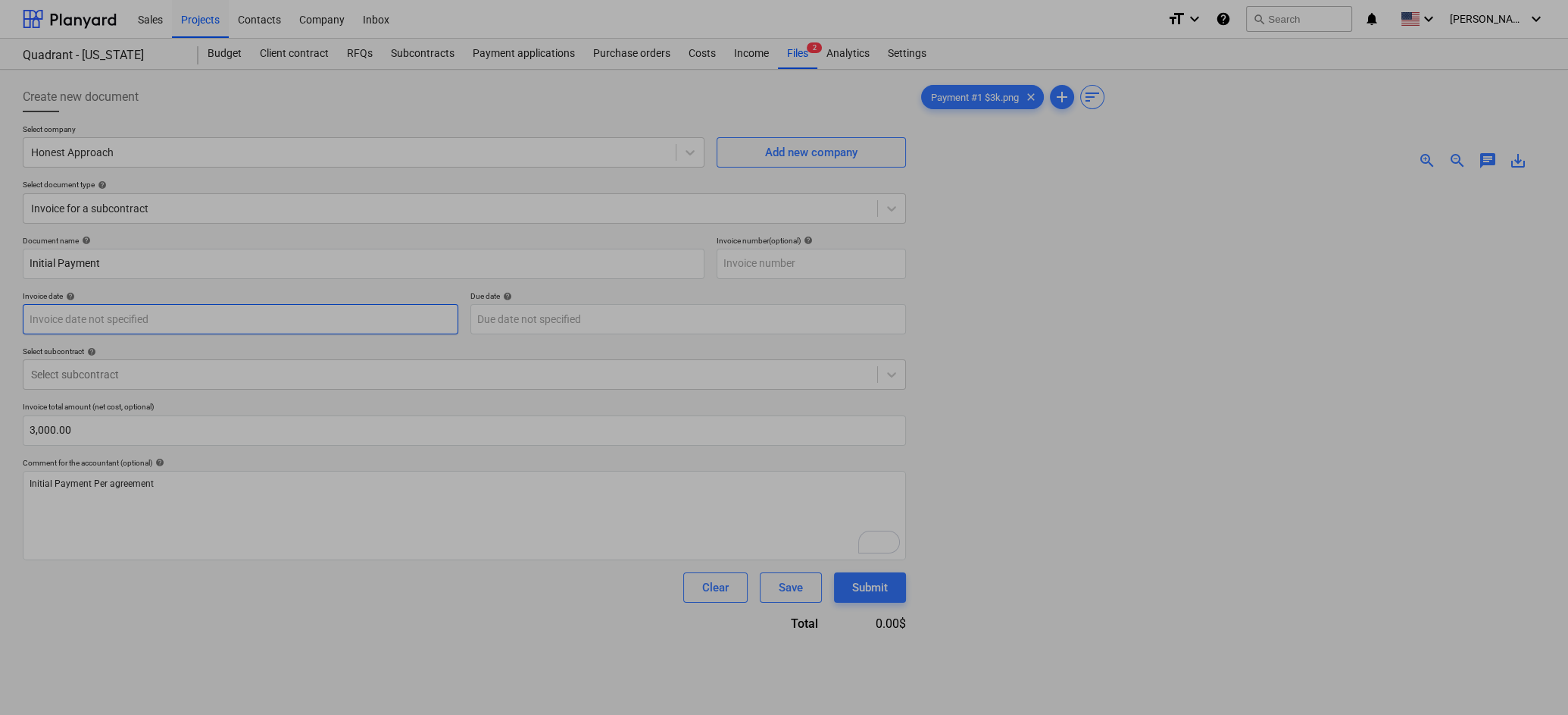
click at [292, 313] on body "Sales Projects Contacts Company Inbox format_size keyboard_arrow_down help sear…" at bounding box center [784, 357] width 1568 height 715
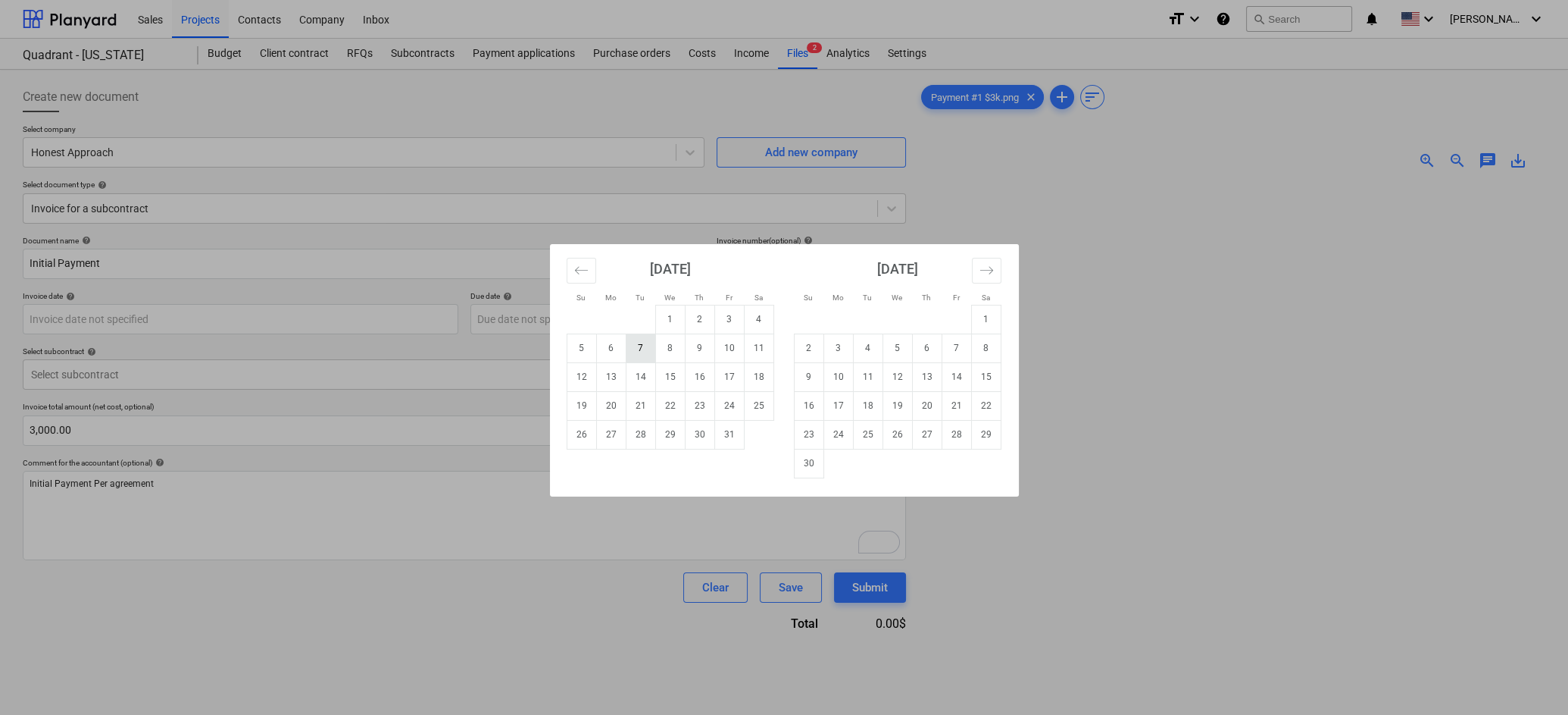
click at [643, 353] on td "7" at bounding box center [640, 348] width 29 height 29
type input "[DATE]"
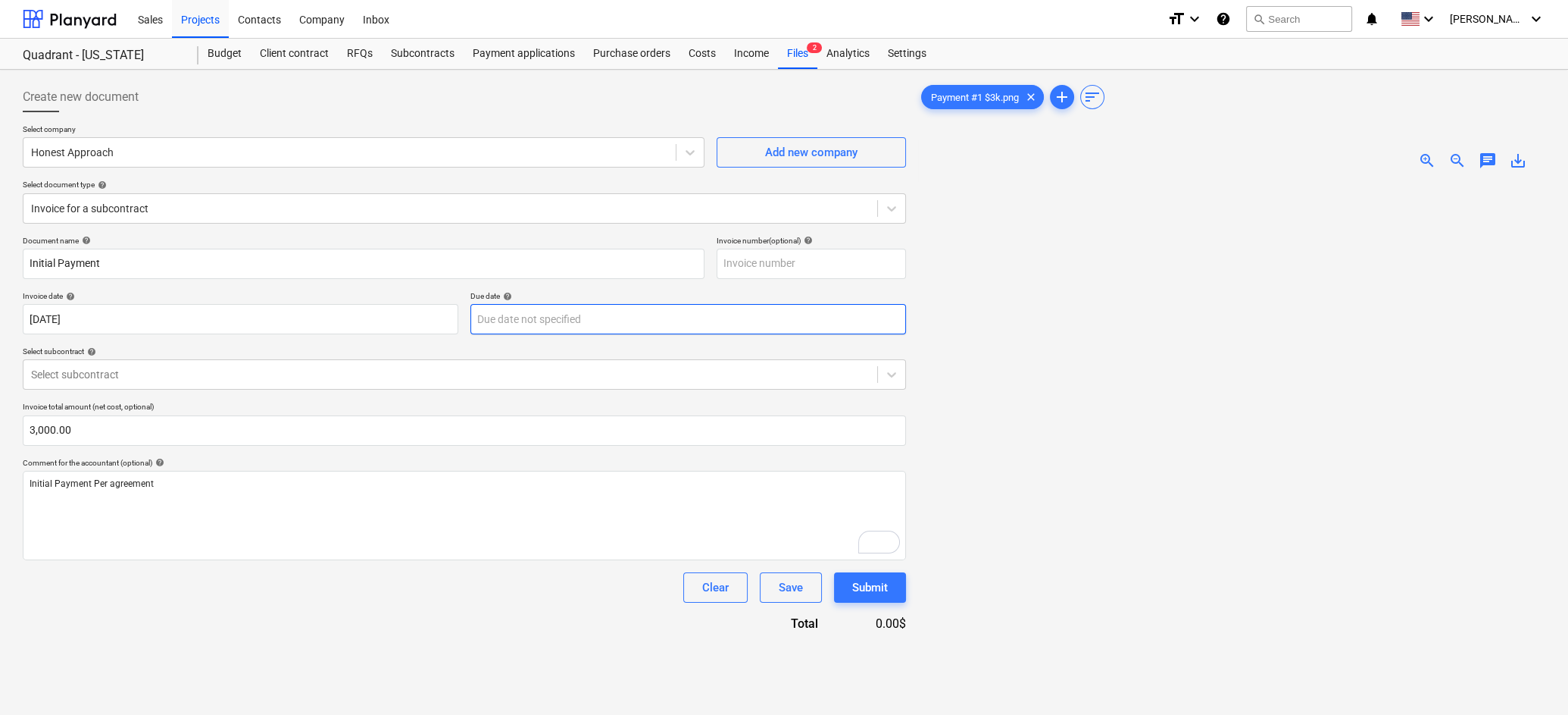
click at [605, 317] on body "Sales Projects Contacts Company Inbox format_size keyboard_arrow_down help sear…" at bounding box center [784, 357] width 1568 height 715
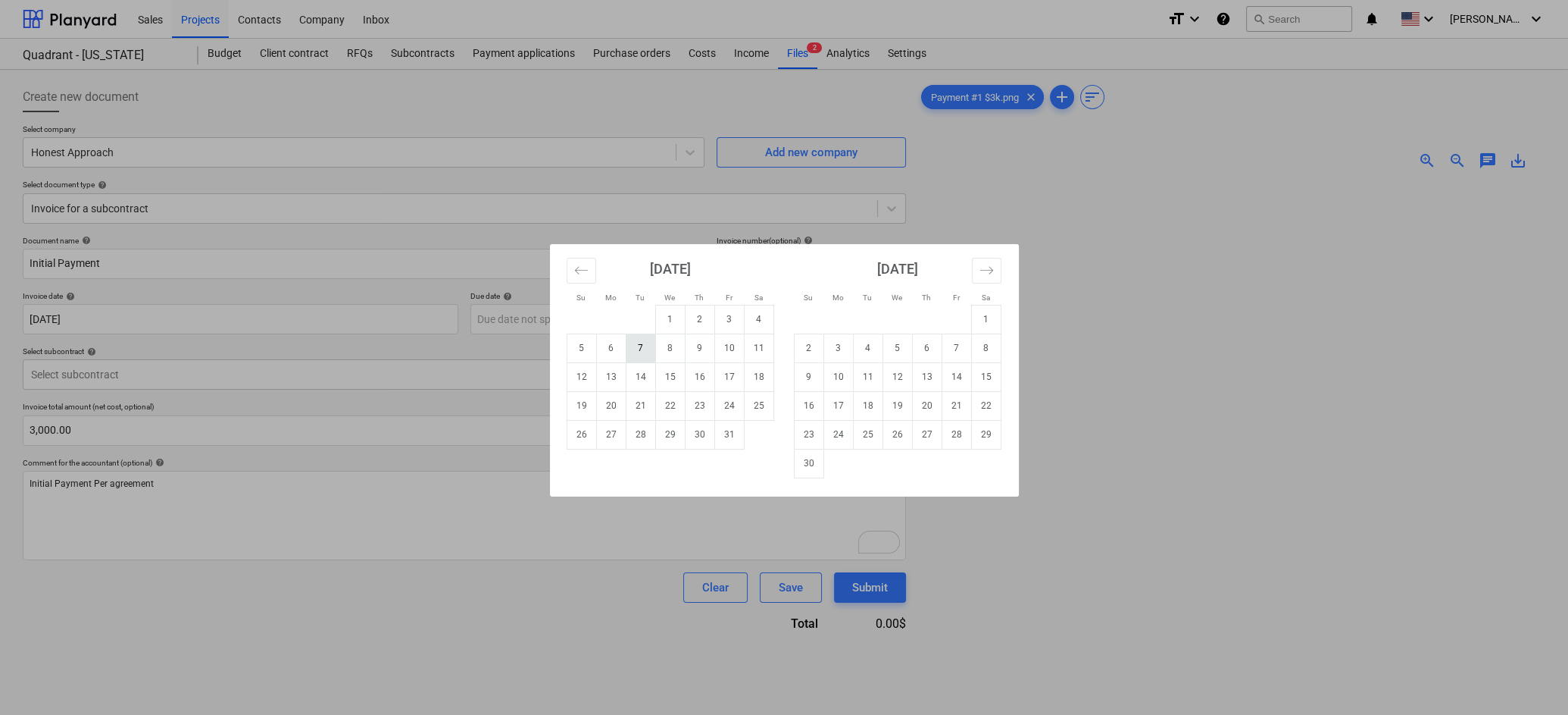
click at [635, 353] on td "7" at bounding box center [640, 348] width 29 height 29
type input "[DATE]"
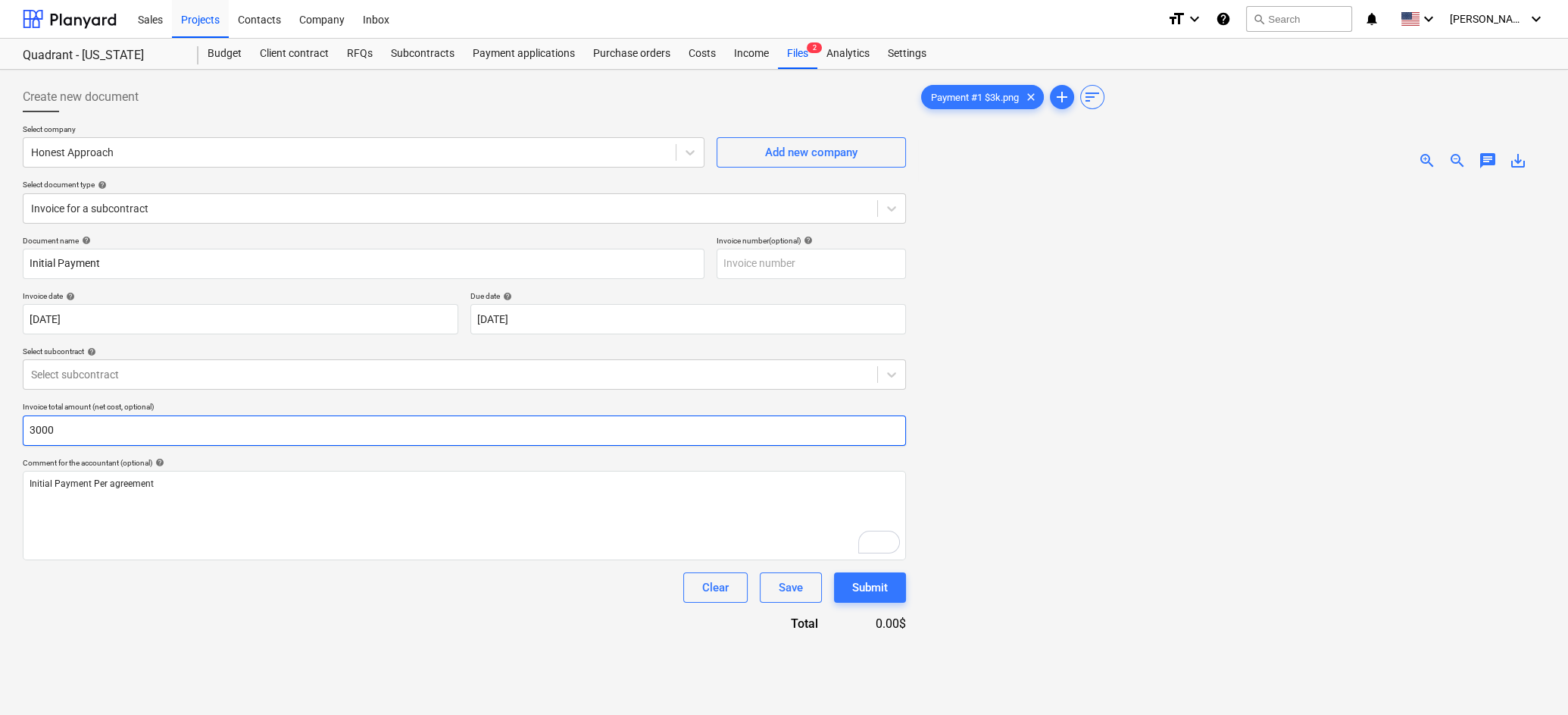
click at [328, 424] on input "3000" at bounding box center [463, 430] width 883 height 30
click at [341, 422] on input "3000" at bounding box center [463, 430] width 883 height 30
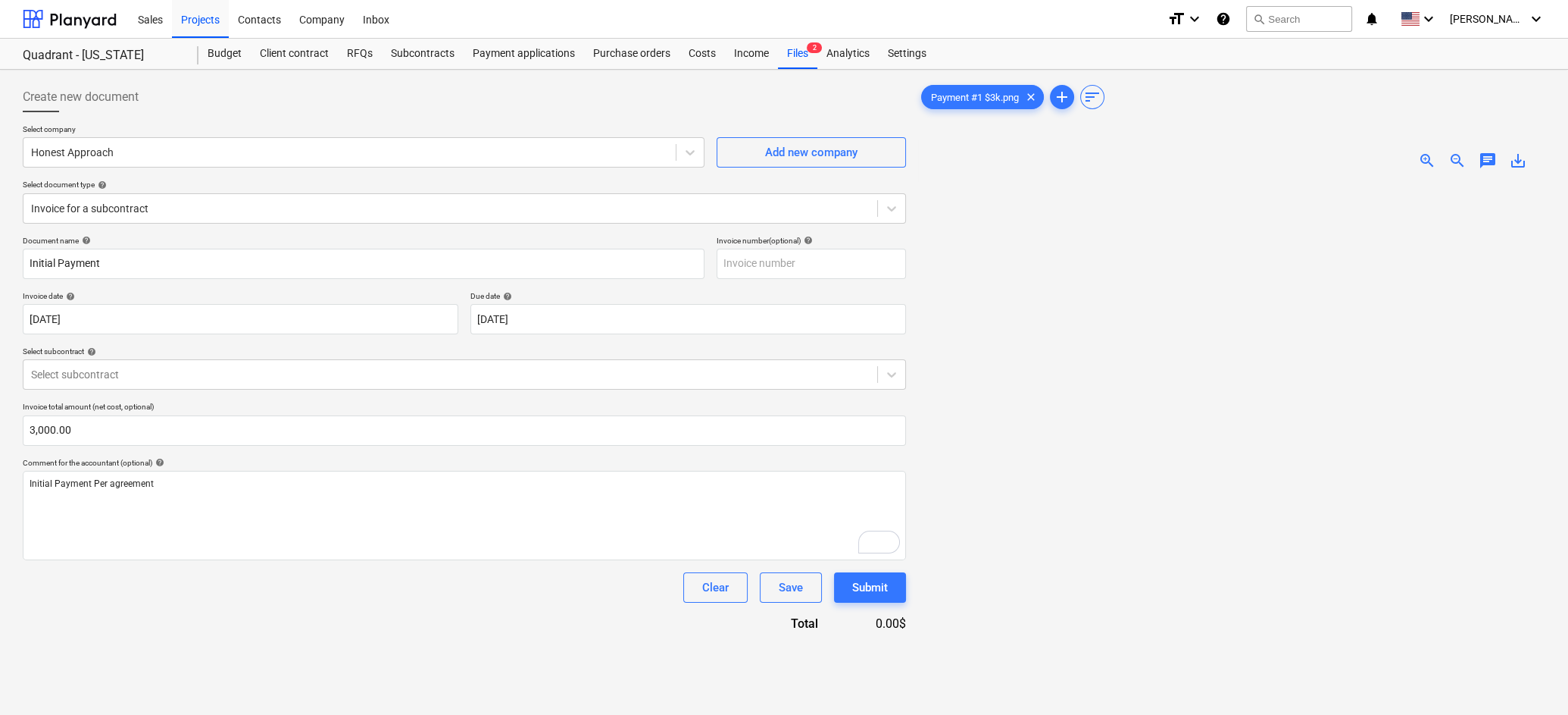
click at [498, 624] on div "Document name help Initial Payment Invoice number (optional) help Invoice date …" at bounding box center [463, 434] width 883 height 397
click at [888, 620] on div "0.00$" at bounding box center [874, 623] width 63 height 17
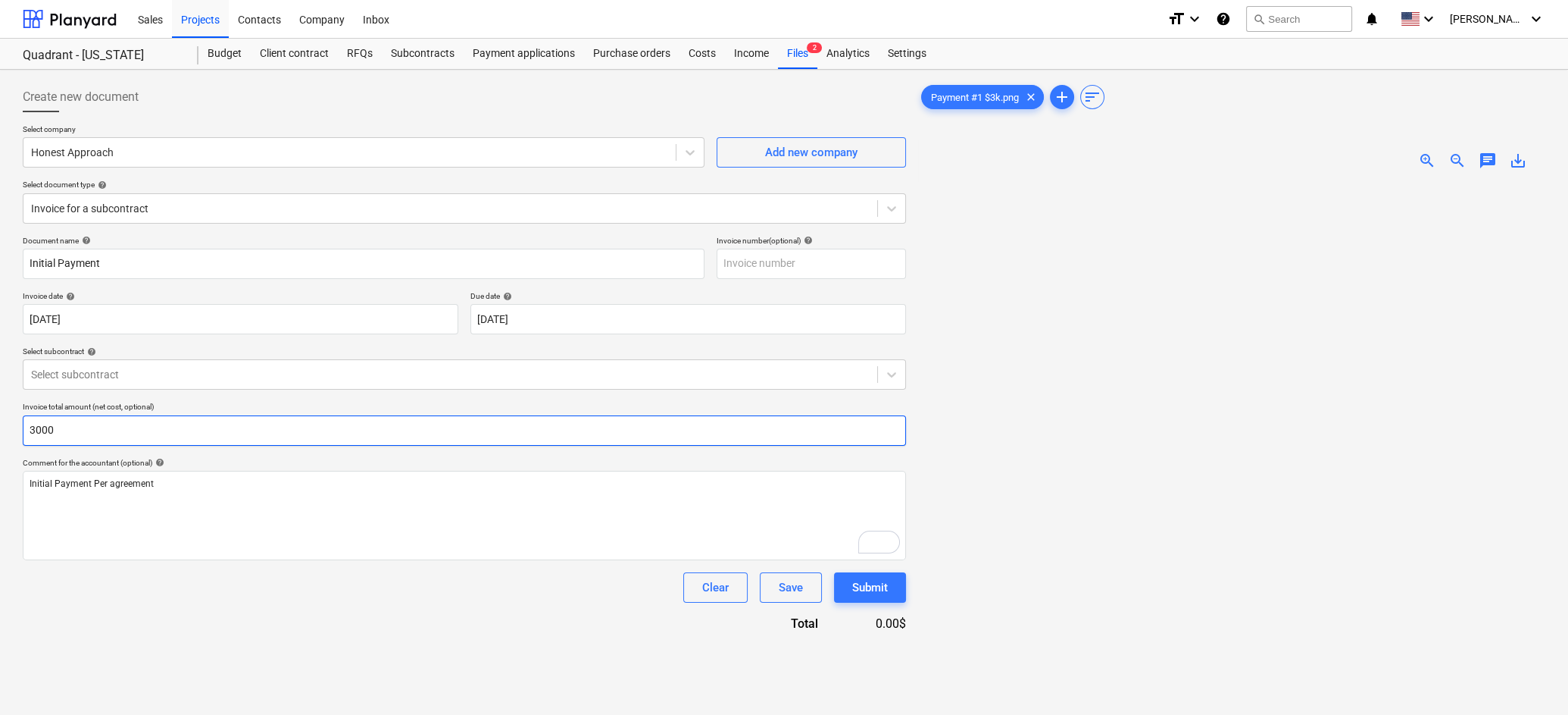
click at [259, 427] on input "3000" at bounding box center [463, 430] width 883 height 30
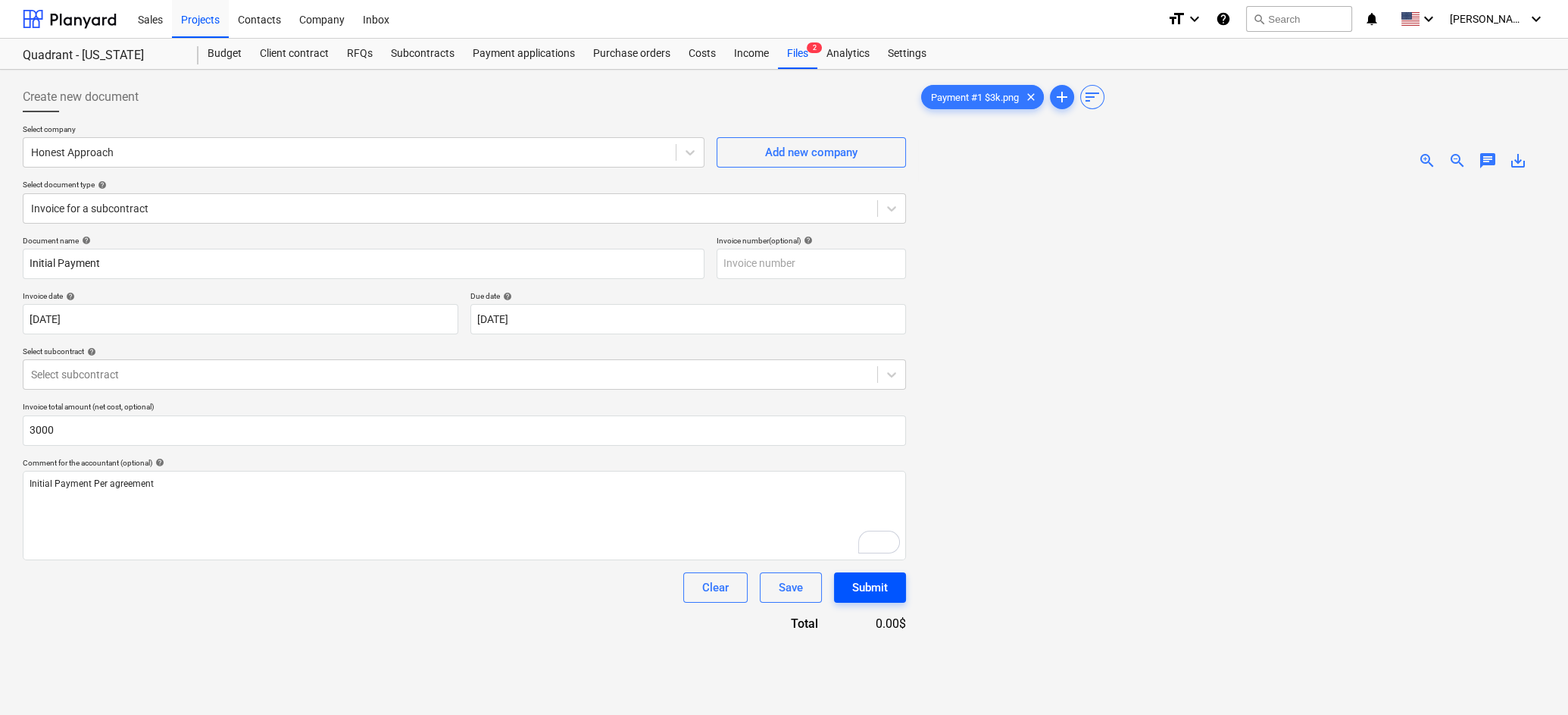
type input "3,000.00"
click at [868, 573] on button "Submit" at bounding box center [870, 587] width 72 height 30
click at [875, 372] on div "Select subcontract" at bounding box center [449, 374] width 853 height 21
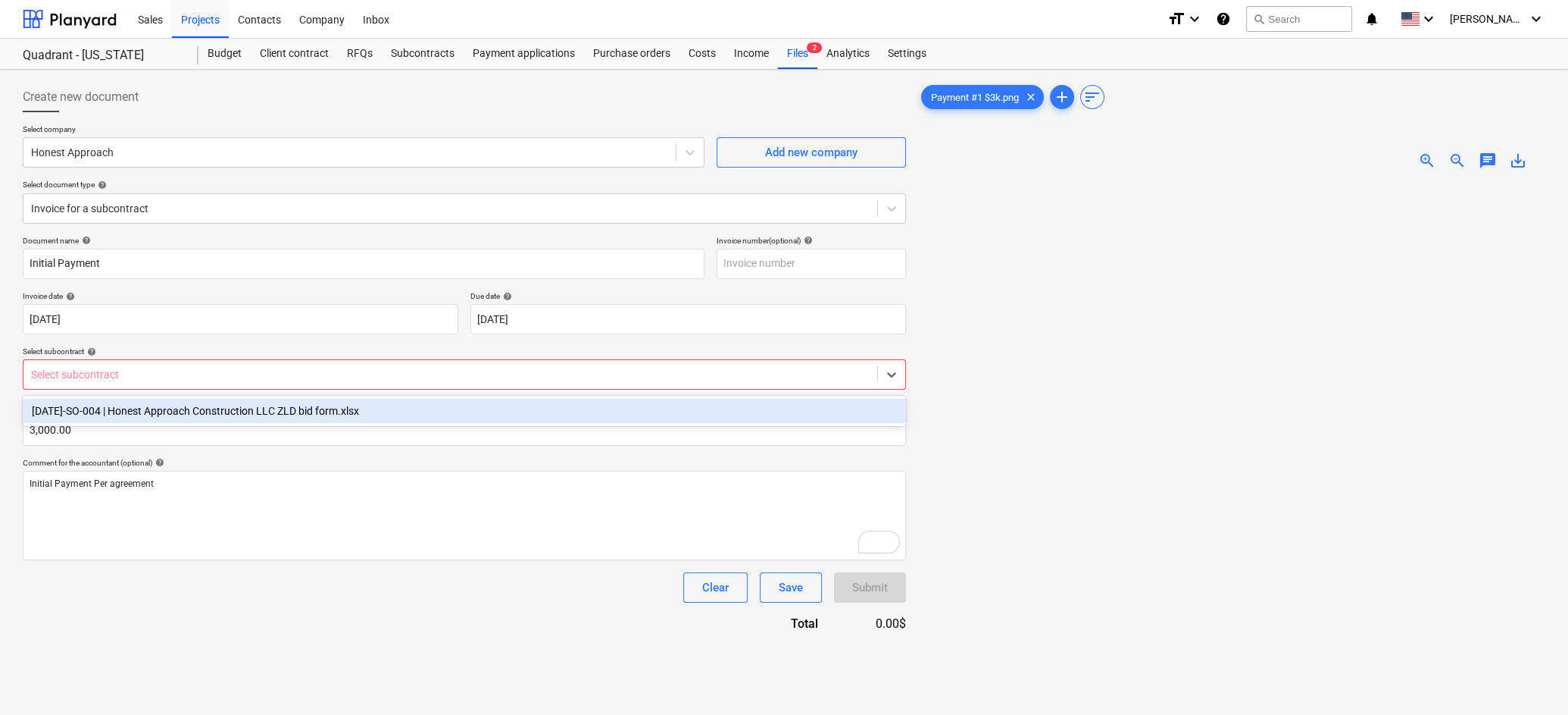
click at [623, 411] on div "[DATE]-SO-004 | Honest Approach Construction LLC ZLD bid form.xlsx" at bounding box center [463, 410] width 883 height 24
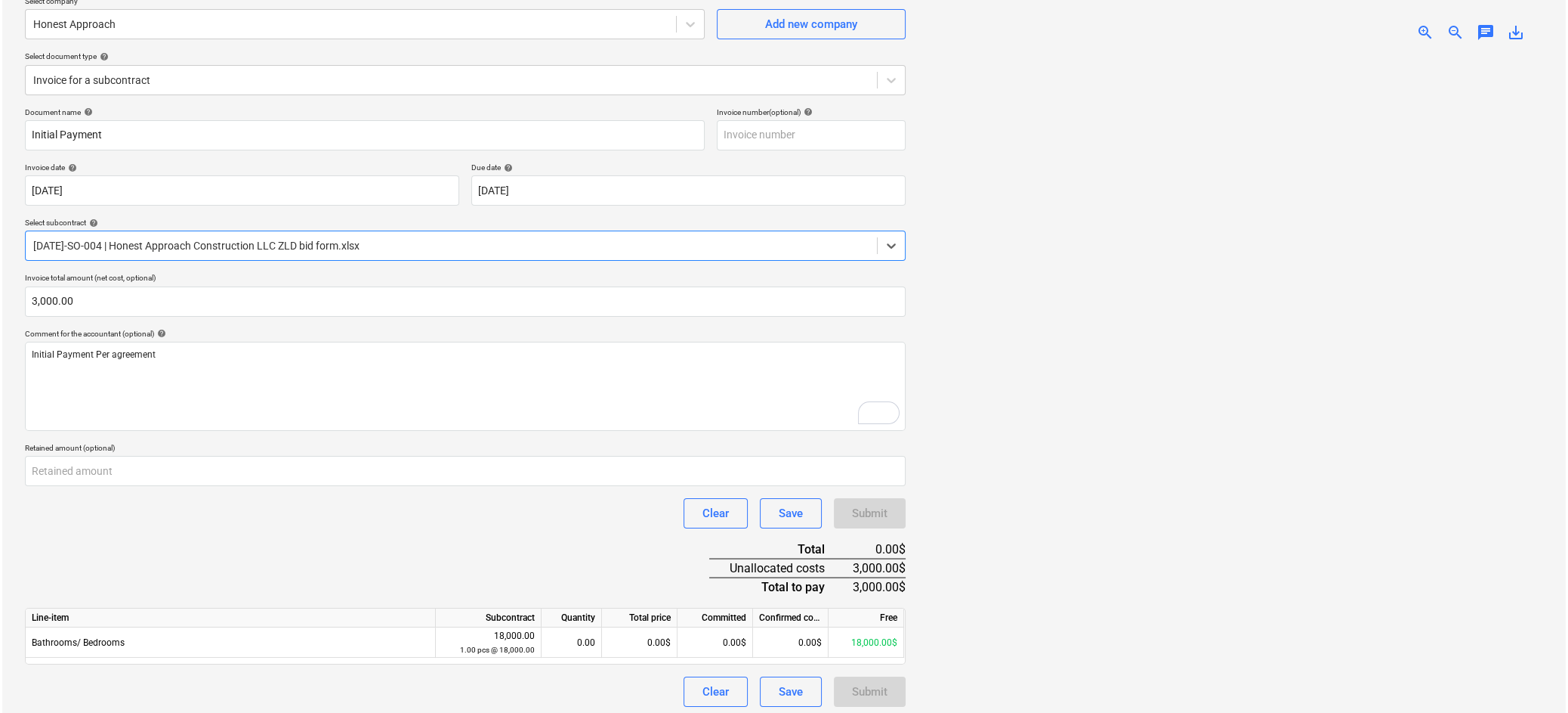
scroll to position [151, 0]
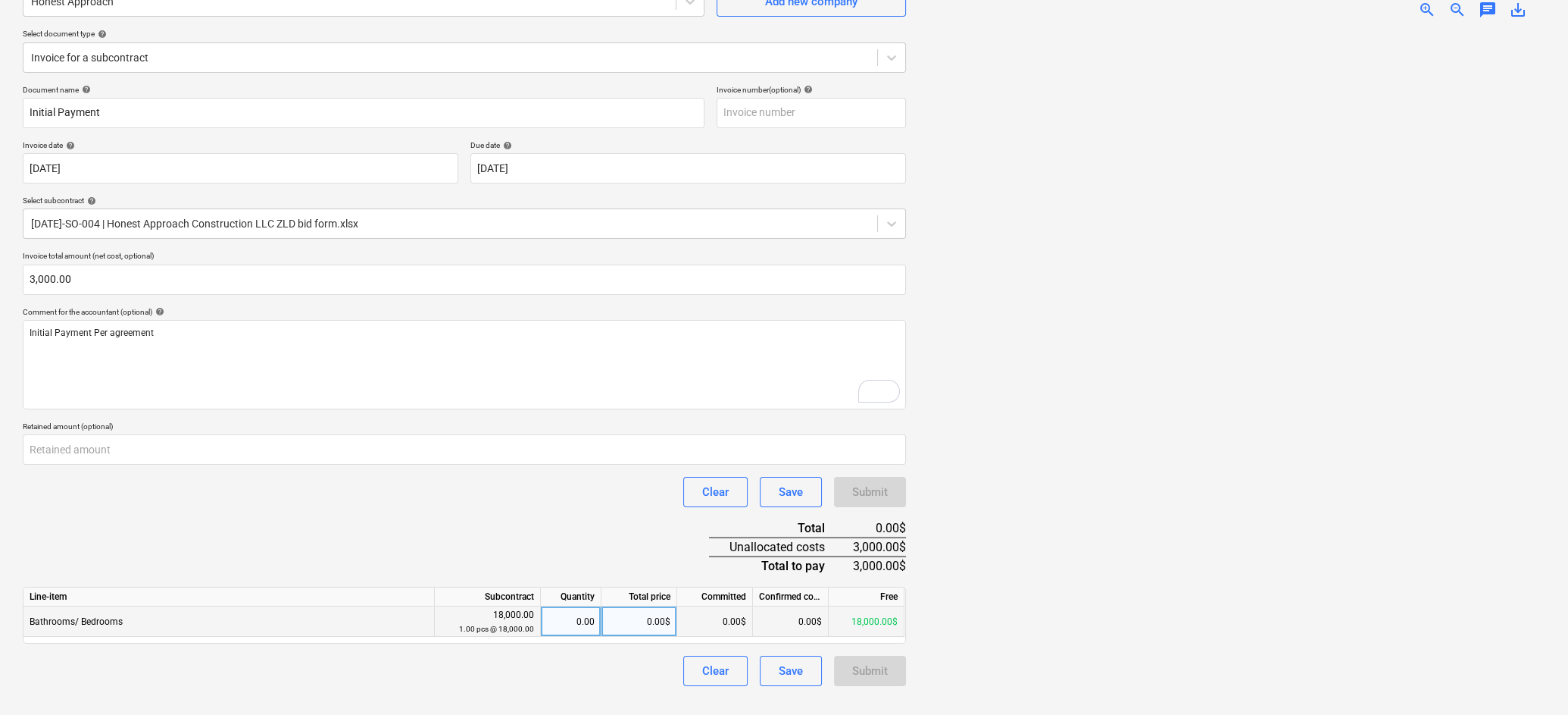
click at [642, 616] on div "0.00$" at bounding box center [639, 621] width 75 height 30
type input "3000"
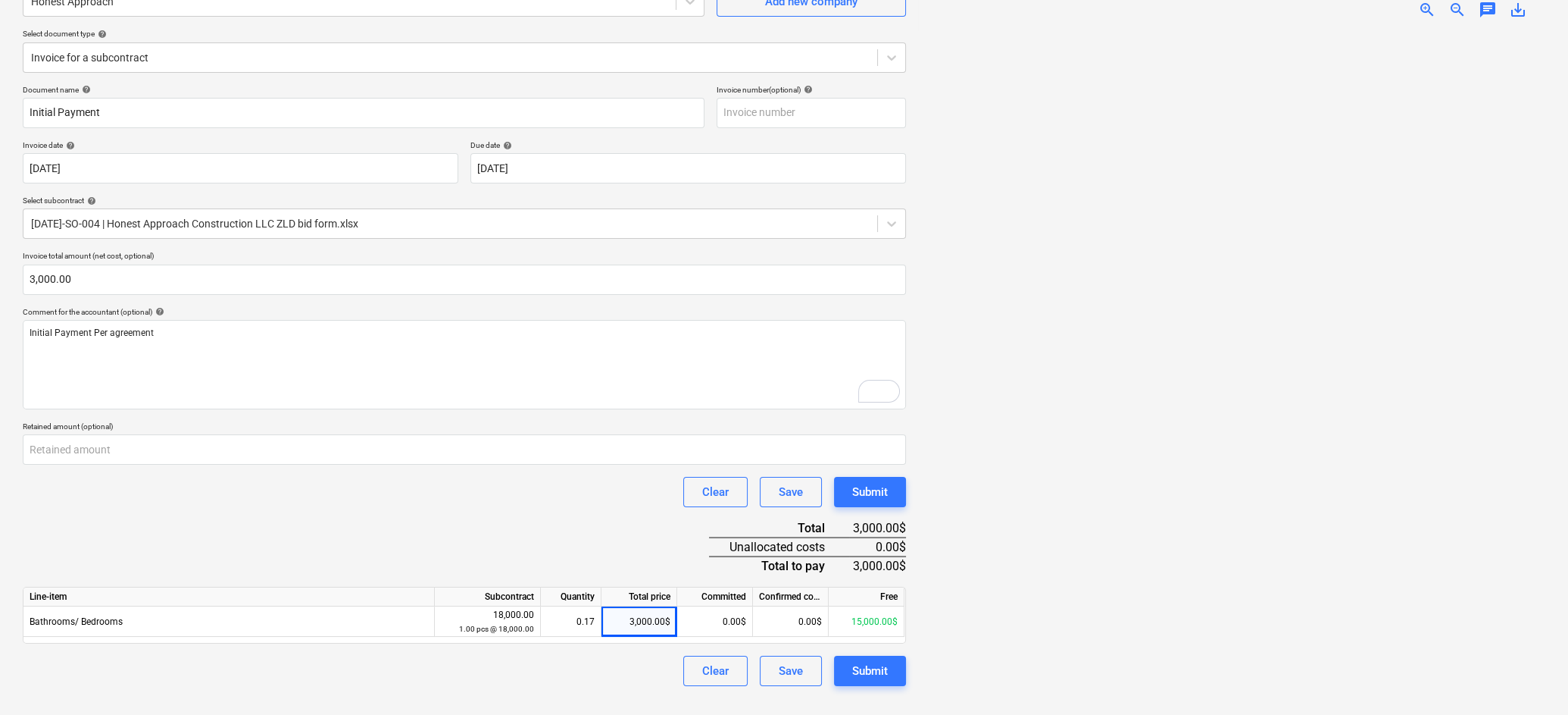
click at [610, 518] on div "Document name help Initial Payment Invoice number (optional) help Invoice date …" at bounding box center [463, 385] width 883 height 602
click at [873, 490] on div "Submit" at bounding box center [869, 492] width 35 height 20
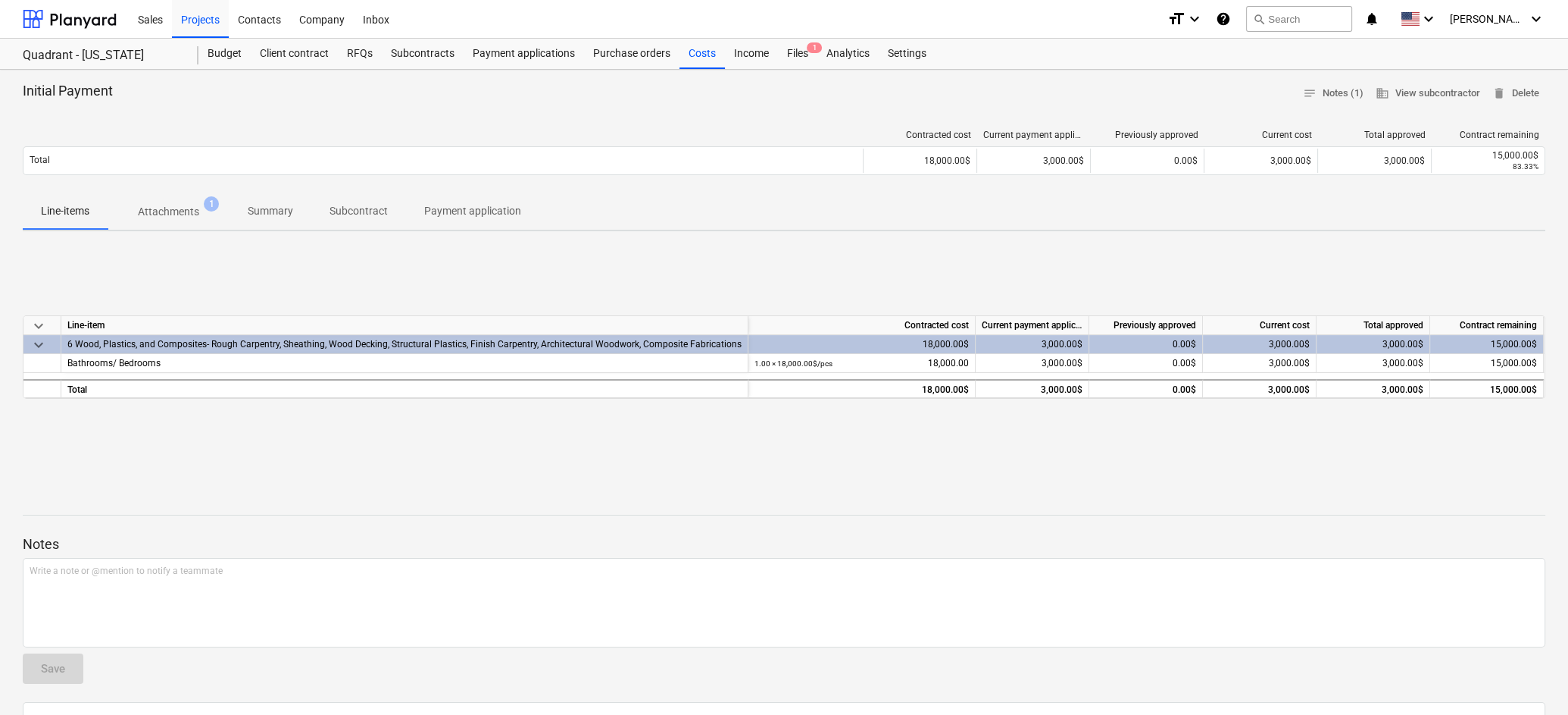
click at [178, 209] on p "Attachments" at bounding box center [169, 211] width 62 height 16
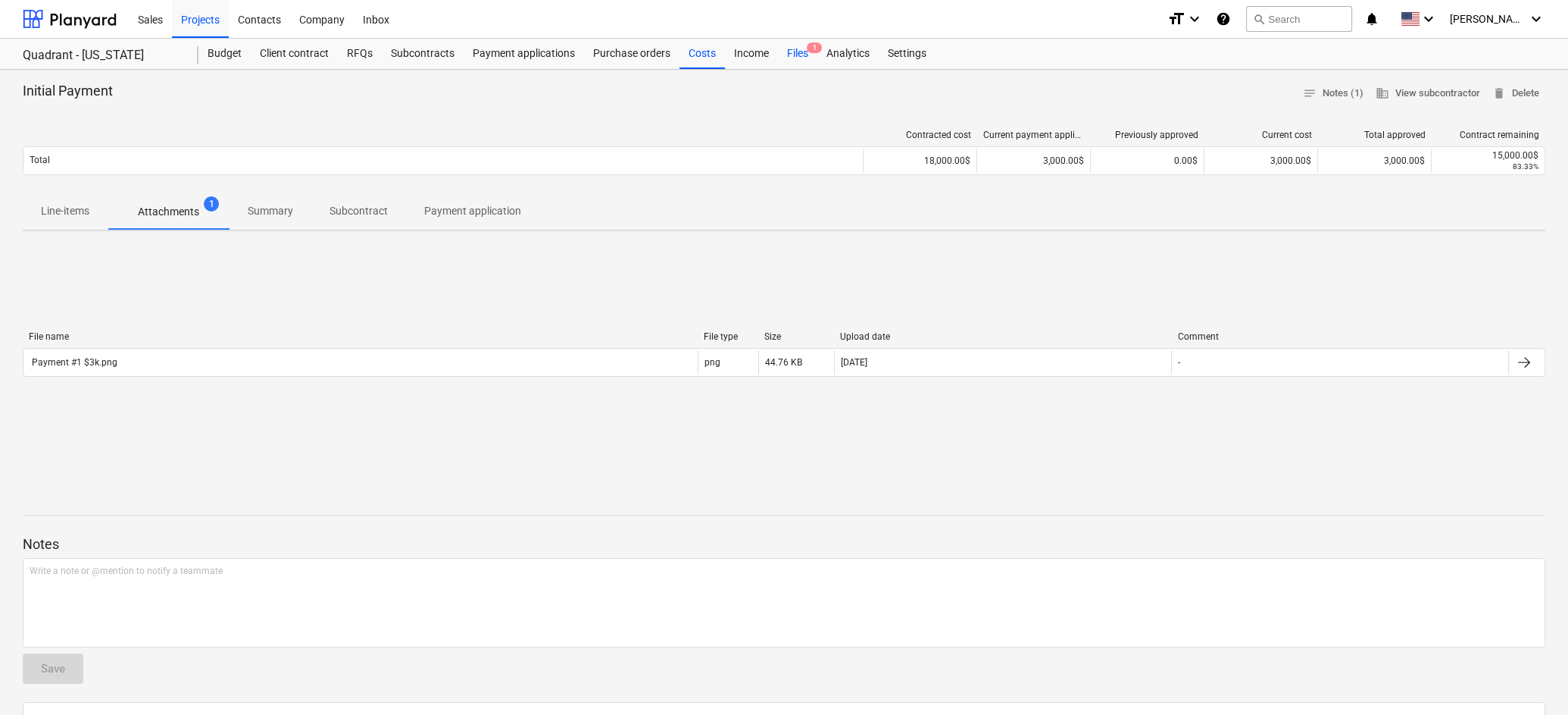
click at [799, 54] on div "Files 1" at bounding box center [798, 53] width 39 height 30
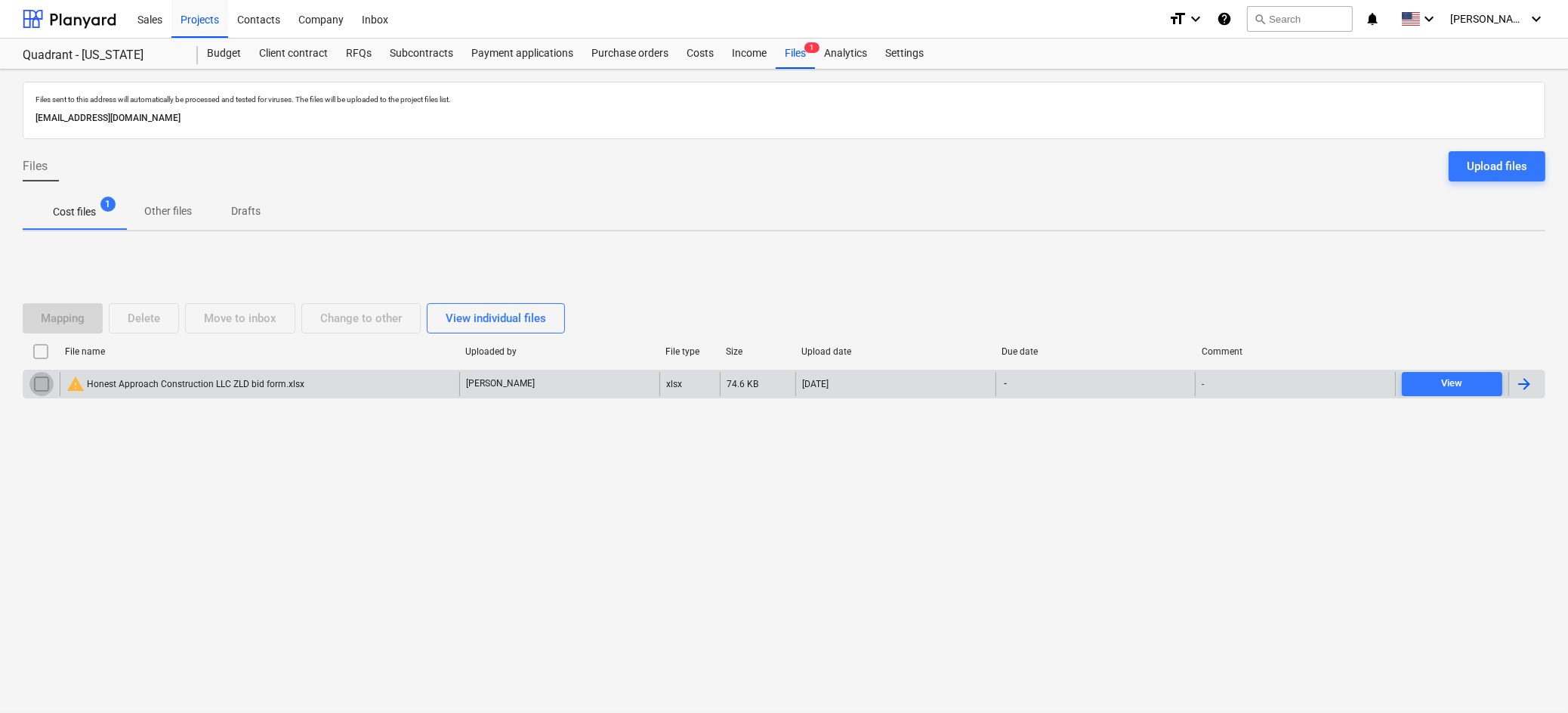
click at [37, 379] on input "checkbox" at bounding box center [41, 383] width 24 height 24
click at [142, 319] on div "Delete" at bounding box center [144, 318] width 33 height 20
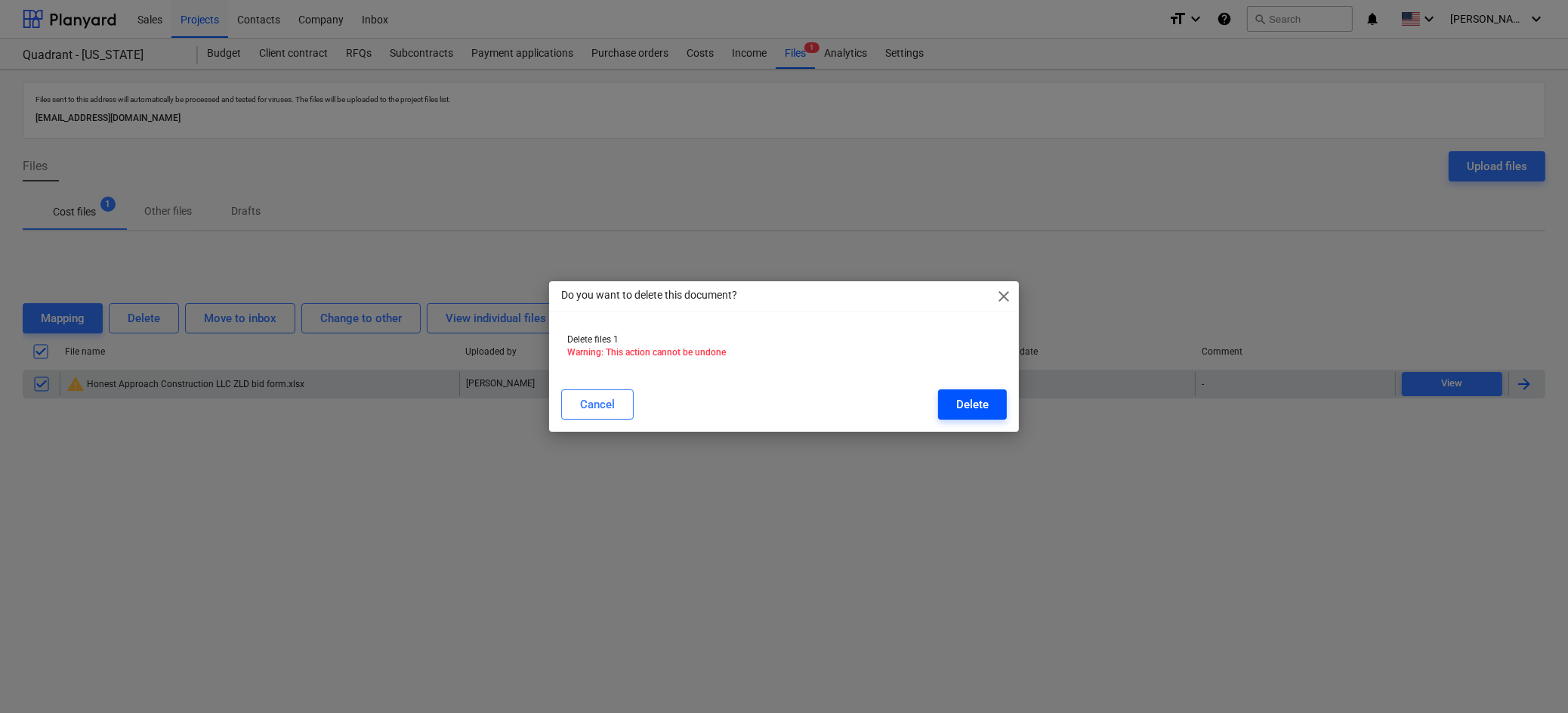
click at [964, 407] on div "Delete" at bounding box center [973, 404] width 33 height 20
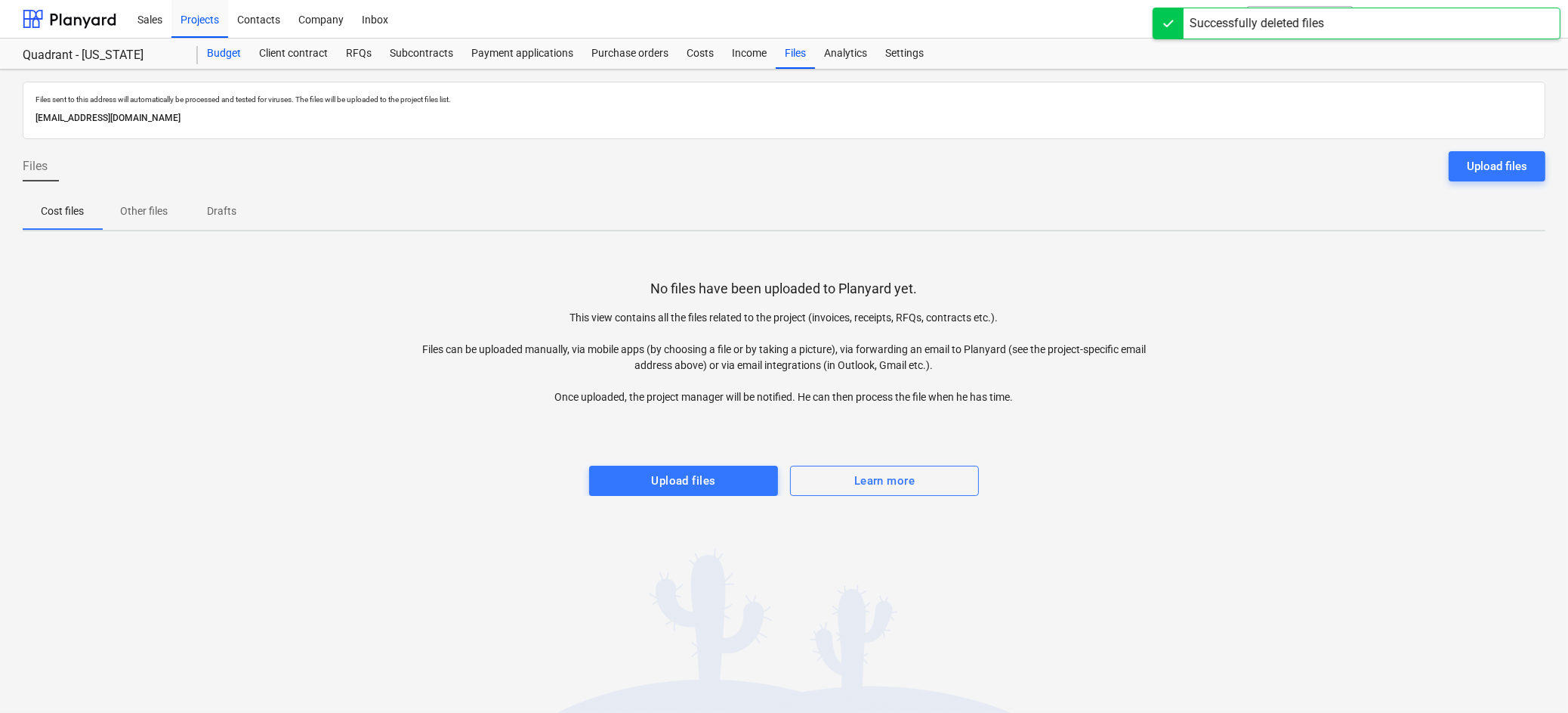
click at [212, 51] on div "Budget" at bounding box center [223, 53] width 52 height 30
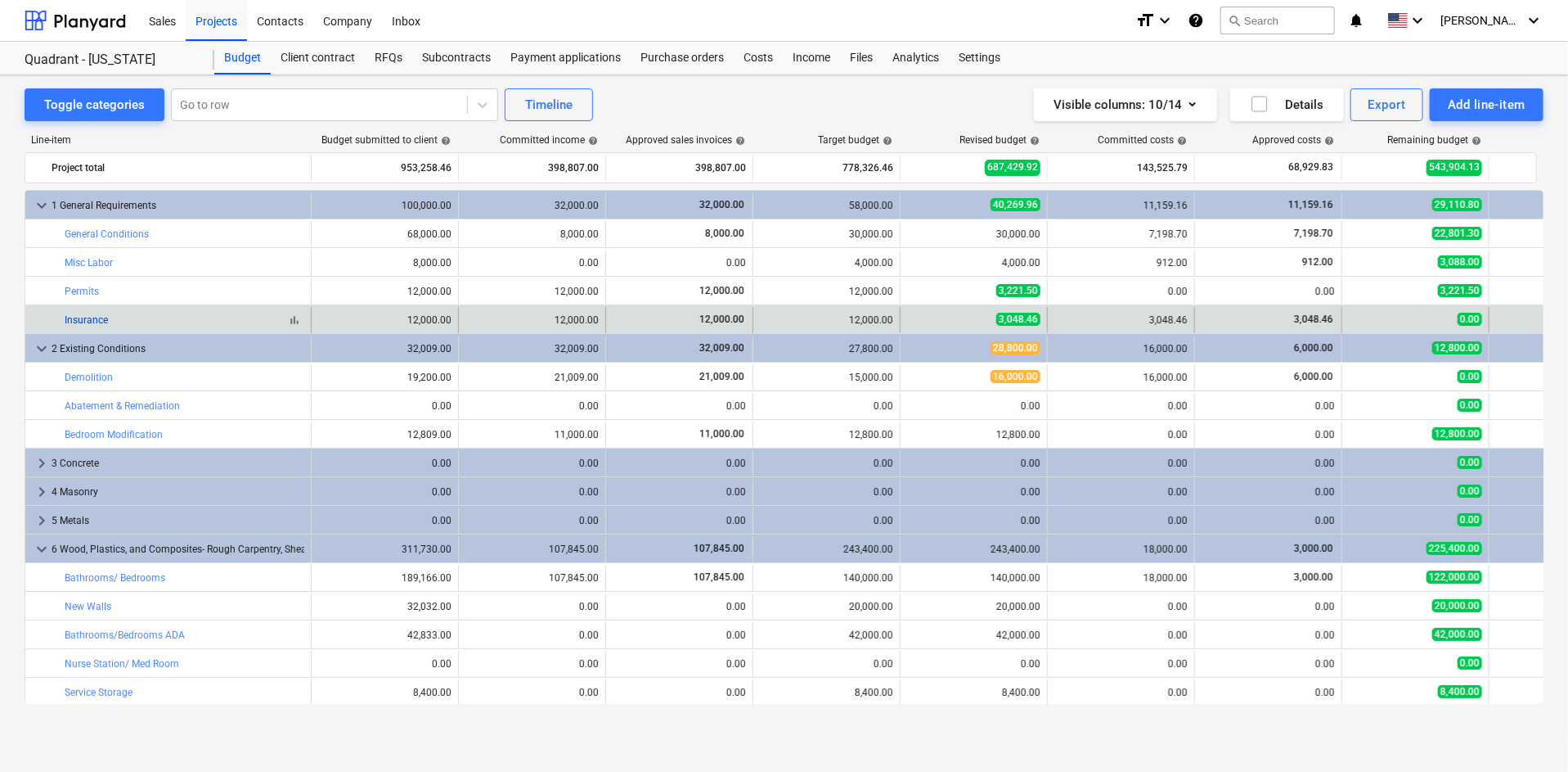
click at [75, 323] on link "Insurance" at bounding box center [86, 320] width 44 height 11
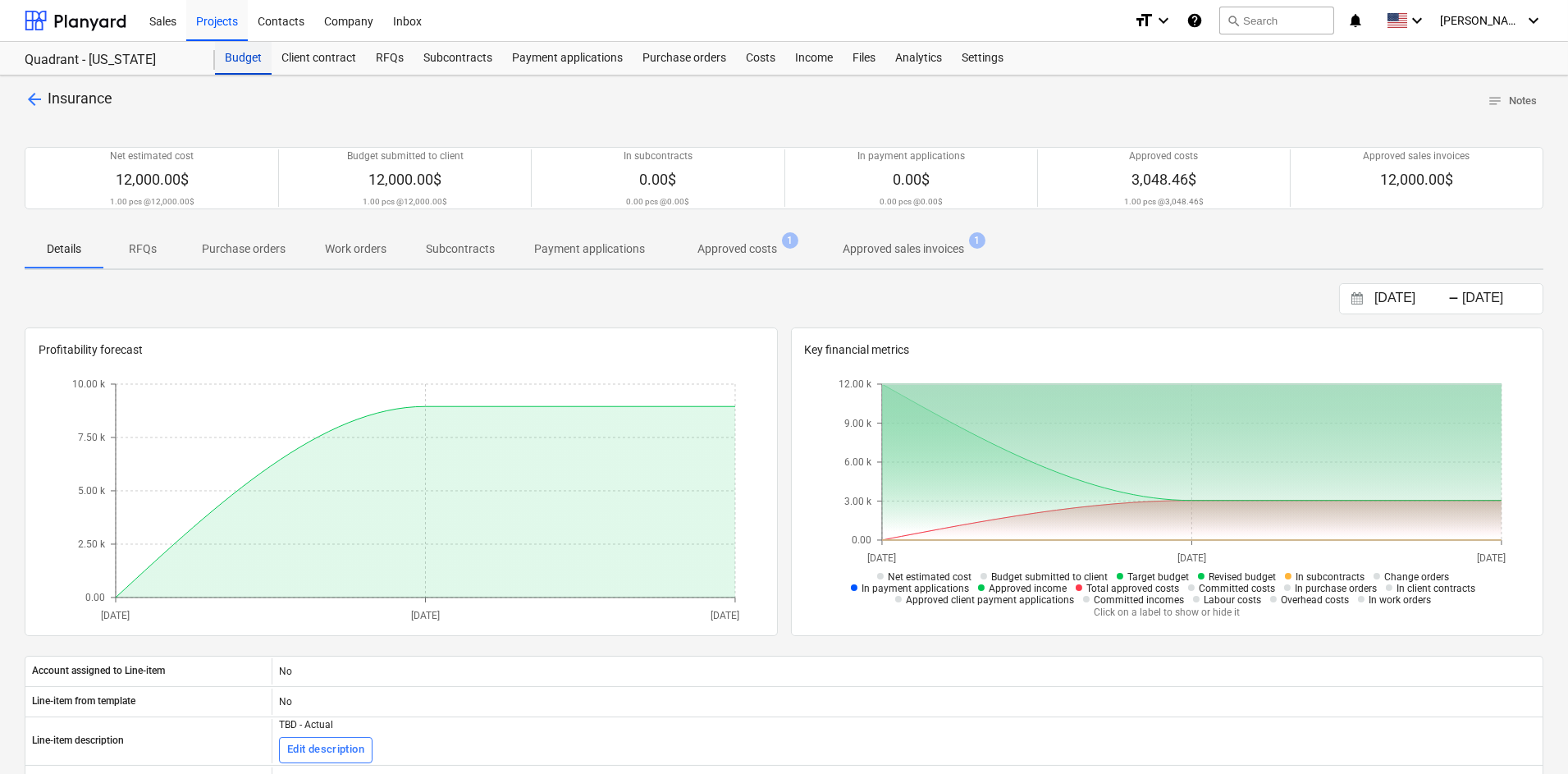
click at [242, 59] on div "Budget" at bounding box center [243, 58] width 57 height 33
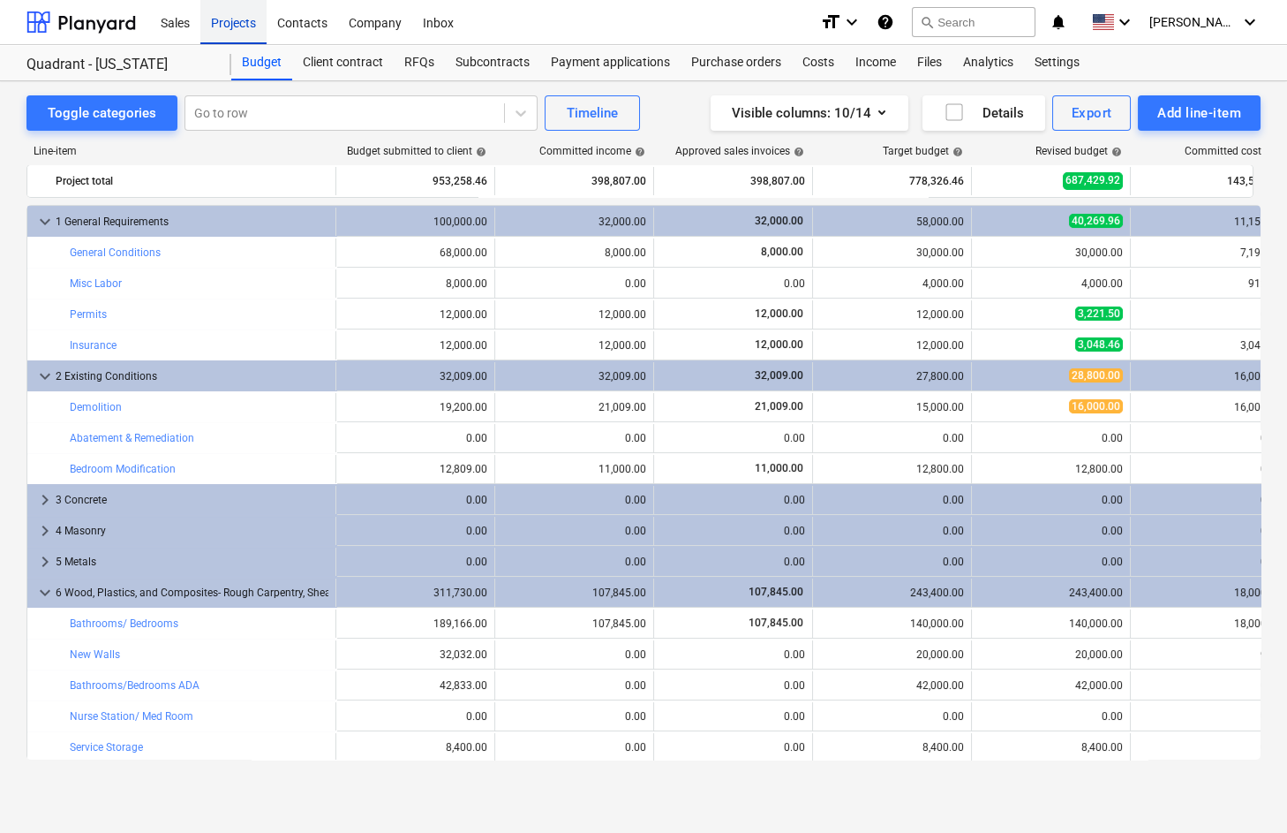
click at [230, 20] on div "Projects" at bounding box center [233, 21] width 66 height 45
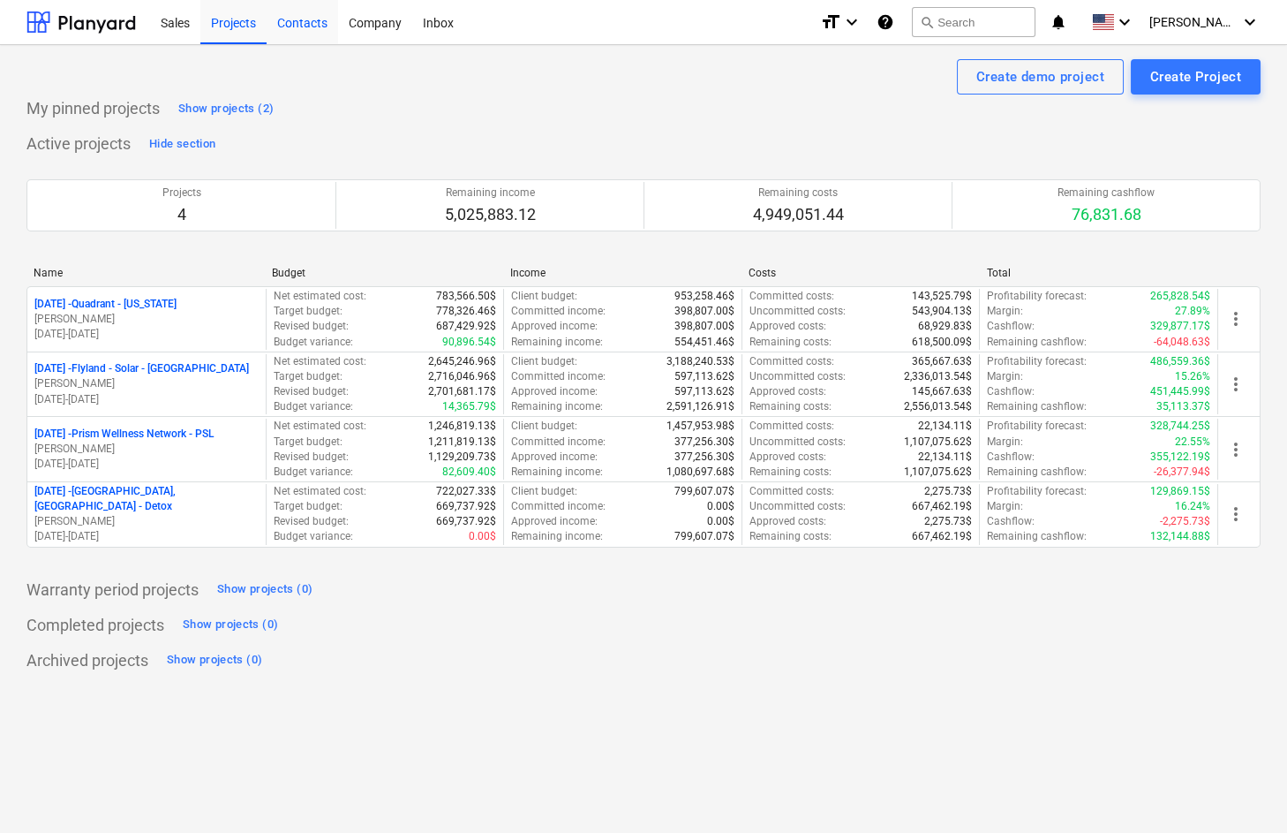
click at [299, 21] on div "Contacts" at bounding box center [303, 21] width 72 height 45
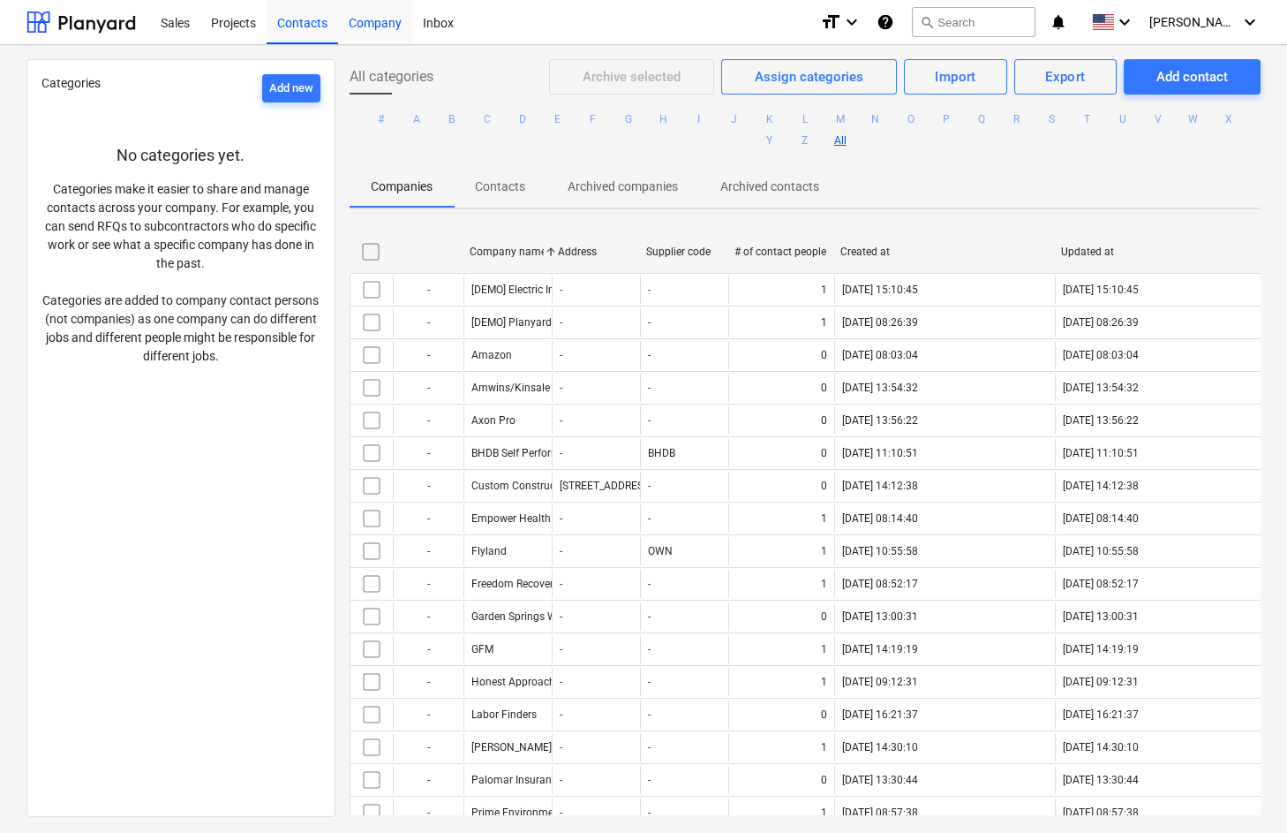
click at [384, 18] on div "Company" at bounding box center [375, 21] width 74 height 45
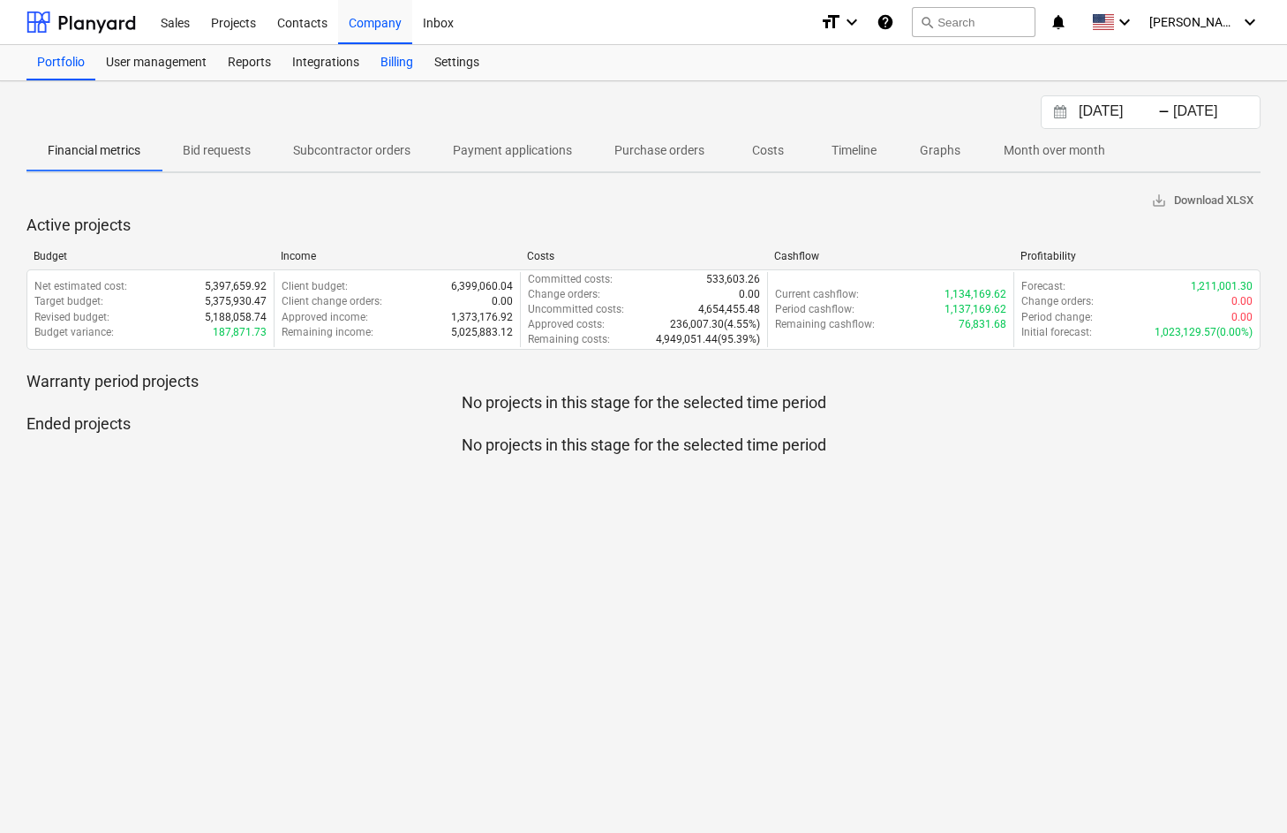
click at [398, 57] on div "Billing" at bounding box center [397, 62] width 54 height 35
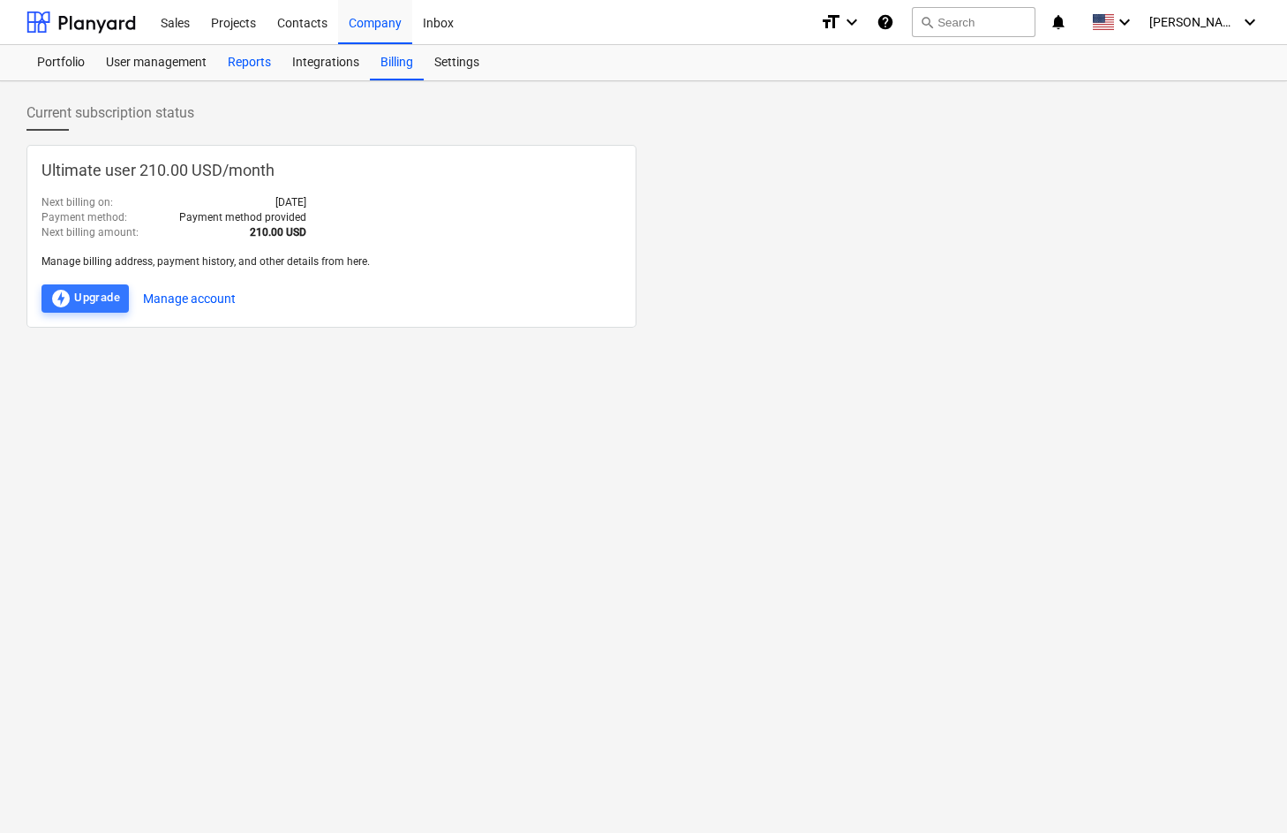
click at [239, 59] on div "Reports" at bounding box center [249, 62] width 64 height 35
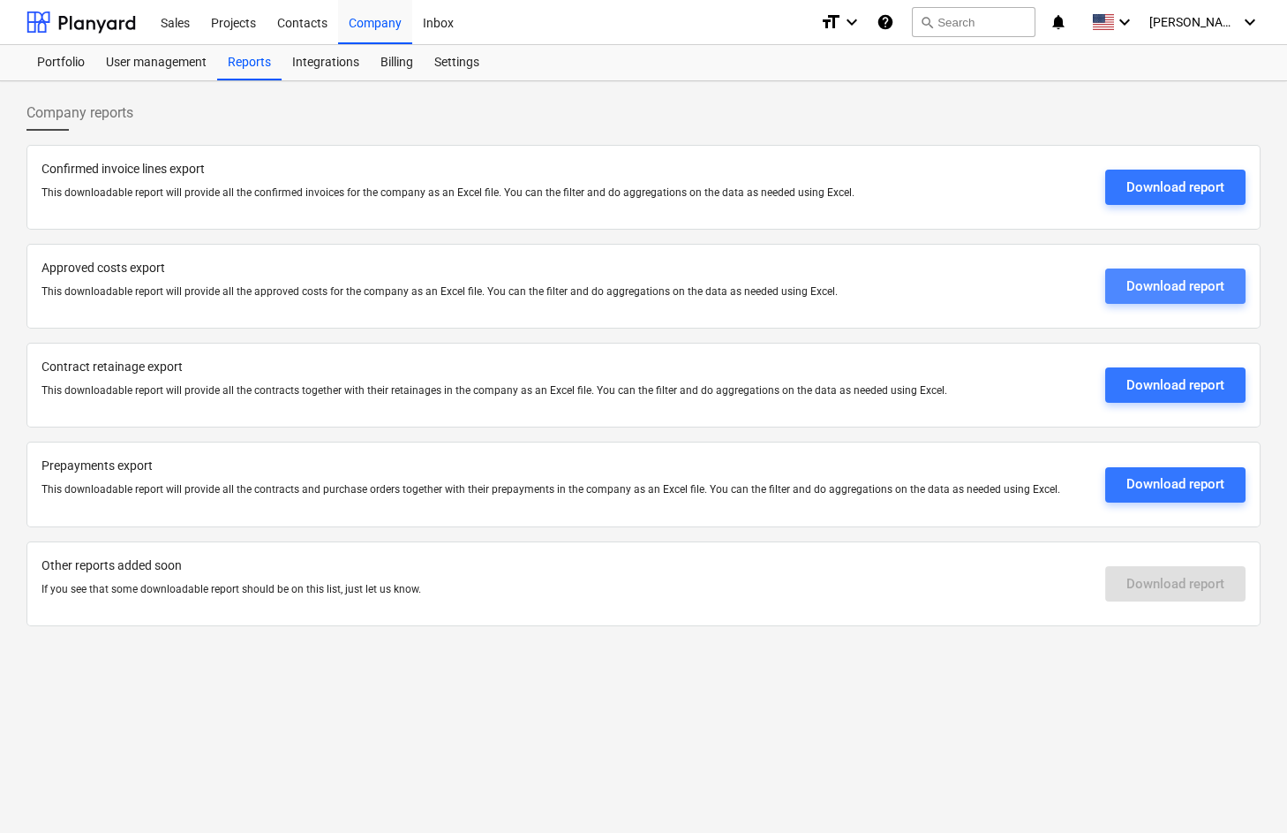
click at [1208, 287] on div "Download report" at bounding box center [1176, 286] width 98 height 23
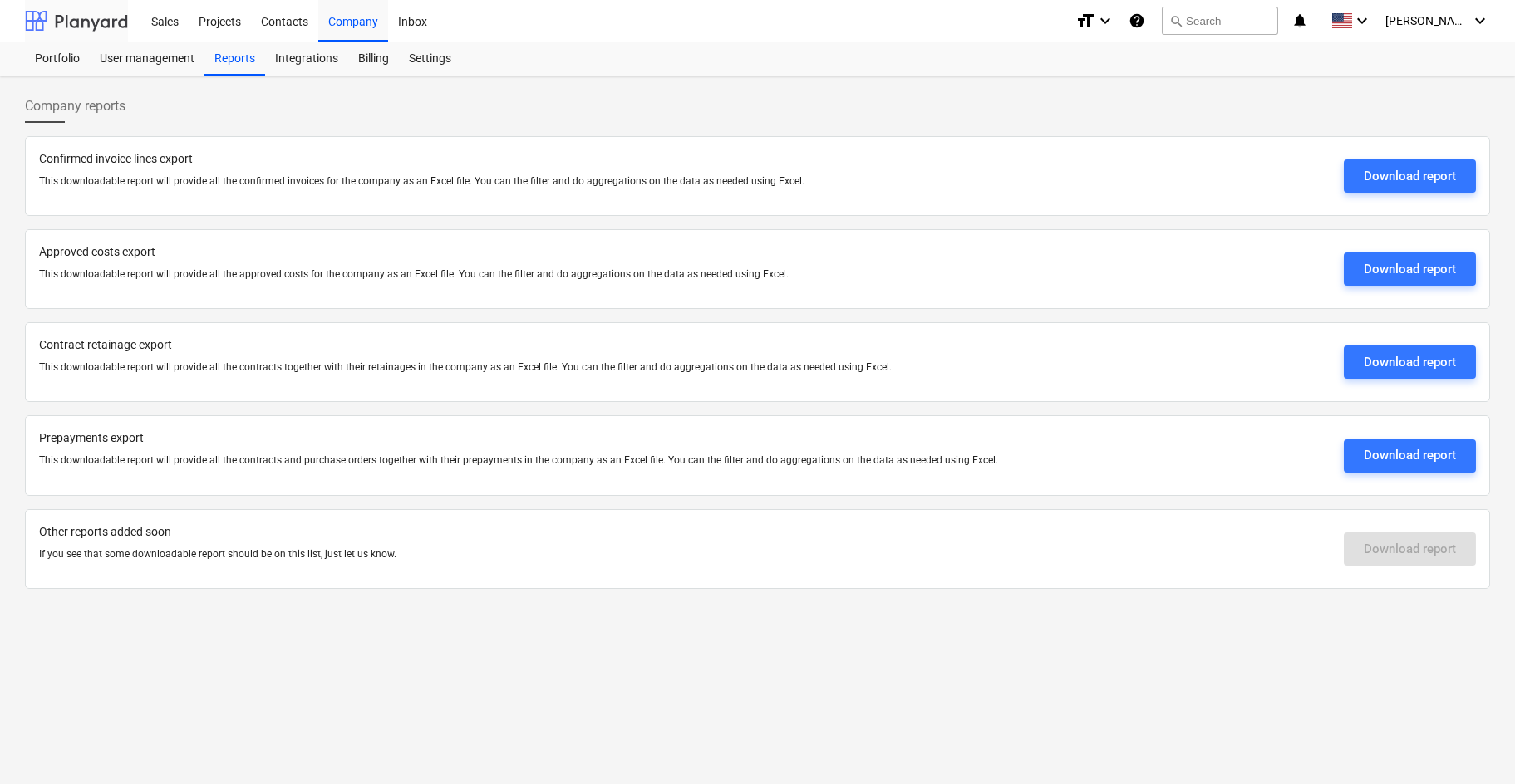
click at [83, 24] on div at bounding box center [75, 21] width 103 height 41
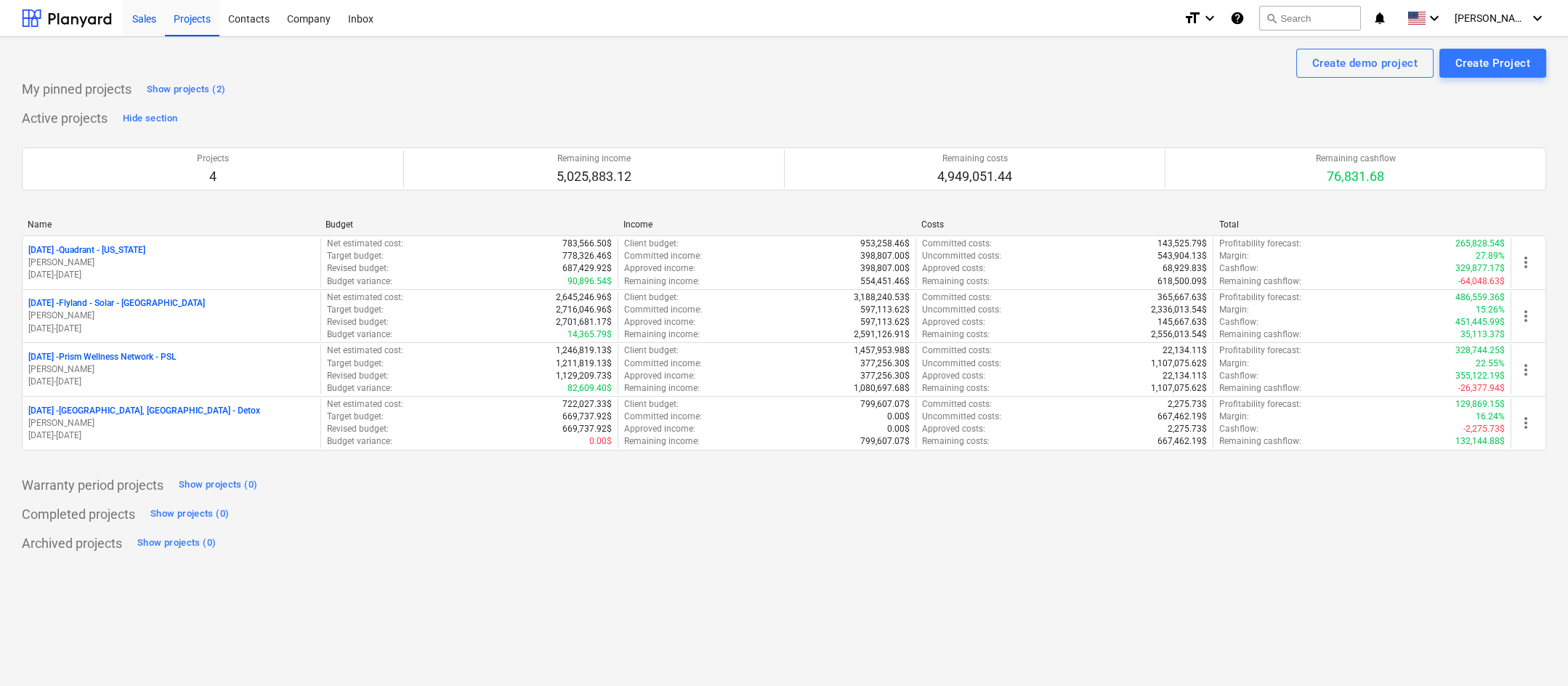
click at [153, 21] on div "Sales" at bounding box center [144, 17] width 41 height 37
